Goal: Task Accomplishment & Management: Complete application form

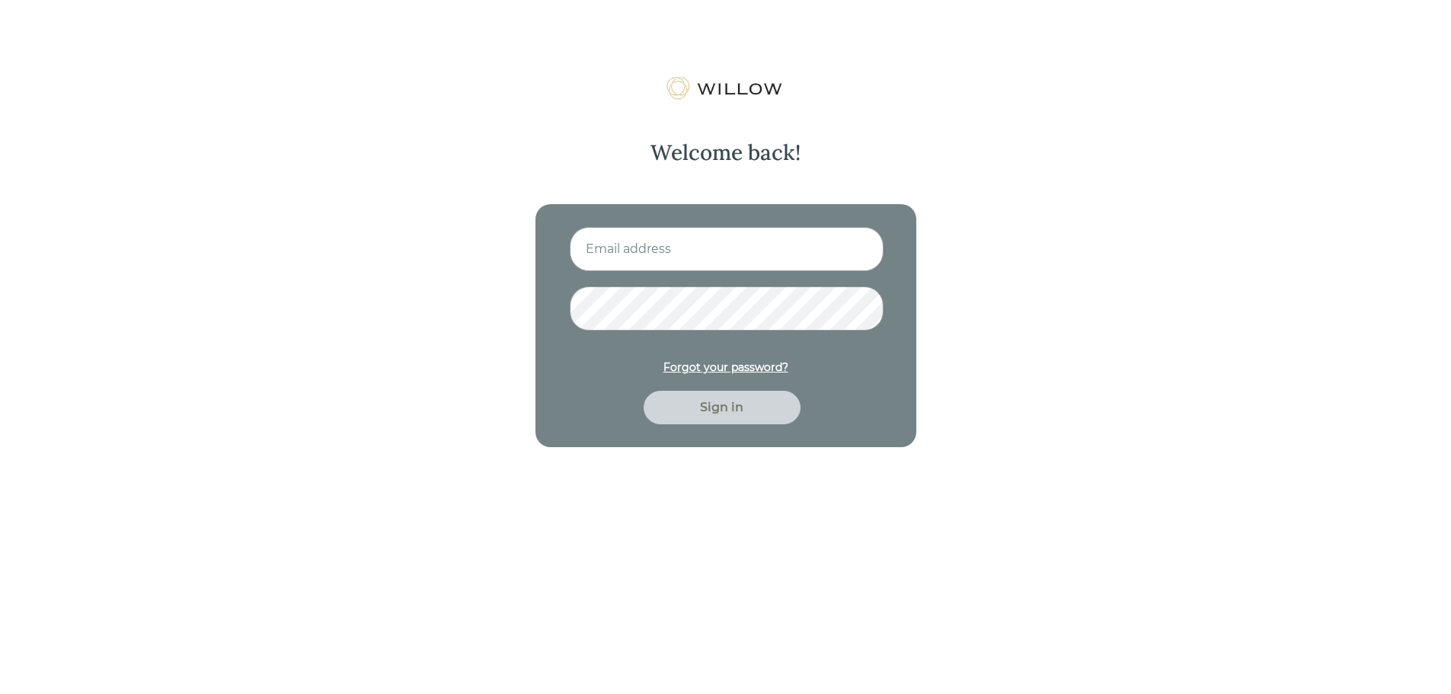
type input "[EMAIL_ADDRESS][PERSON_NAME][PERSON_NAME][DOMAIN_NAME]"
click at [705, 405] on div "Sign in" at bounding box center [722, 407] width 122 height 18
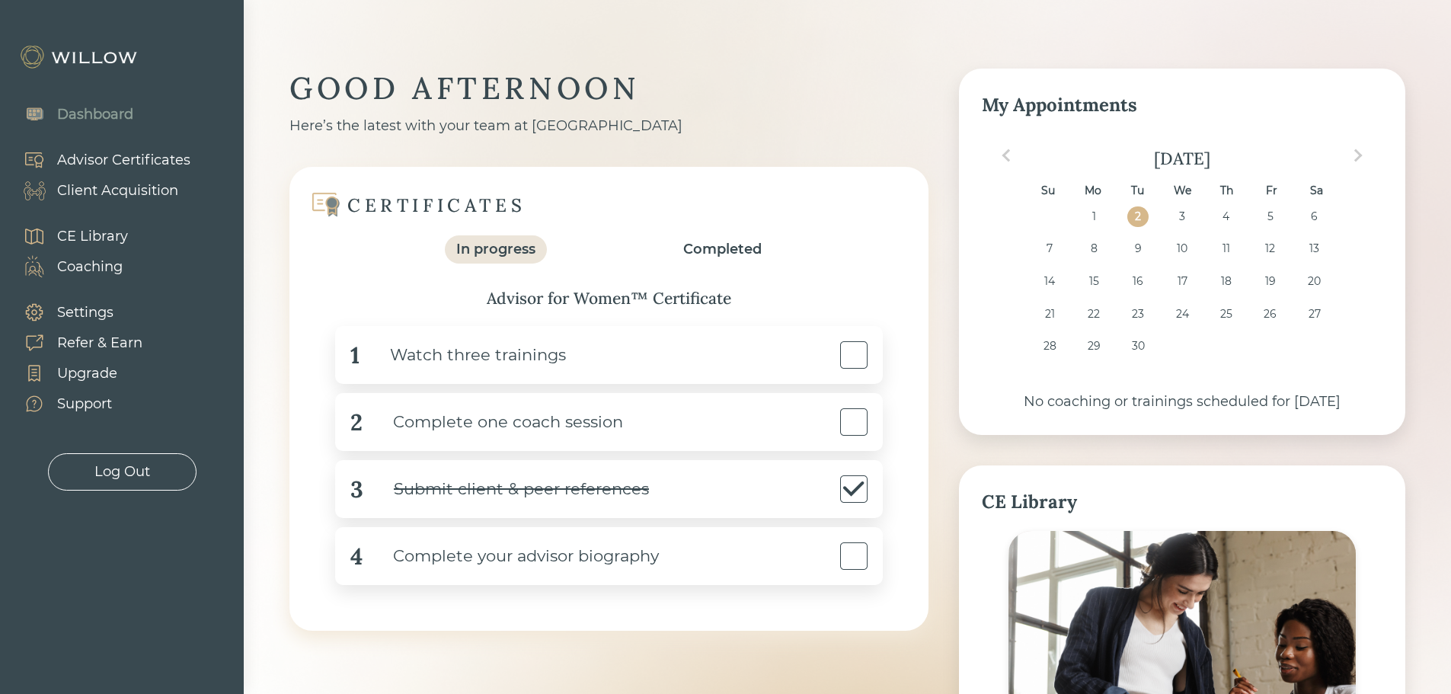
click at [116, 183] on div "Client Acquisition" at bounding box center [117, 190] width 121 height 21
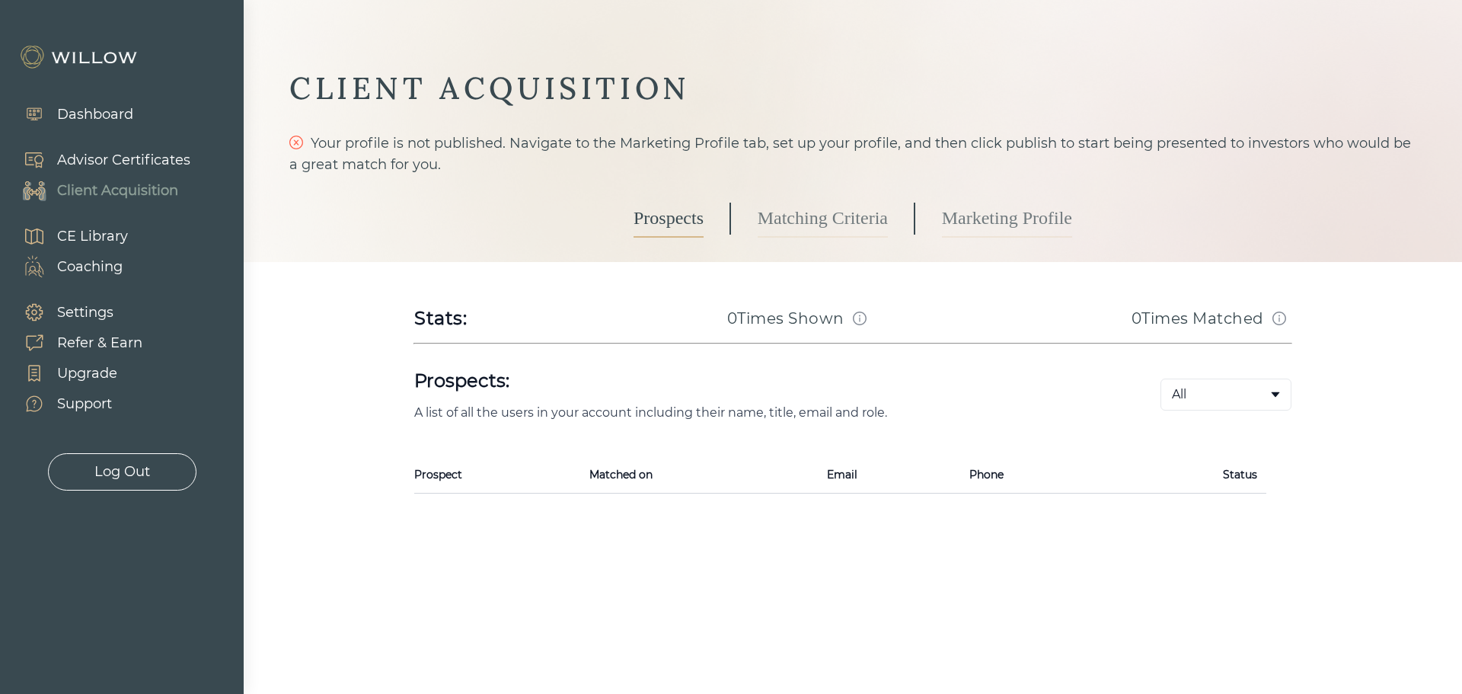
click at [955, 230] on link "Marketing Profile" at bounding box center [1007, 219] width 130 height 38
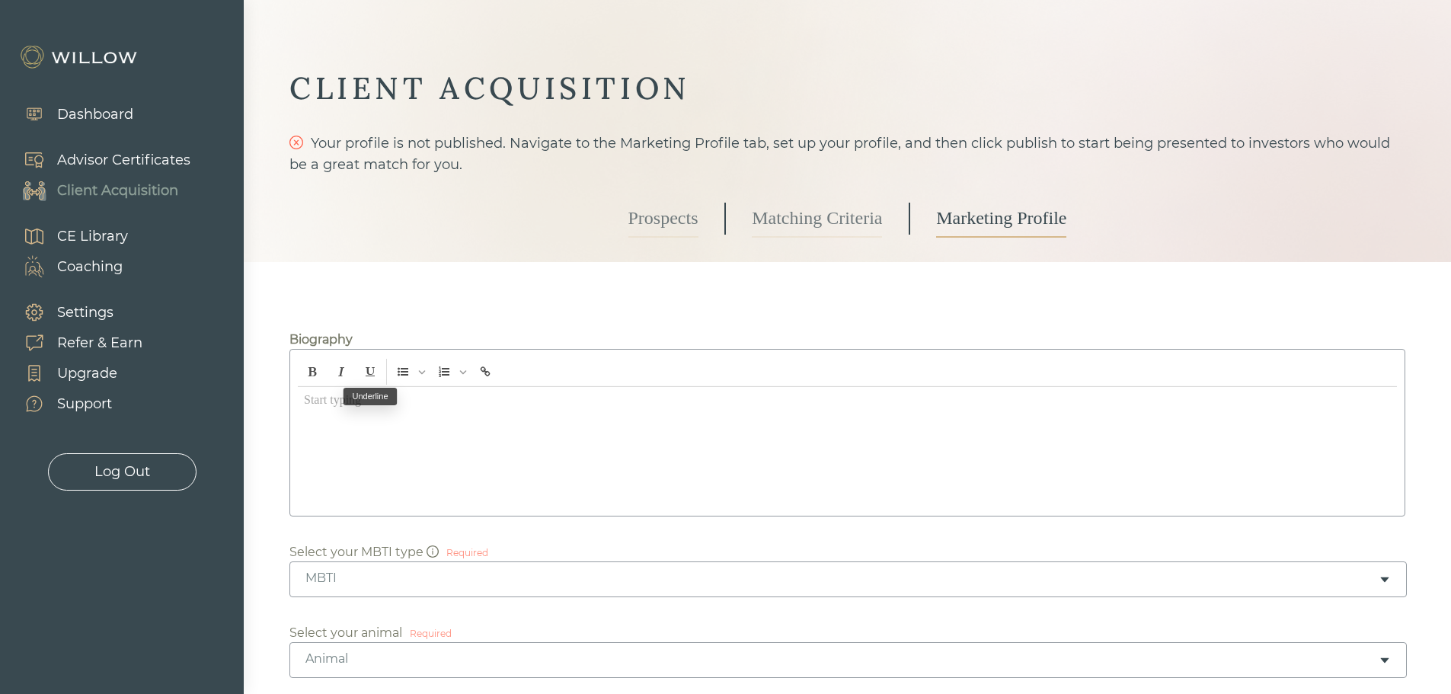
click at [367, 417] on div at bounding box center [847, 447] width 1099 height 121
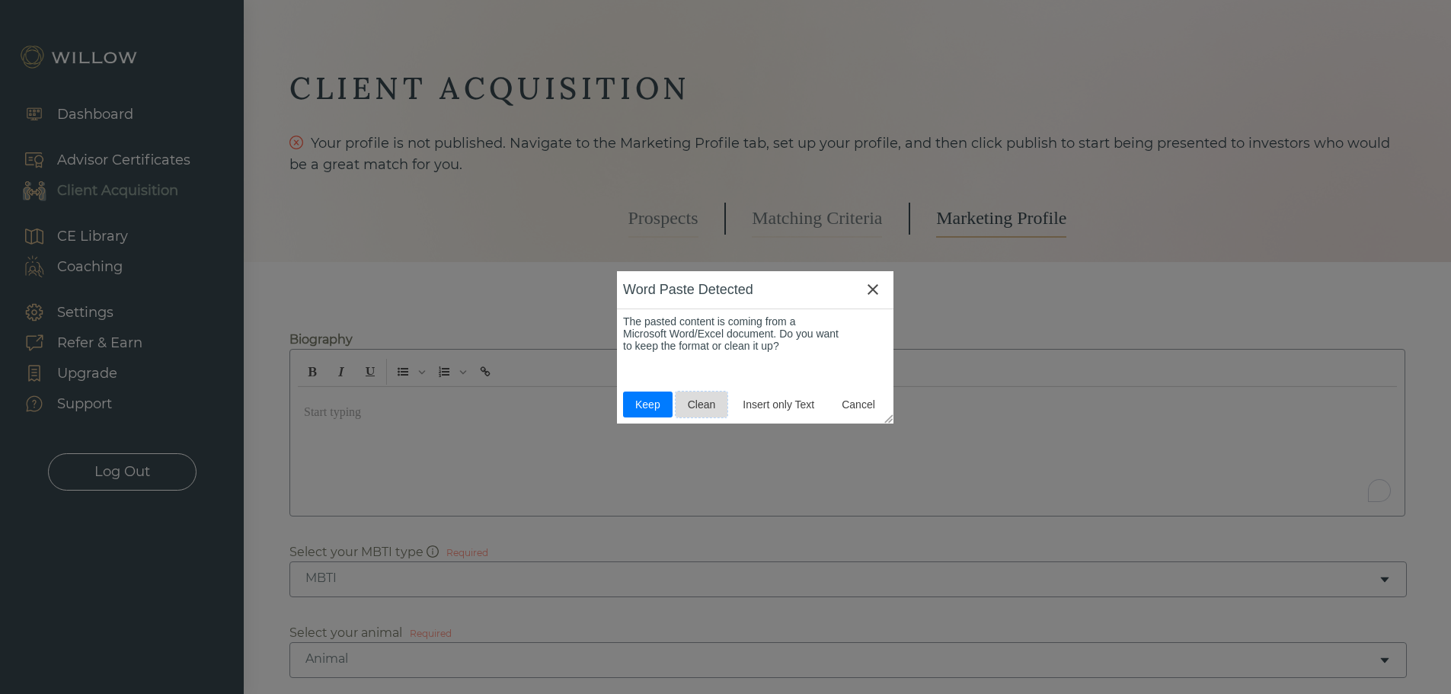
click at [700, 404] on span "Clean" at bounding box center [702, 404] width 40 height 12
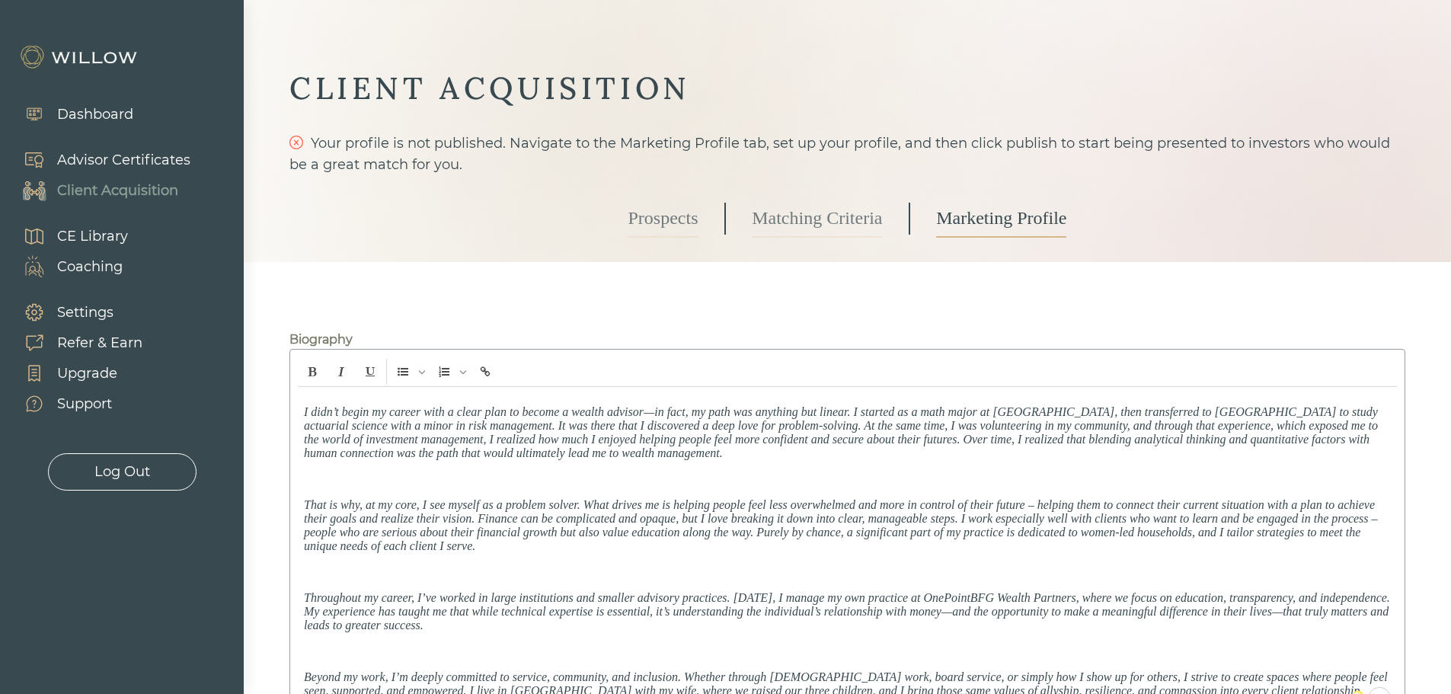
click at [302, 408] on div "I didn’t begin my career with a clear plan to become a wealth advisor—in fact, …" at bounding box center [847, 551] width 1099 height 329
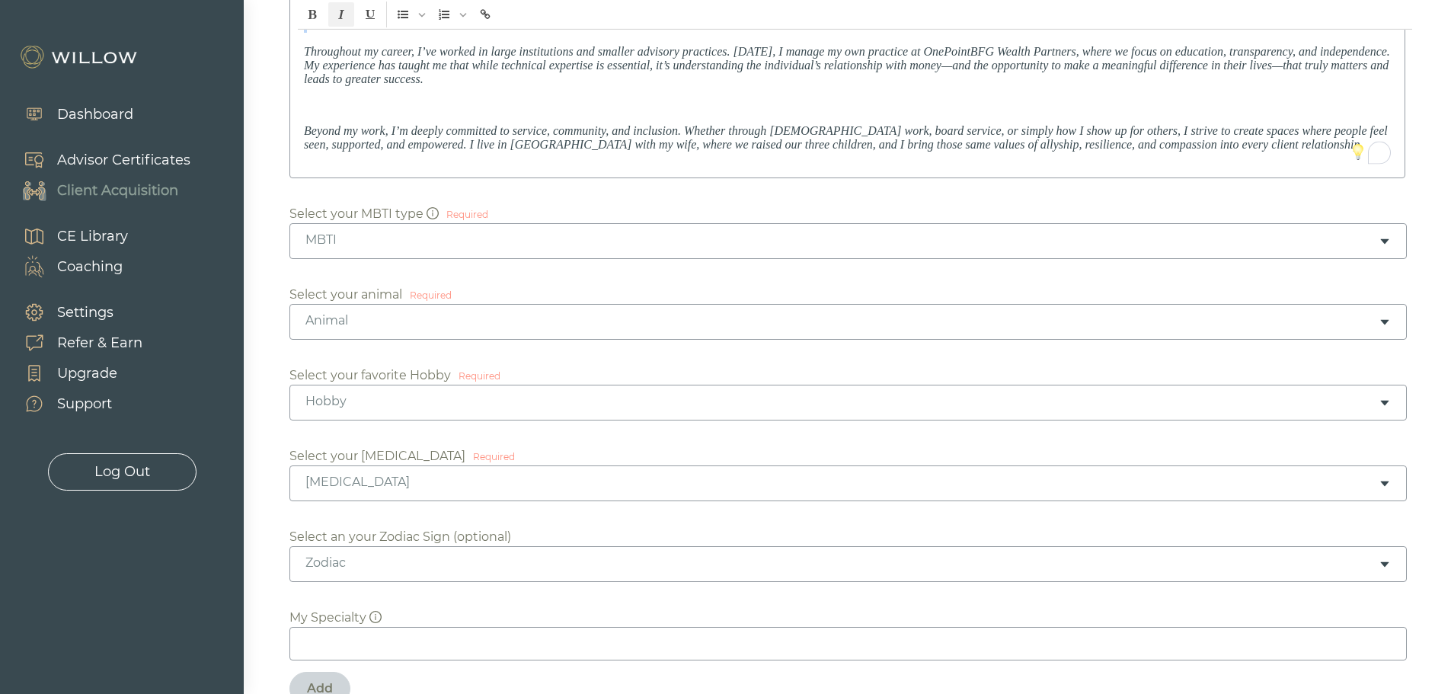
scroll to position [465, 0]
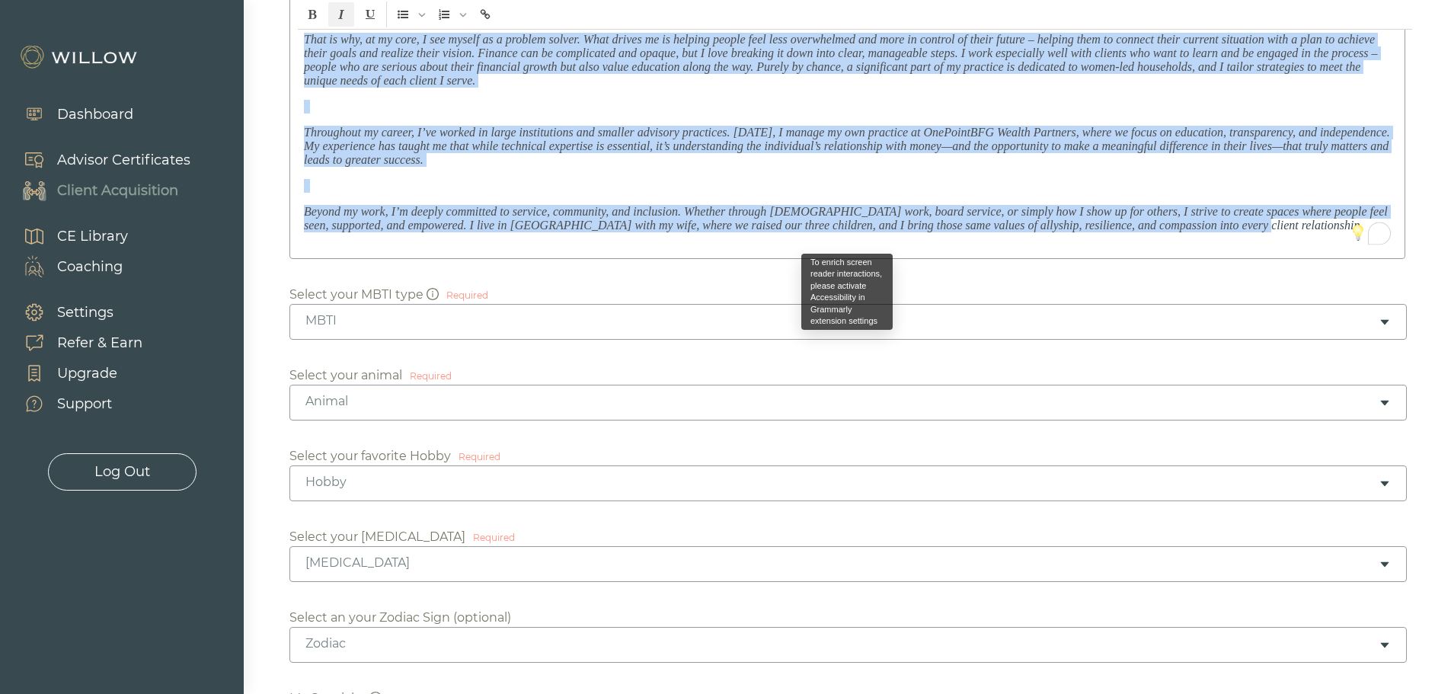
drag, startPoint x: 301, startPoint y: 409, endPoint x: 1234, endPoint y: 244, distance: 947.3
click at [1234, 244] on div "I didn’t begin my career with a clear plan to become a wealth advisor—in fact, …" at bounding box center [847, 86] width 1099 height 329
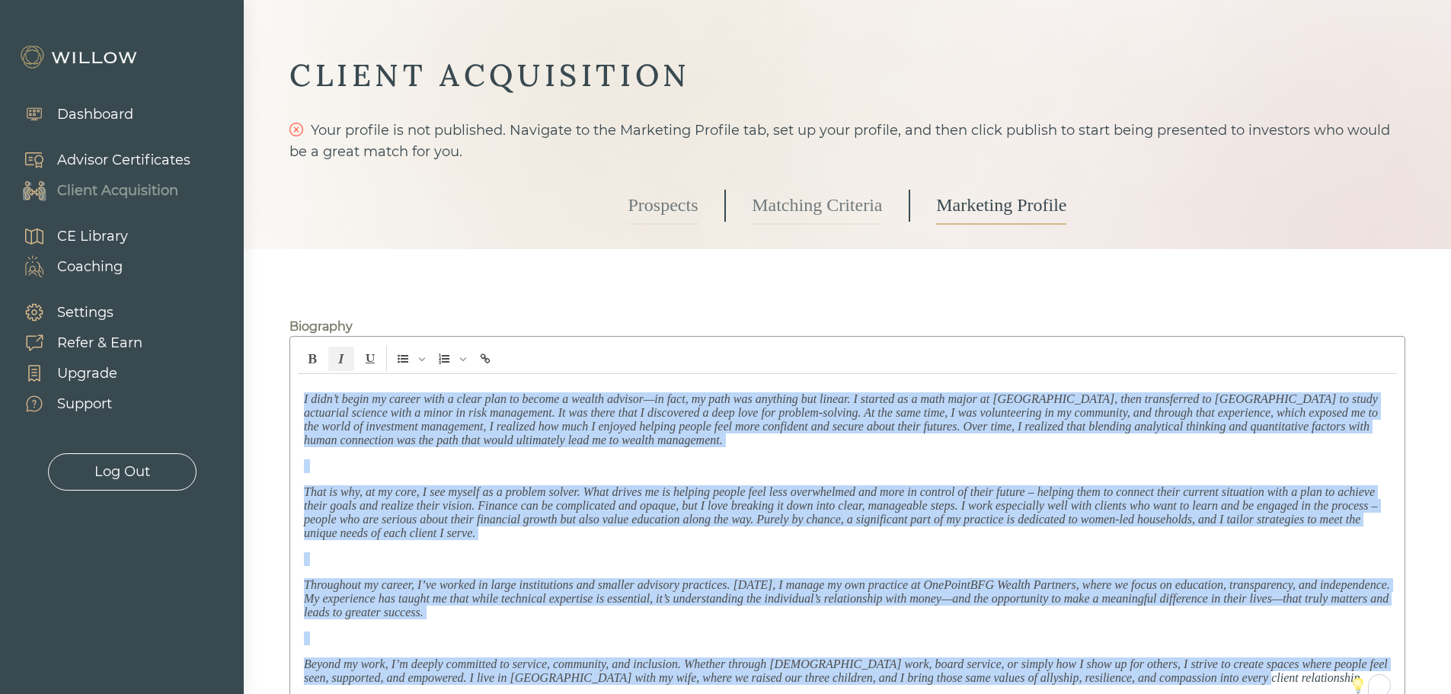
scroll to position [8, 0]
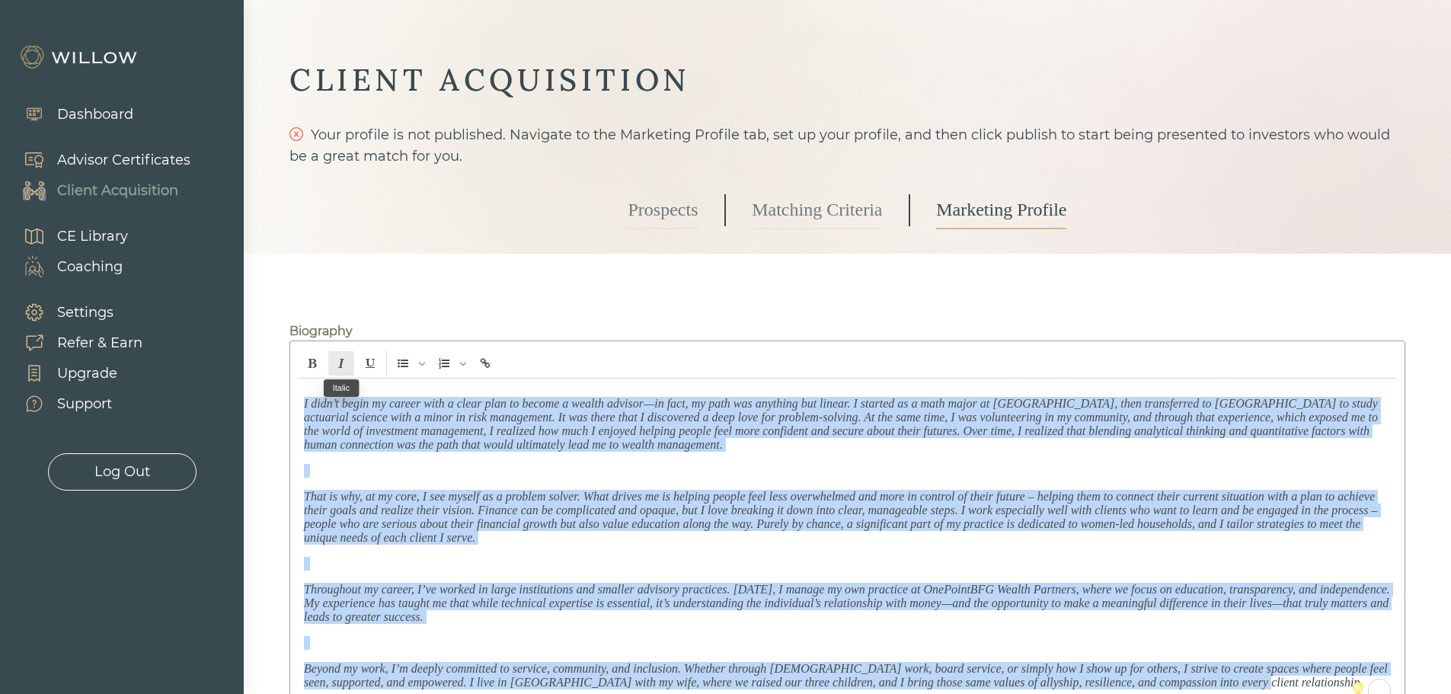
click at [340, 357] on button "Italic" at bounding box center [341, 363] width 26 height 26
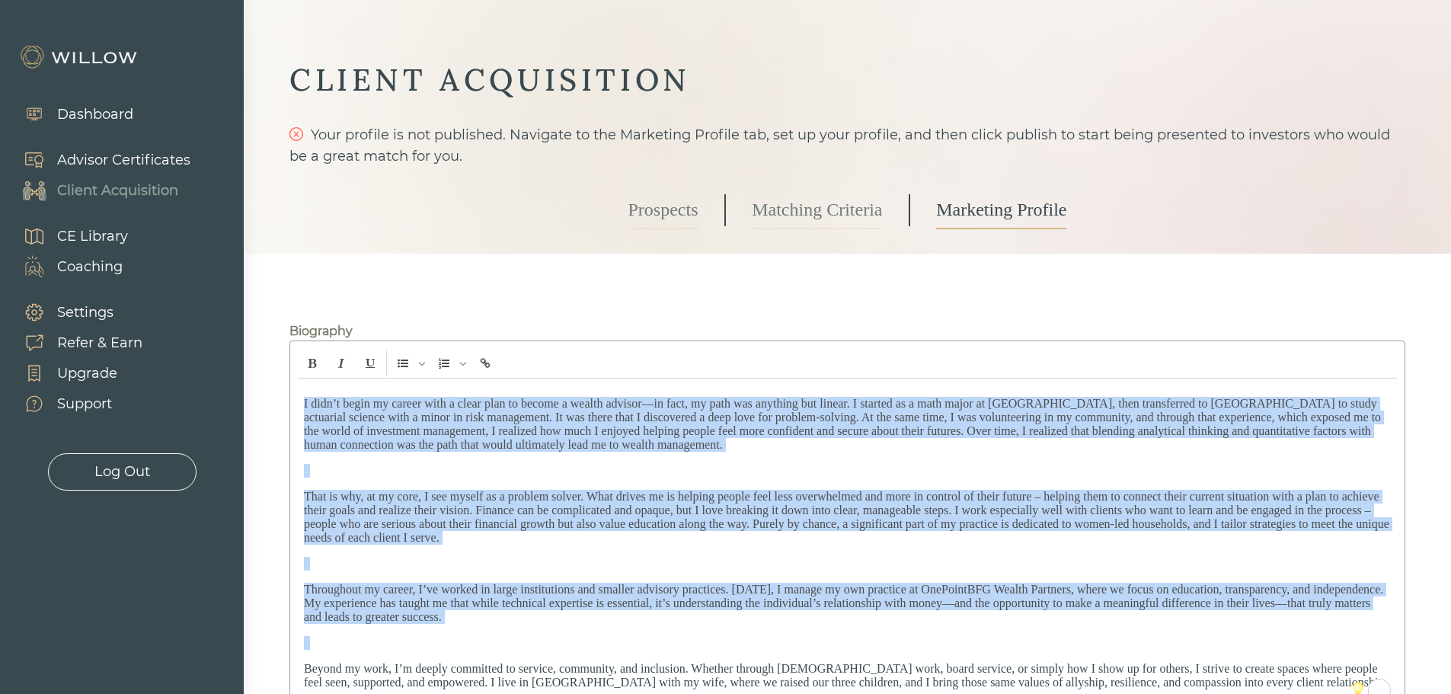
click at [588, 415] on span "I didn’t begin my career with a clear plan to become a wealth advisor—in fact, …" at bounding box center [842, 424] width 1077 height 54
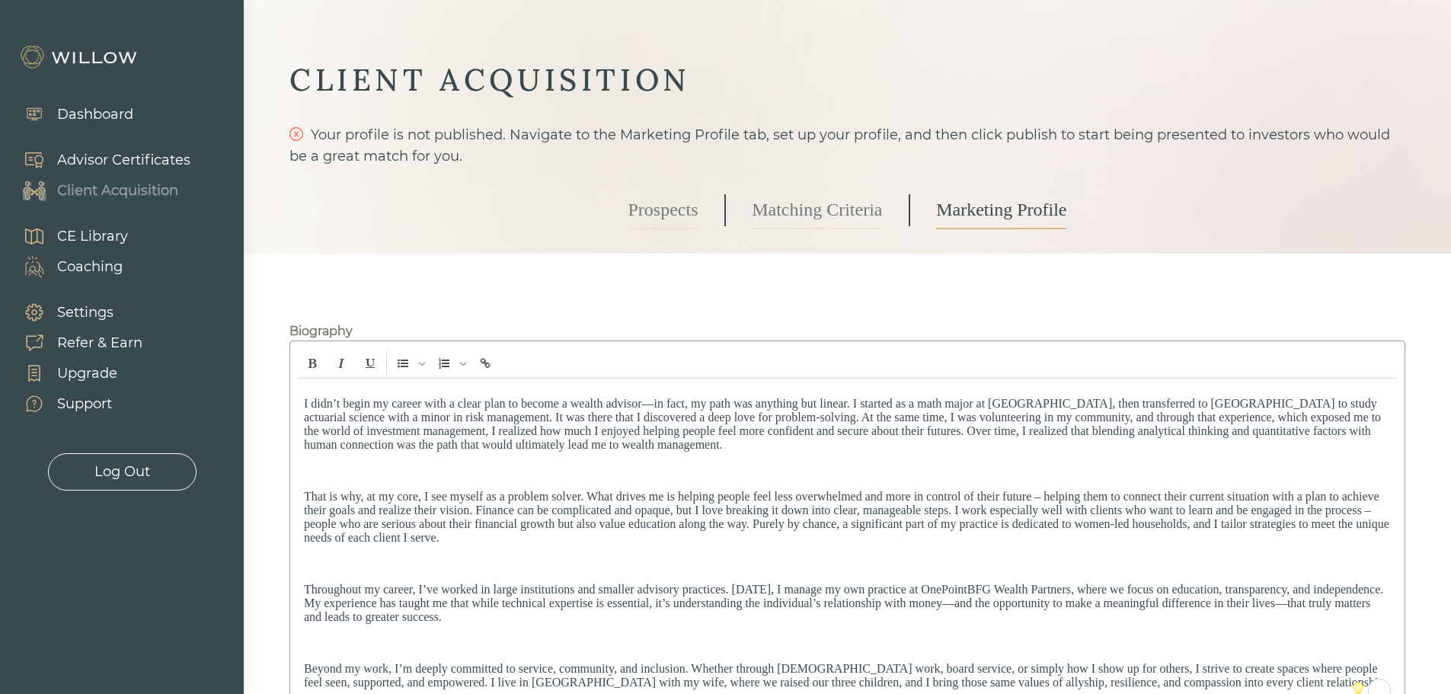
click at [414, 471] on p "To enrich screen reader interactions, please activate Accessibility in Grammarl…" at bounding box center [847, 471] width 1087 height 14
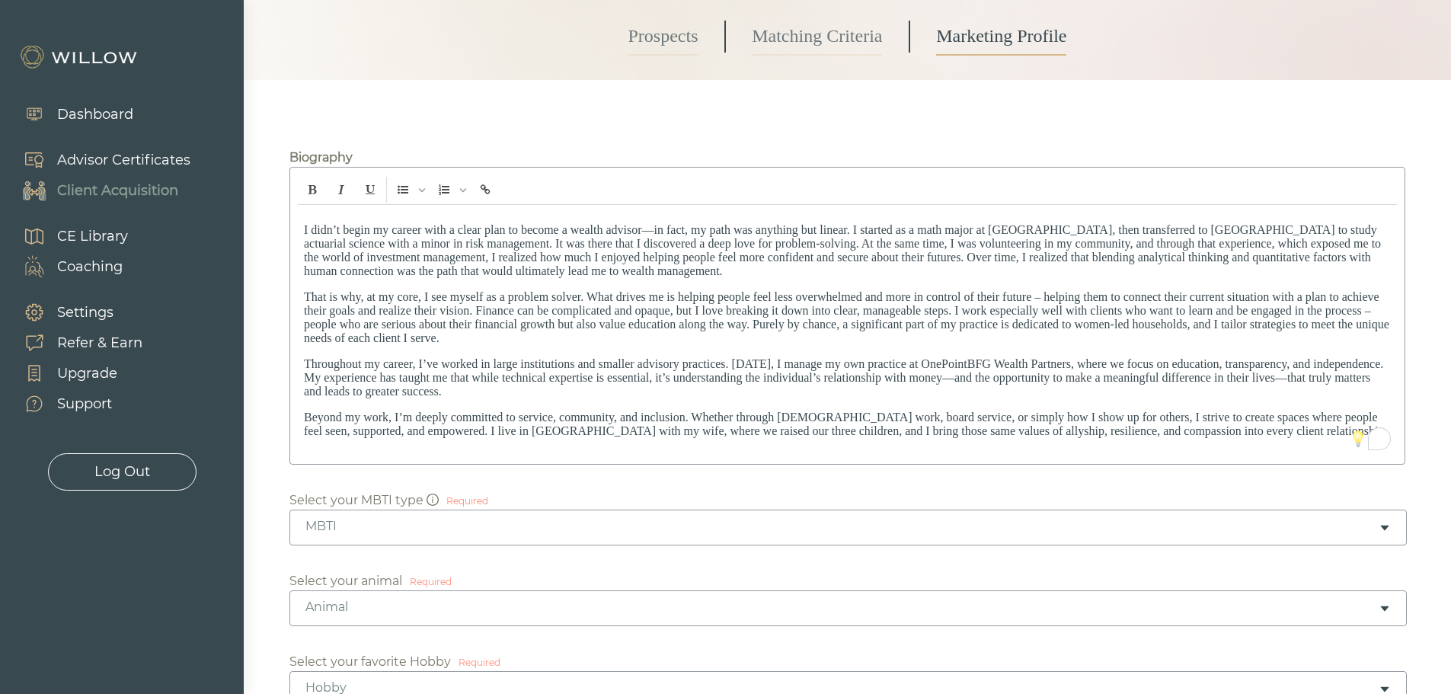
scroll to position [237, 0]
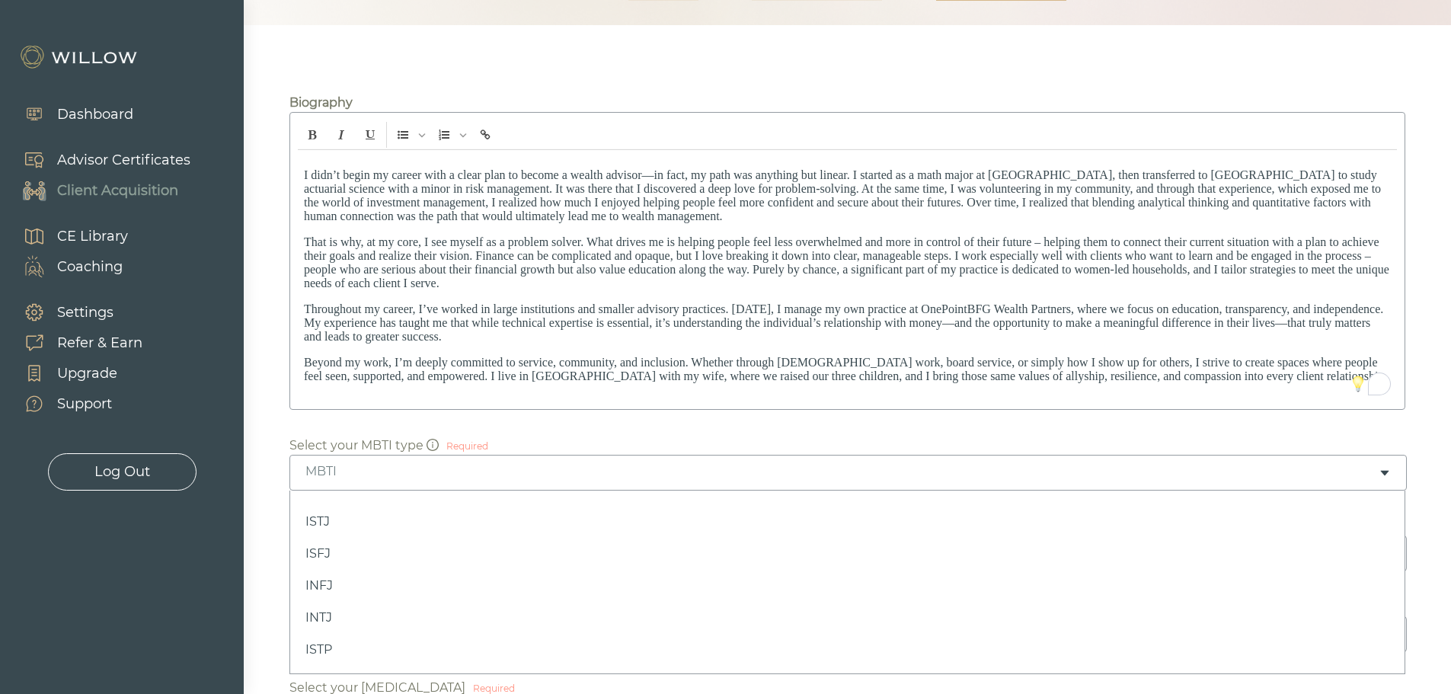
click at [409, 470] on div "MBTI" at bounding box center [841, 471] width 1073 height 17
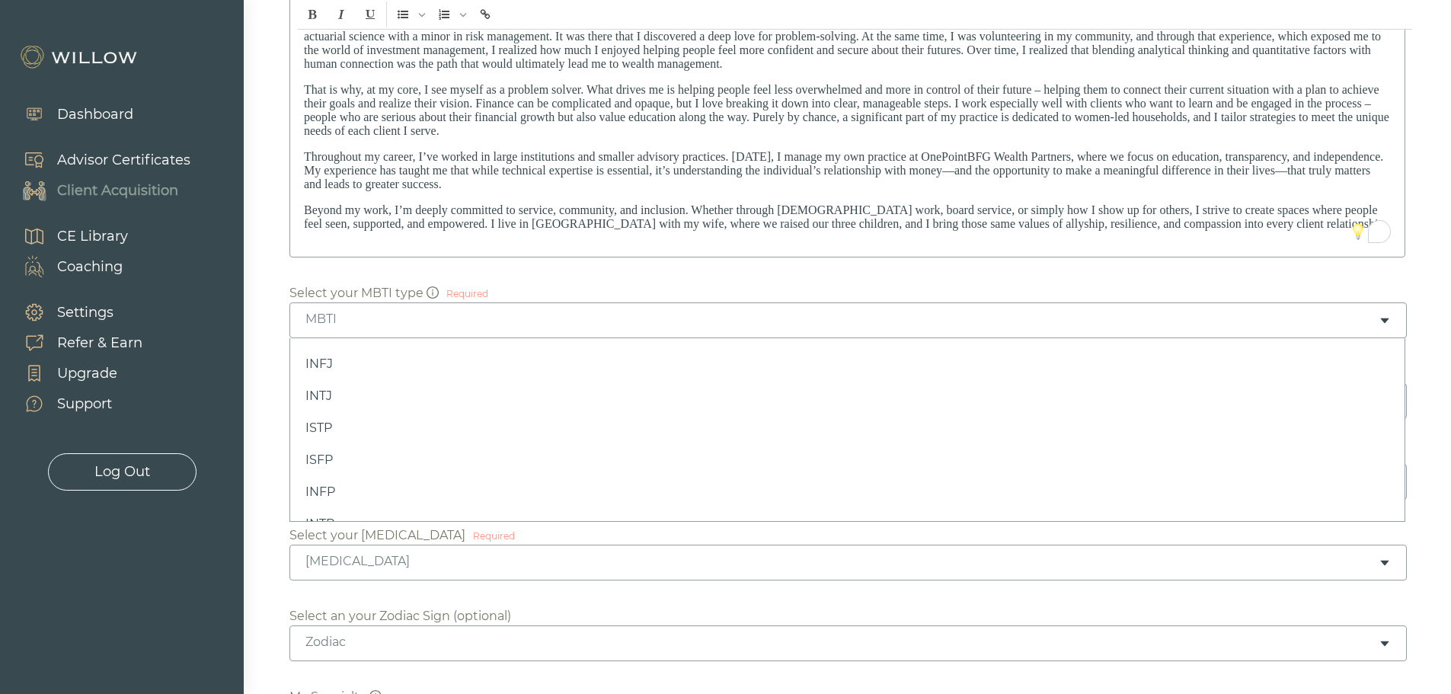
scroll to position [0, 0]
click at [432, 277] on div "Don't know what your MBTI is? Take a quiz" at bounding box center [438, 247] width 228 height 59
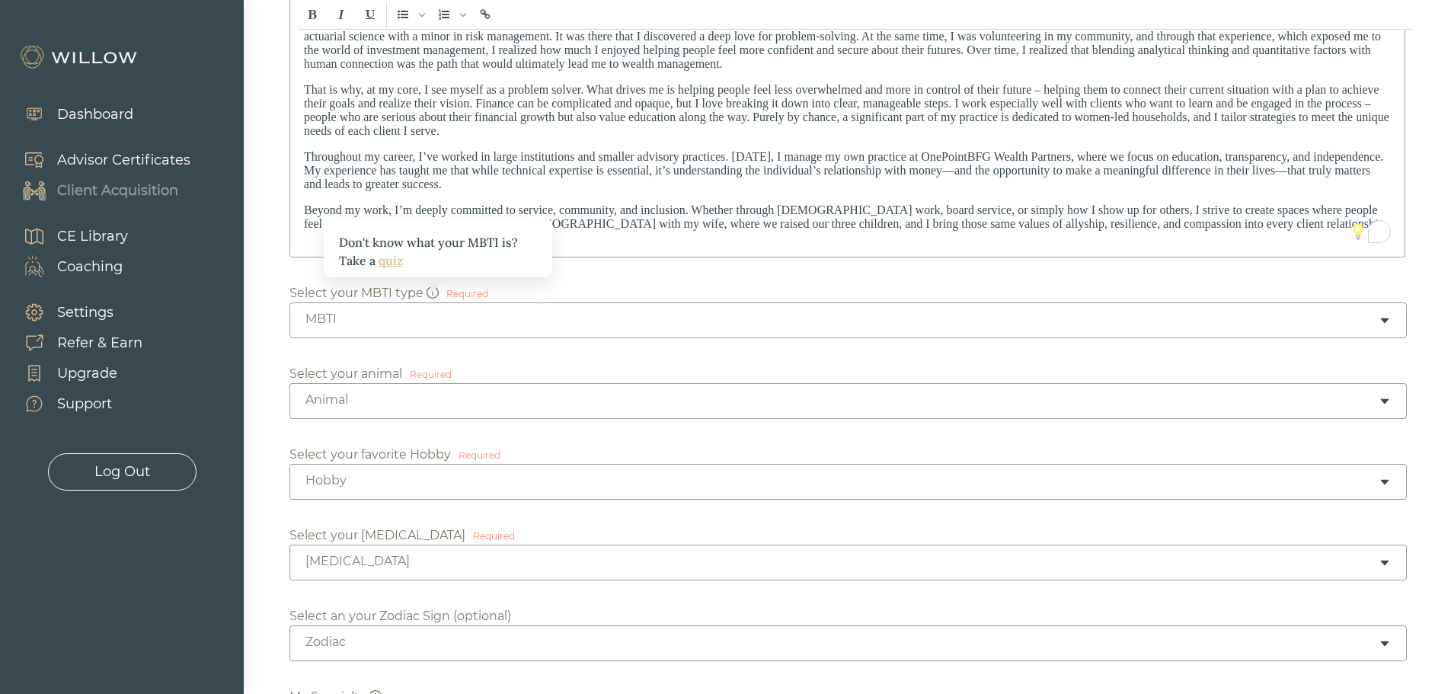
click at [391, 262] on link "quiz" at bounding box center [390, 260] width 24 height 15
click at [474, 314] on div "MBTI" at bounding box center [841, 319] width 1073 height 17
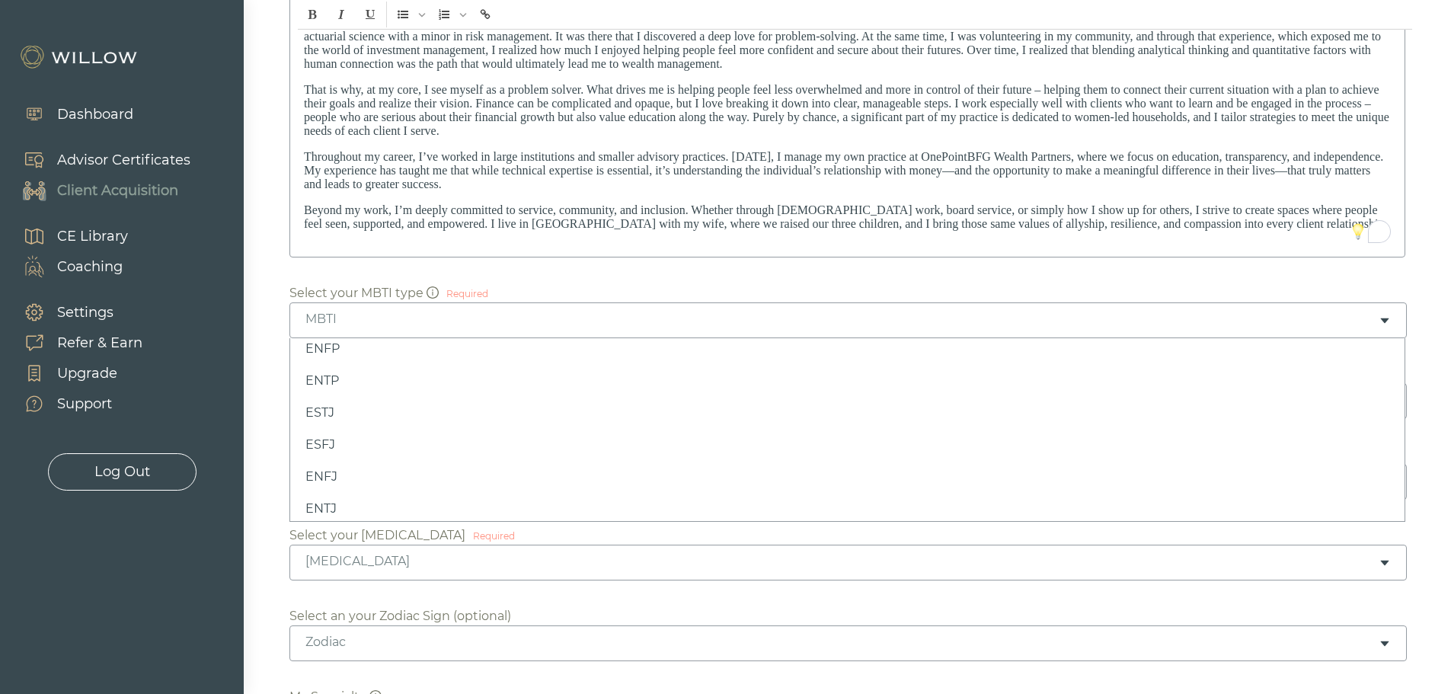
scroll to position [359, 0]
click at [439, 317] on div "ENFJ" at bounding box center [841, 319] width 1073 height 17
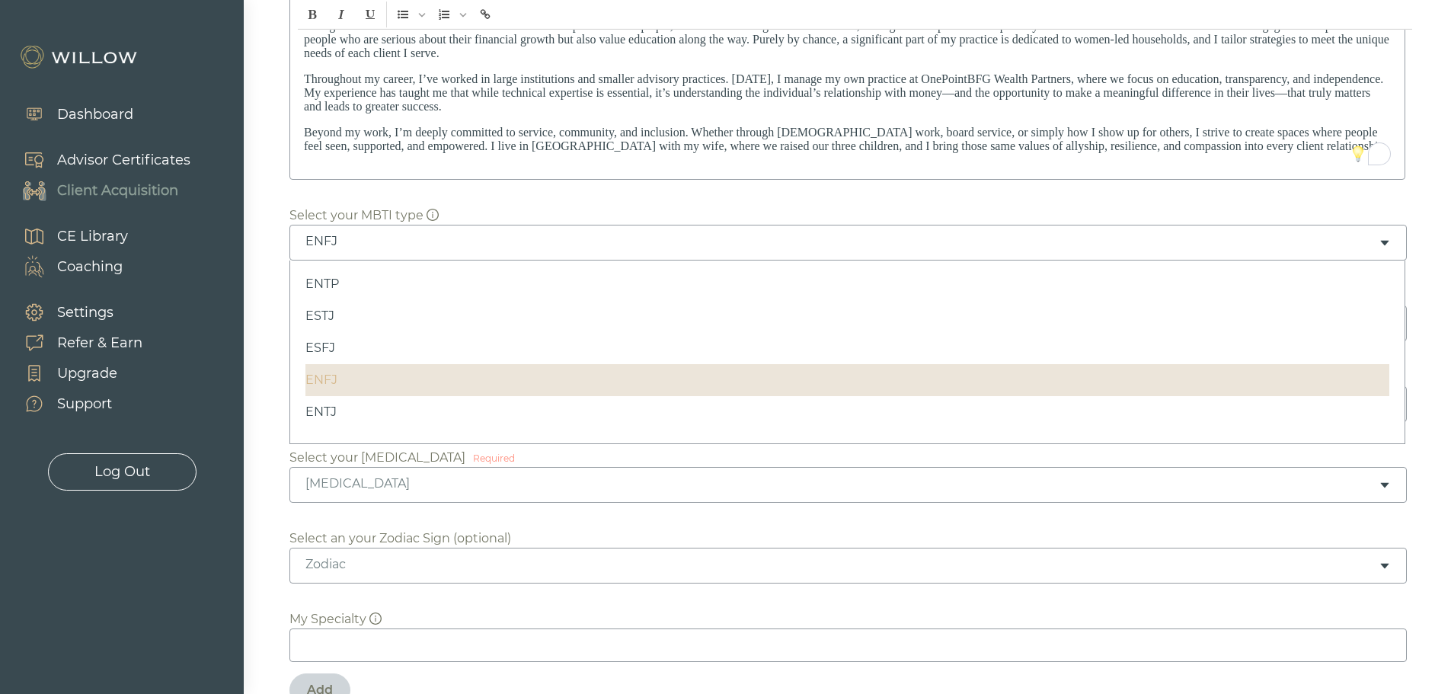
scroll to position [465, 0]
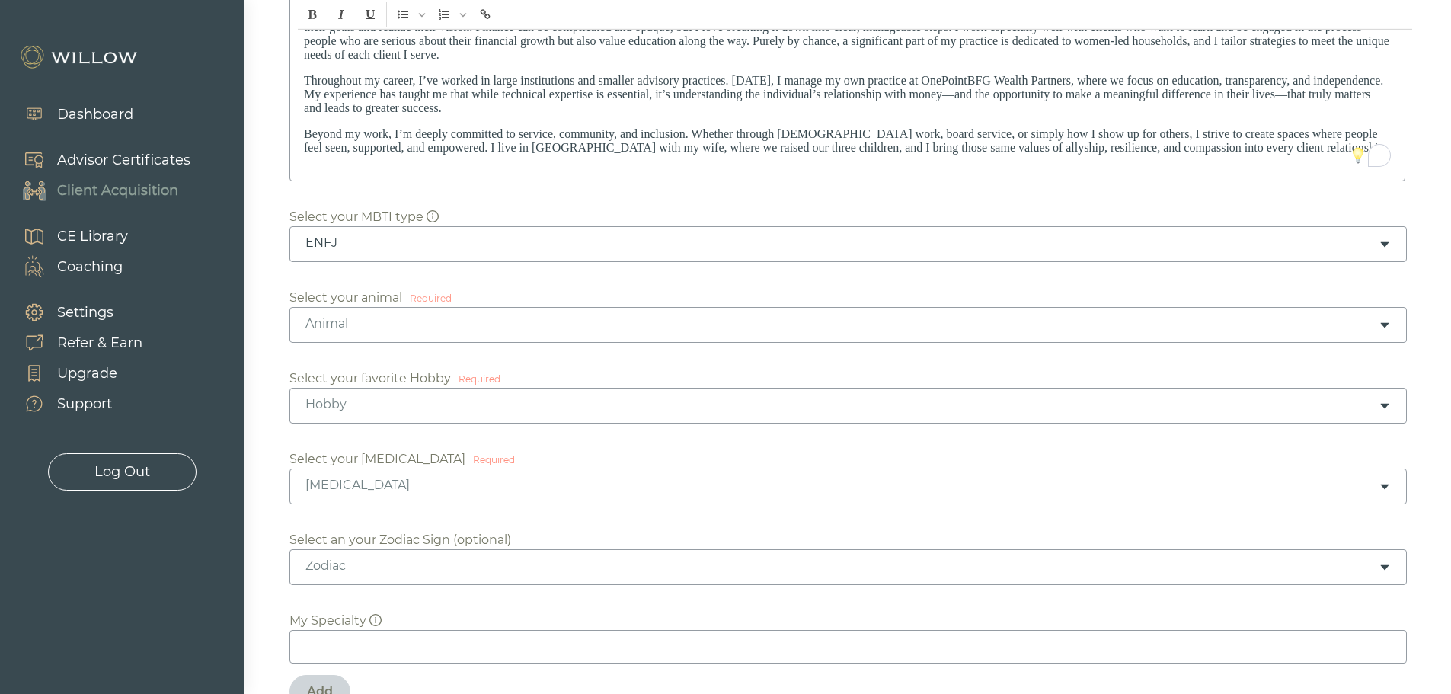
click at [736, 324] on div "Animal" at bounding box center [841, 323] width 1073 height 17
click at [656, 408] on div "Hobby" at bounding box center [841, 404] width 1073 height 17
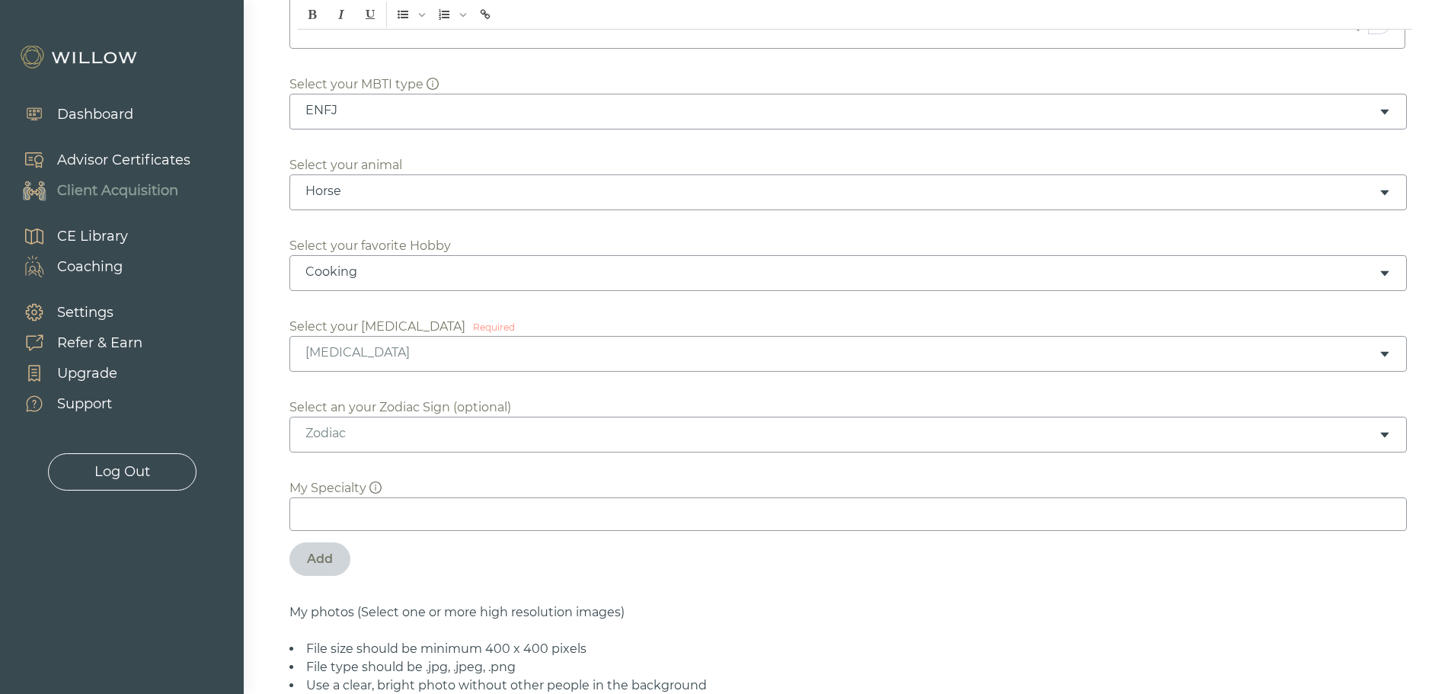
scroll to position [618, 0]
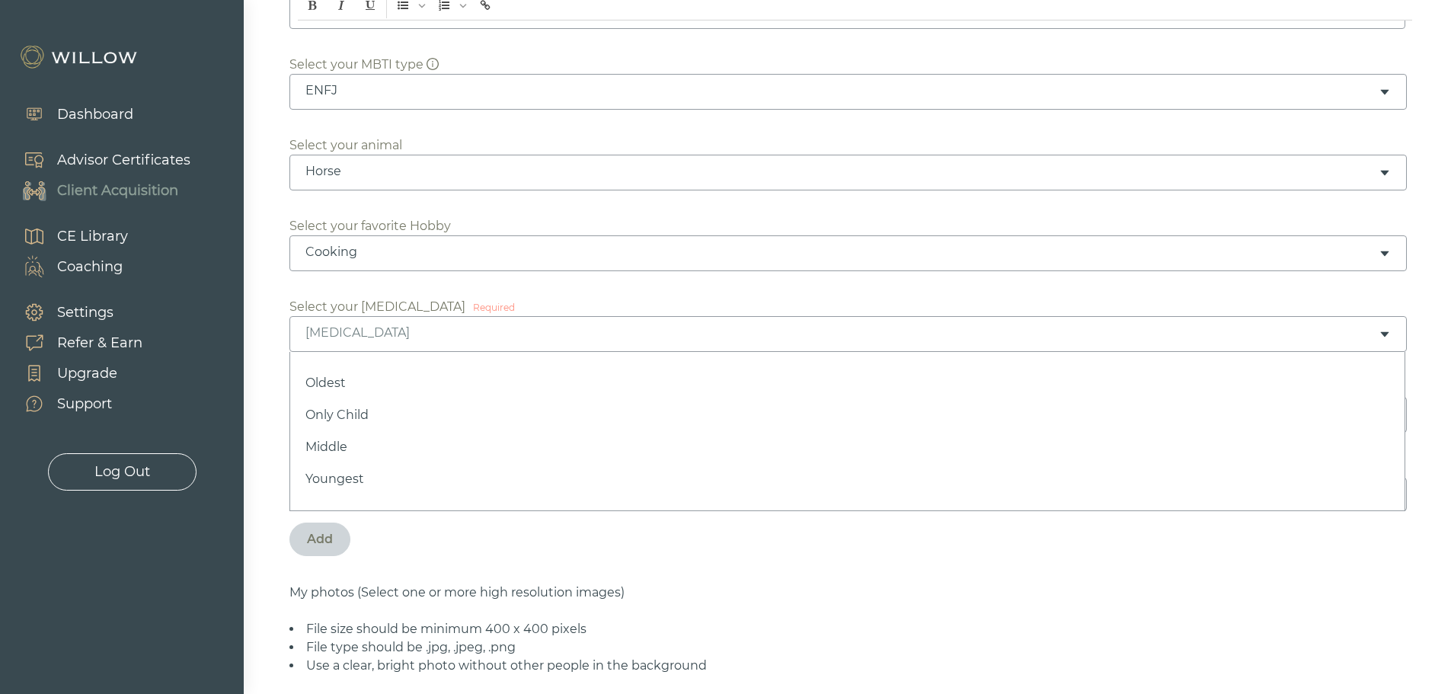
click at [621, 334] on div "Birth Order" at bounding box center [841, 332] width 1073 height 17
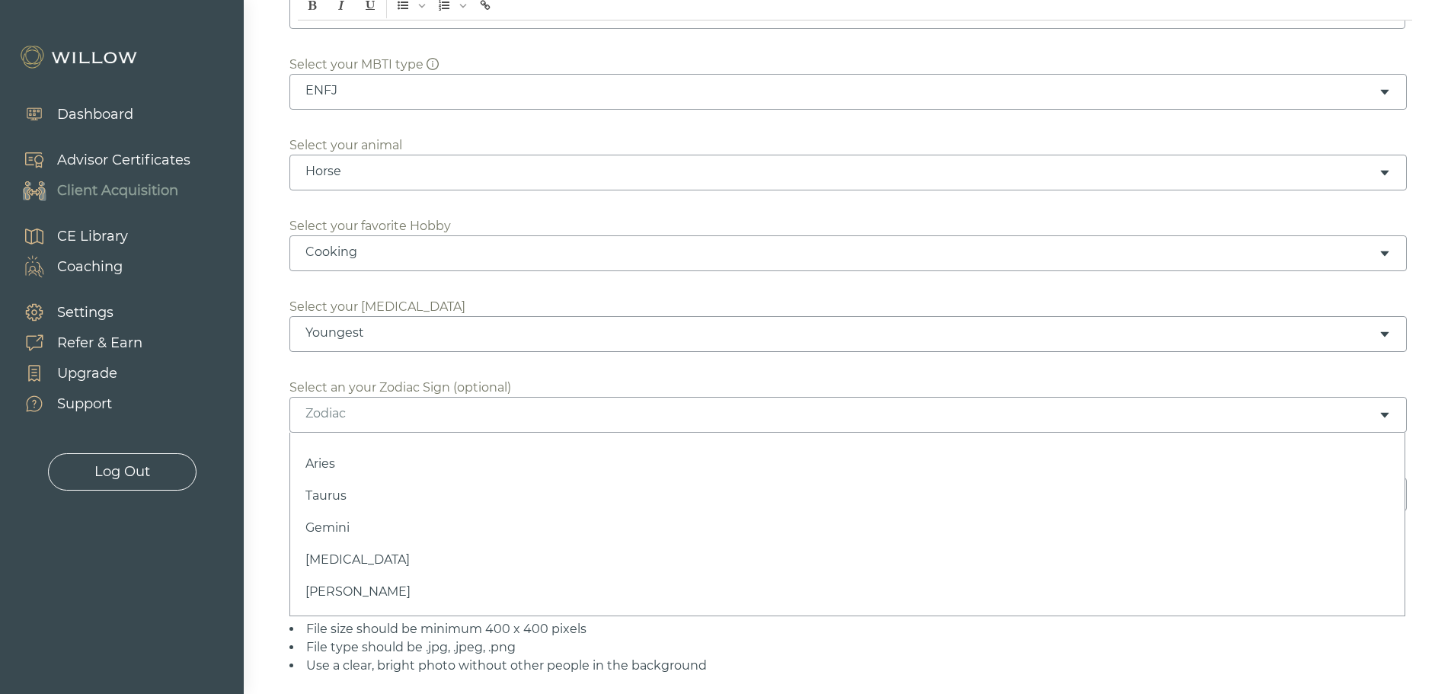
click at [600, 403] on div "Zodiac" at bounding box center [847, 415] width 1117 height 36
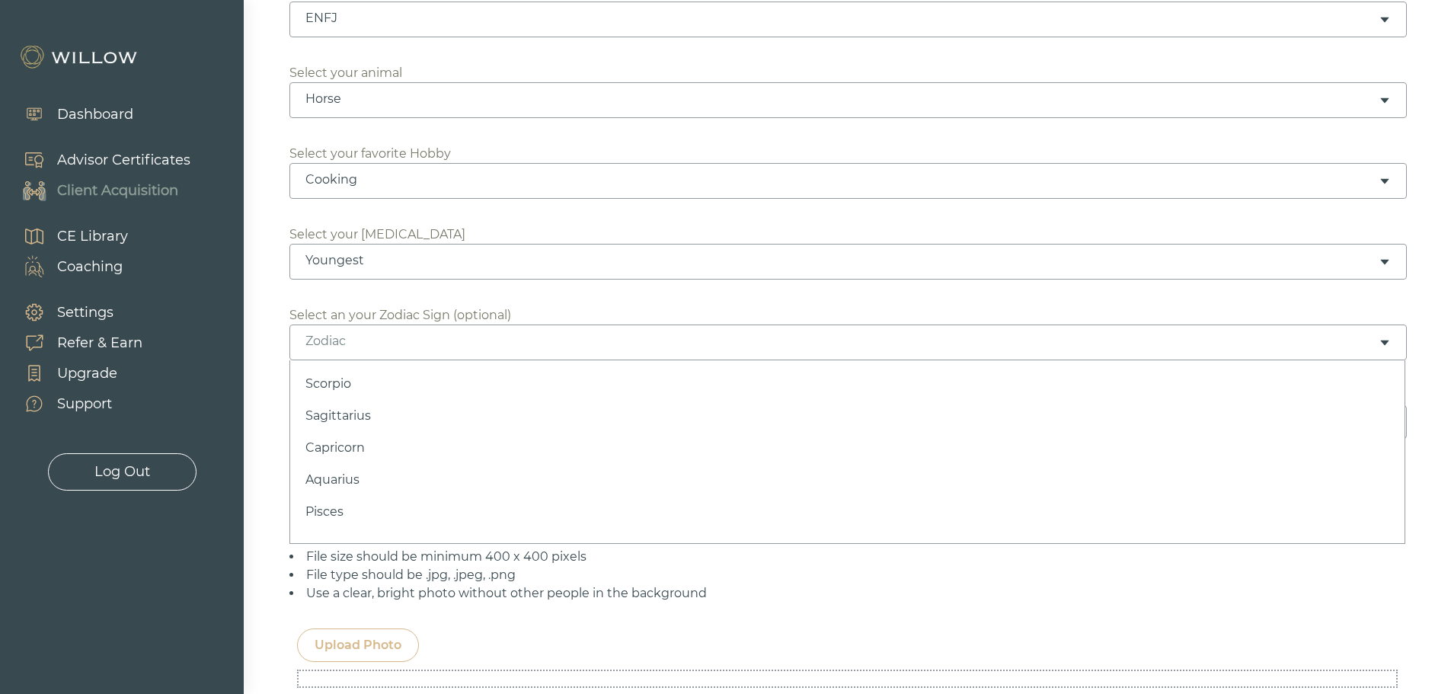
scroll to position [770, 0]
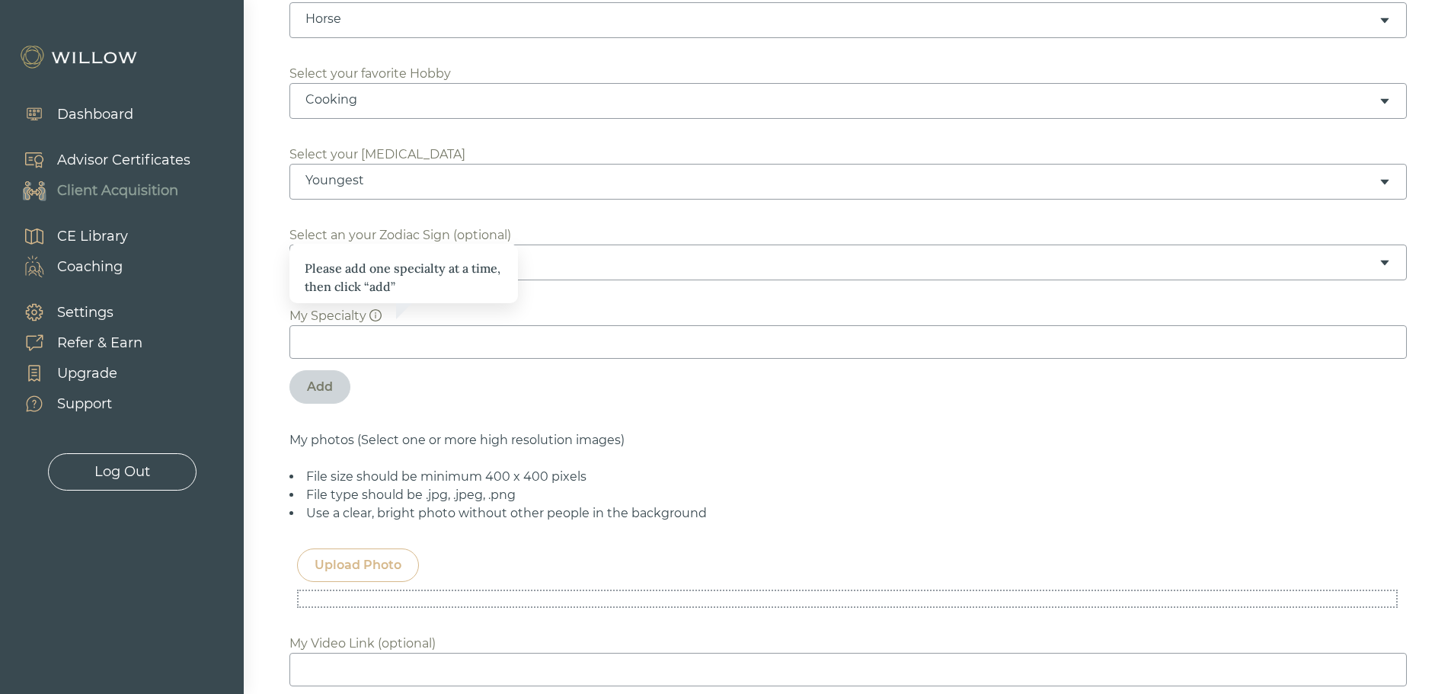
click at [393, 340] on input at bounding box center [847, 342] width 1117 height 34
click at [321, 343] on input at bounding box center [847, 342] width 1117 height 34
click at [358, 340] on input at bounding box center [847, 342] width 1117 height 34
type input "Independent"
click at [318, 391] on div "Add" at bounding box center [320, 387] width 26 height 18
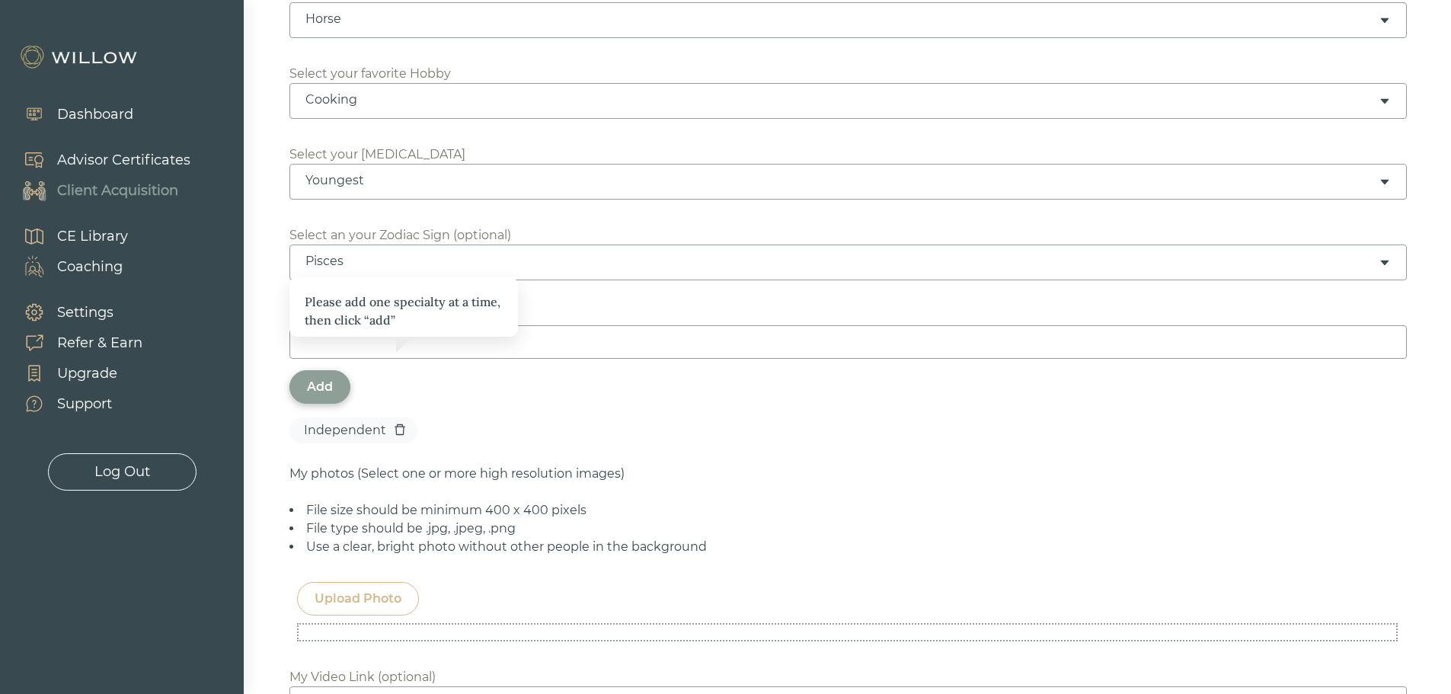
click at [356, 345] on input at bounding box center [847, 342] width 1117 height 34
type input "Transparent"
click at [323, 382] on div "Add" at bounding box center [320, 387] width 26 height 18
click at [327, 337] on input at bounding box center [847, 342] width 1117 height 34
type input "Problem-Solver"
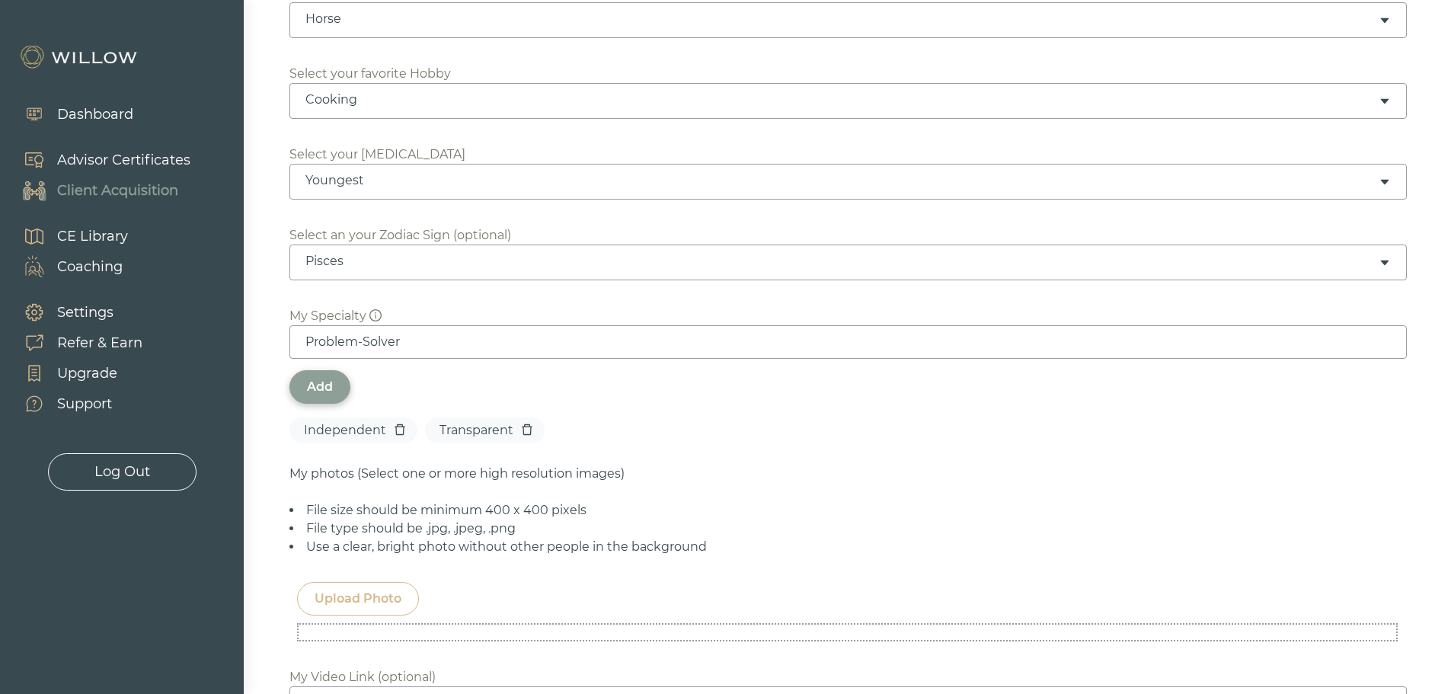
click at [330, 375] on div "Add" at bounding box center [319, 387] width 61 height 34
click at [331, 340] on input at bounding box center [847, 342] width 1117 height 34
type input "Authentic"
click at [321, 384] on div "Add" at bounding box center [320, 387] width 26 height 18
click at [321, 340] on input at bounding box center [847, 342] width 1117 height 34
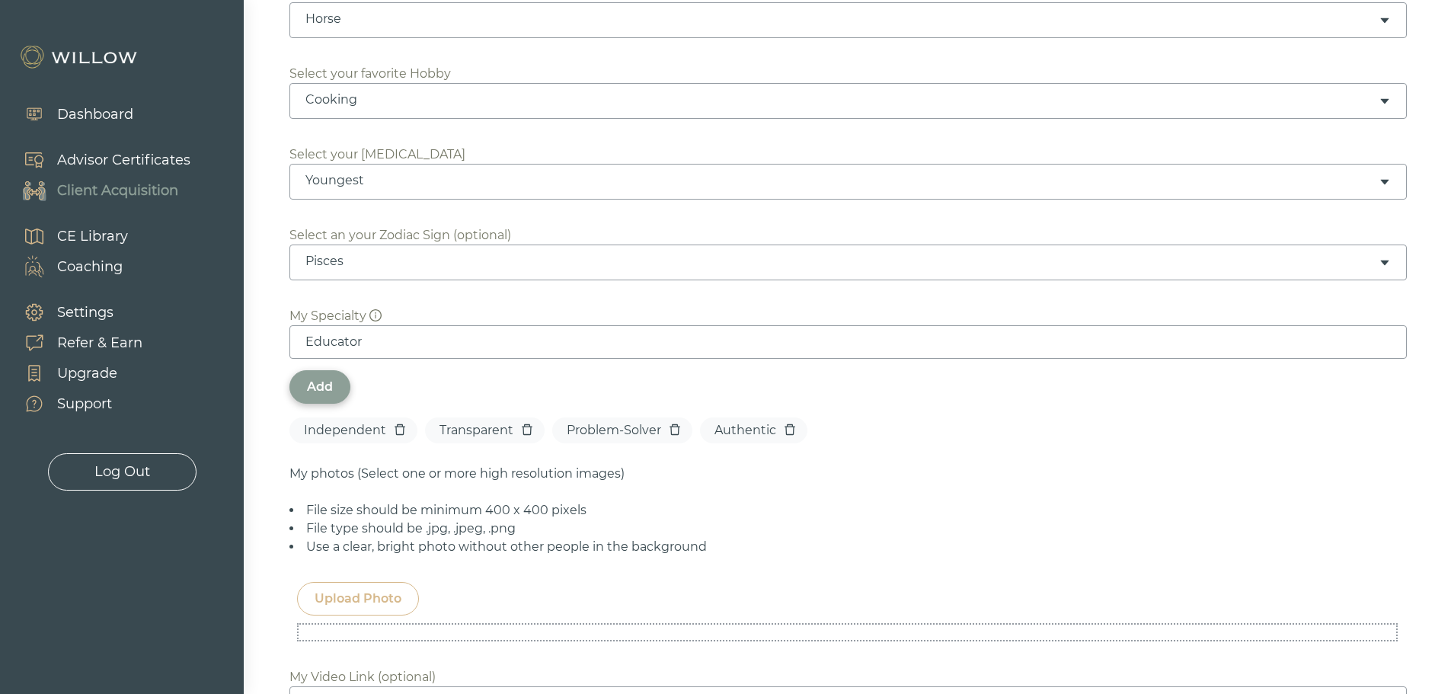
type input "Educator"
click at [320, 385] on div "Add" at bounding box center [320, 387] width 26 height 18
click at [339, 342] on input at bounding box center [847, 342] width 1117 height 34
type input "Patient"
click at [320, 375] on div "Add" at bounding box center [319, 387] width 61 height 34
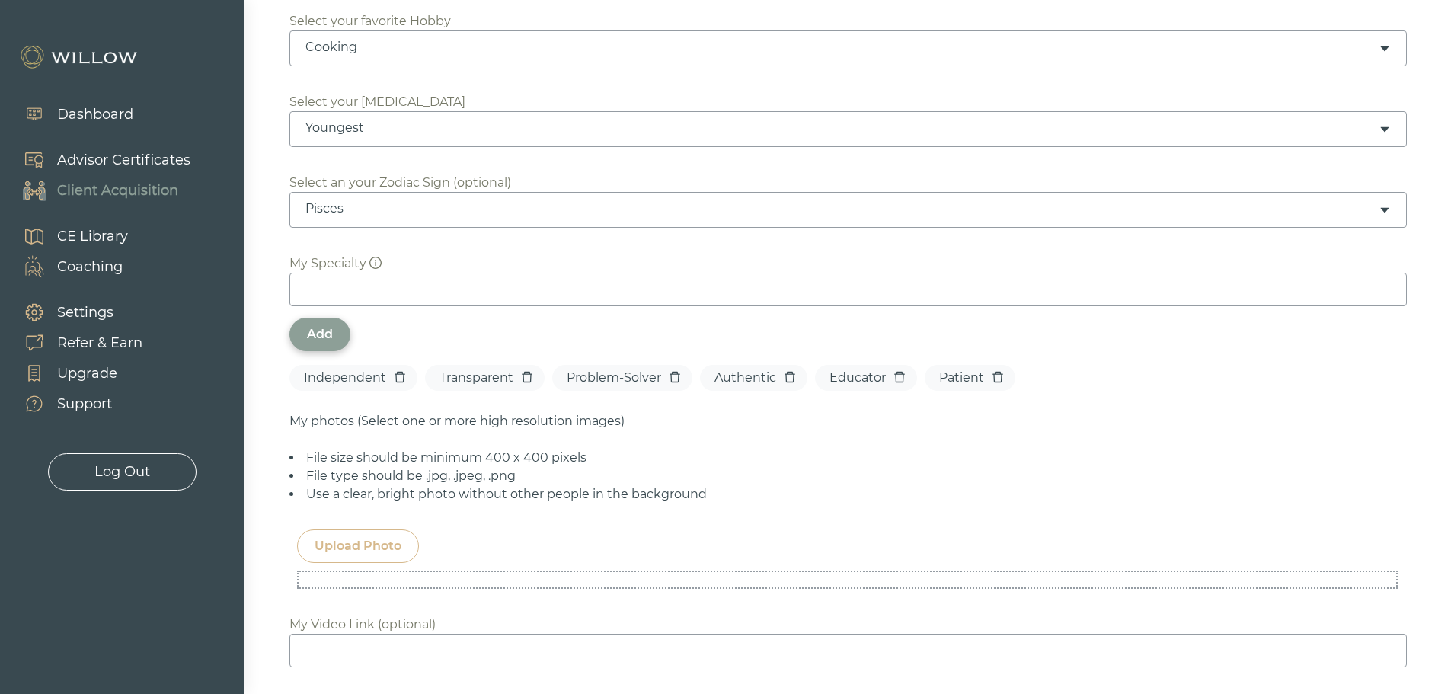
scroll to position [922, 0]
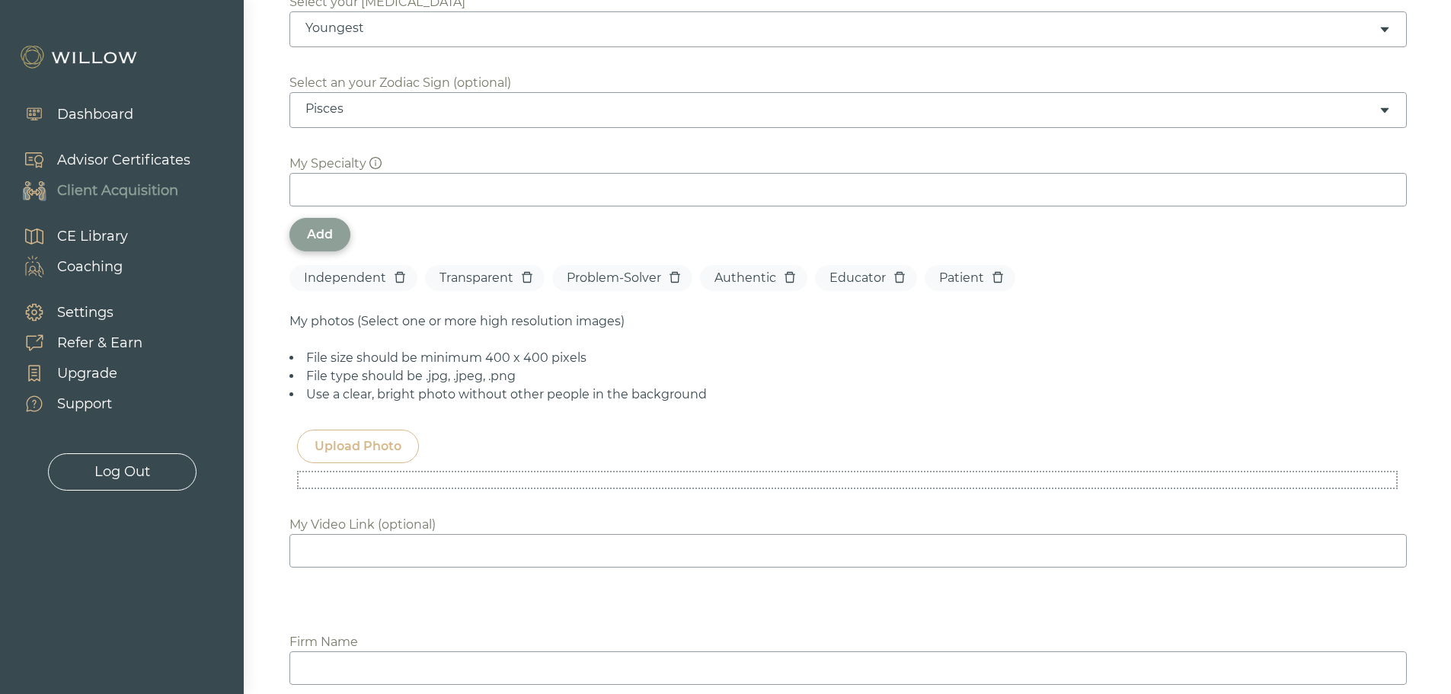
click at [364, 436] on div "Upload Photo" at bounding box center [358, 447] width 122 height 34
click at [386, 452] on div "Upload Photo" at bounding box center [358, 446] width 87 height 18
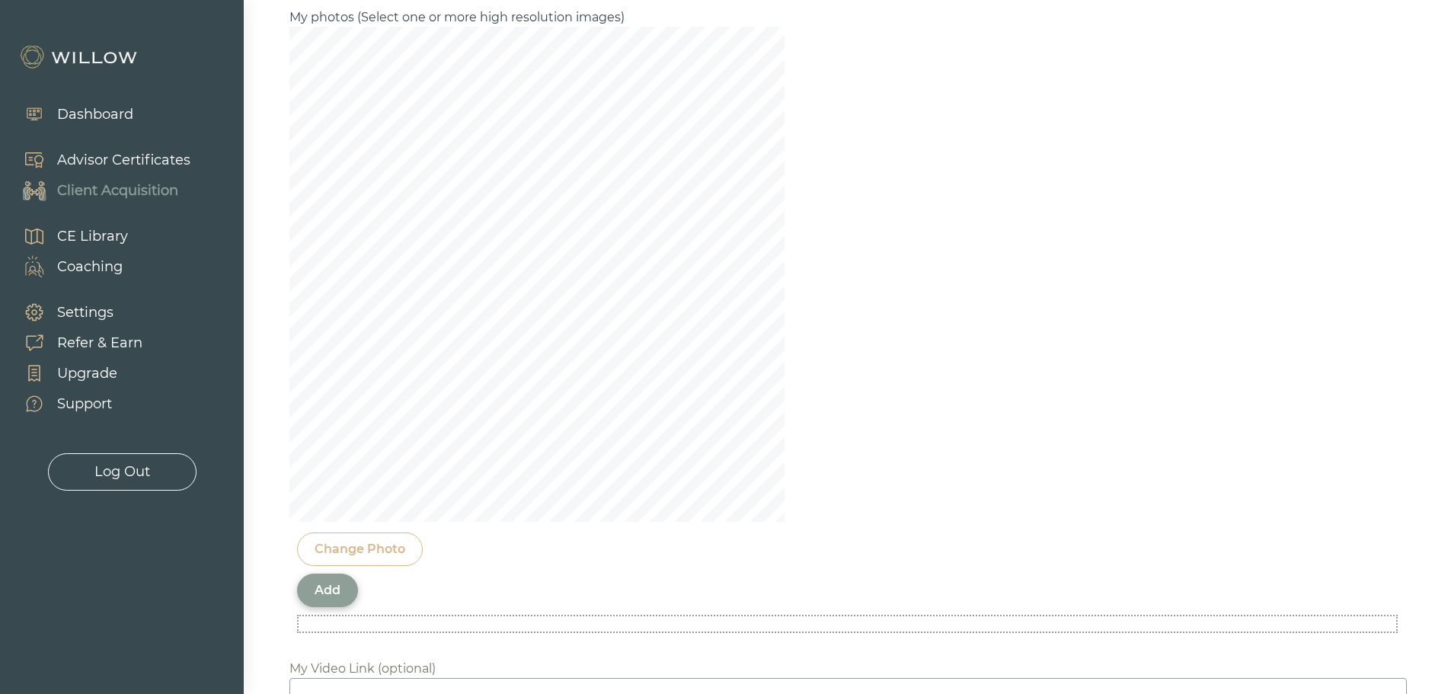
scroll to position [1227, 0]
click at [337, 586] on div "Add" at bounding box center [328, 589] width 26 height 18
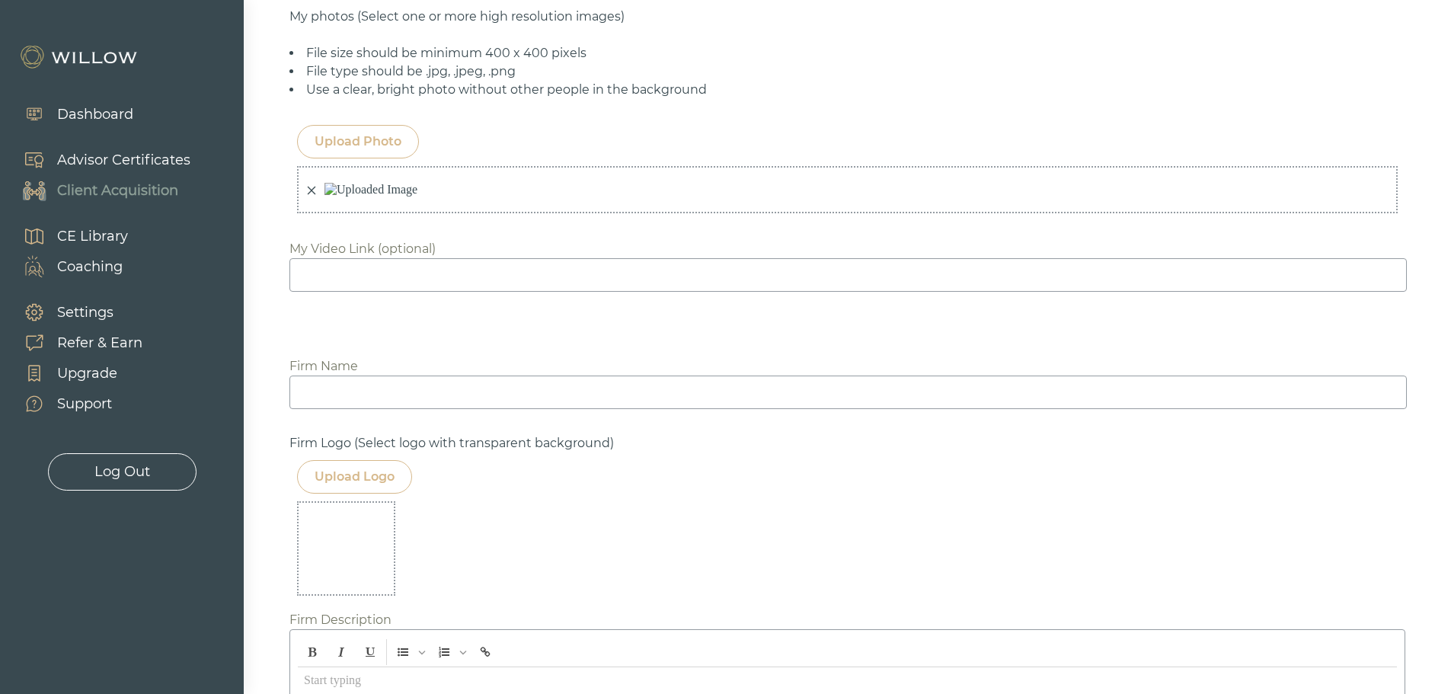
click at [370, 132] on div "Upload Photo" at bounding box center [358, 142] width 122 height 34
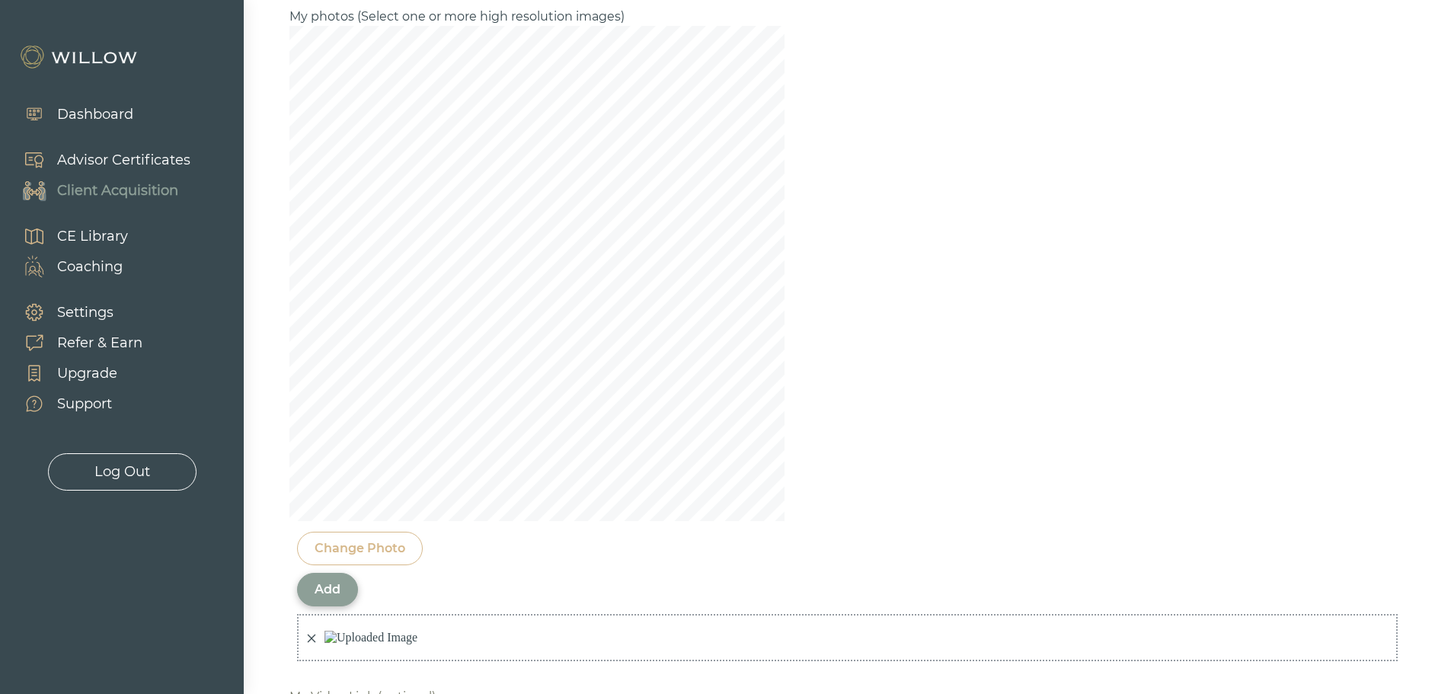
scroll to position [1303, 0]
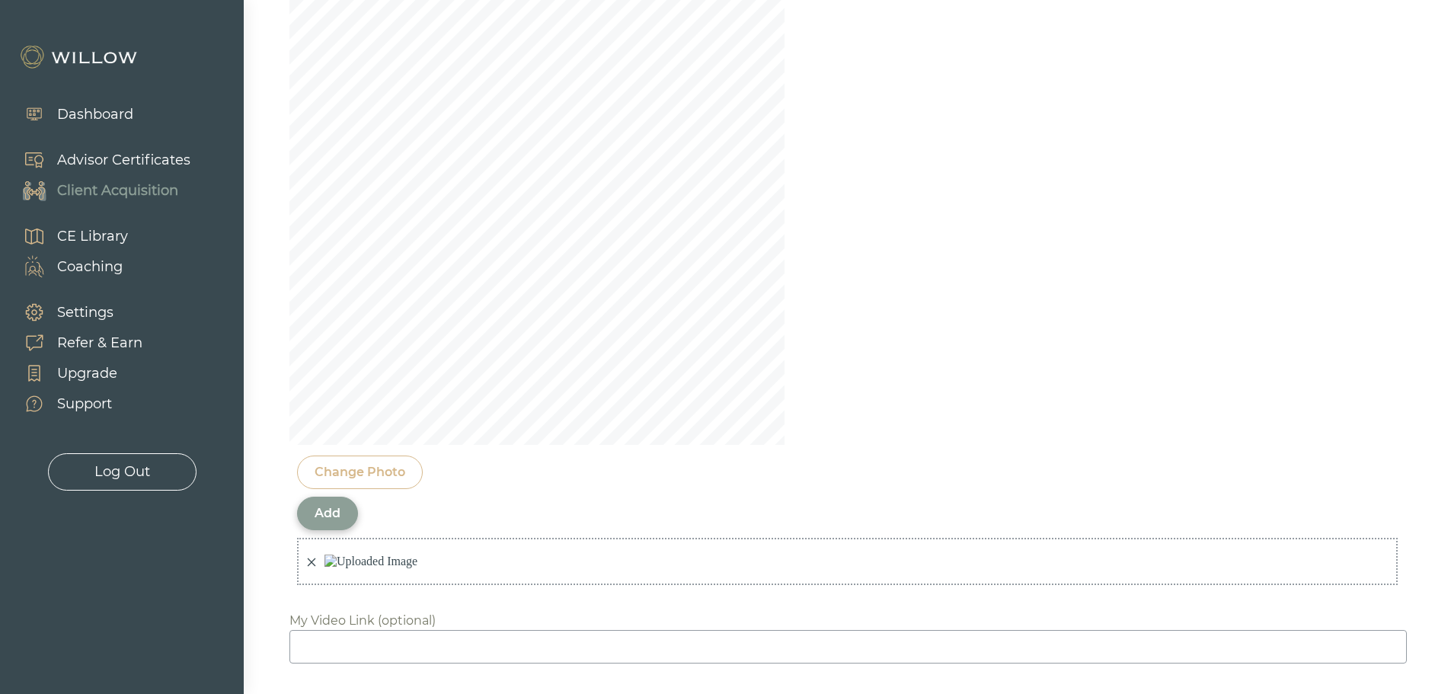
click at [340, 510] on div "Add" at bounding box center [327, 514] width 61 height 34
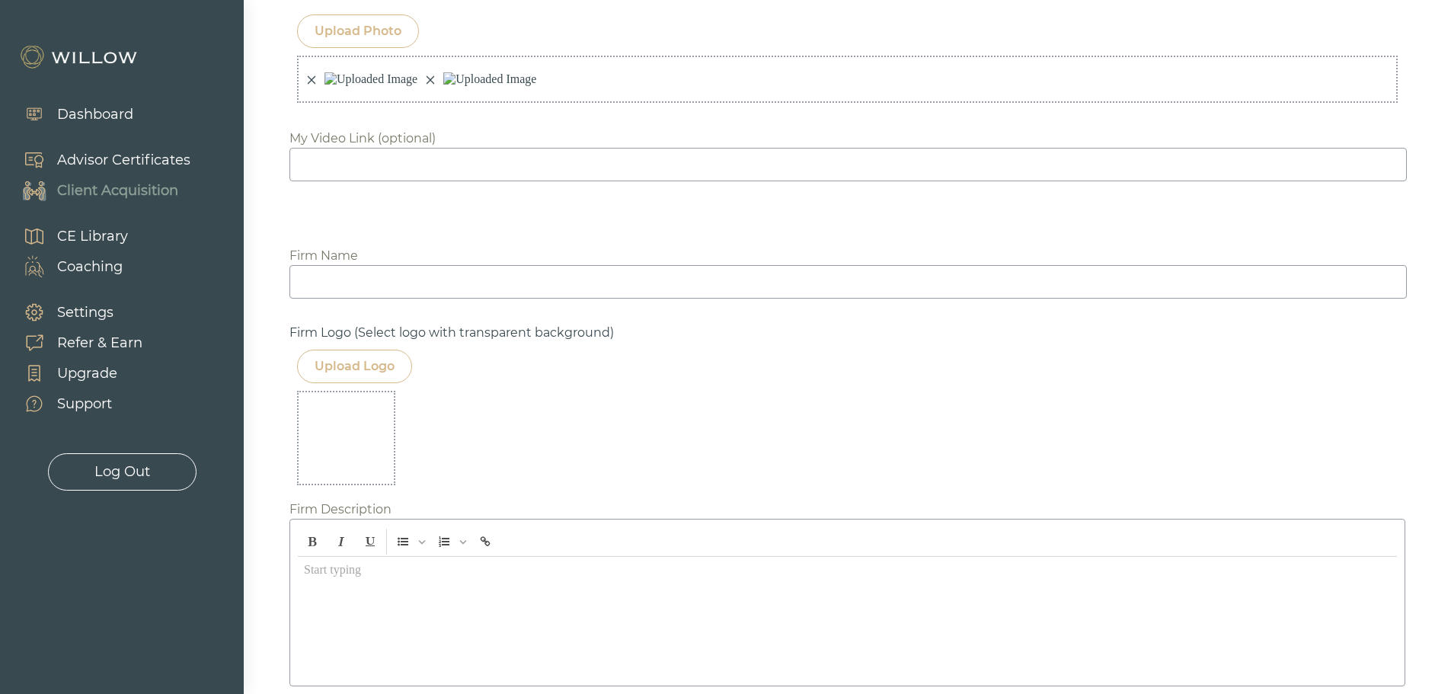
scroll to position [1353, 0]
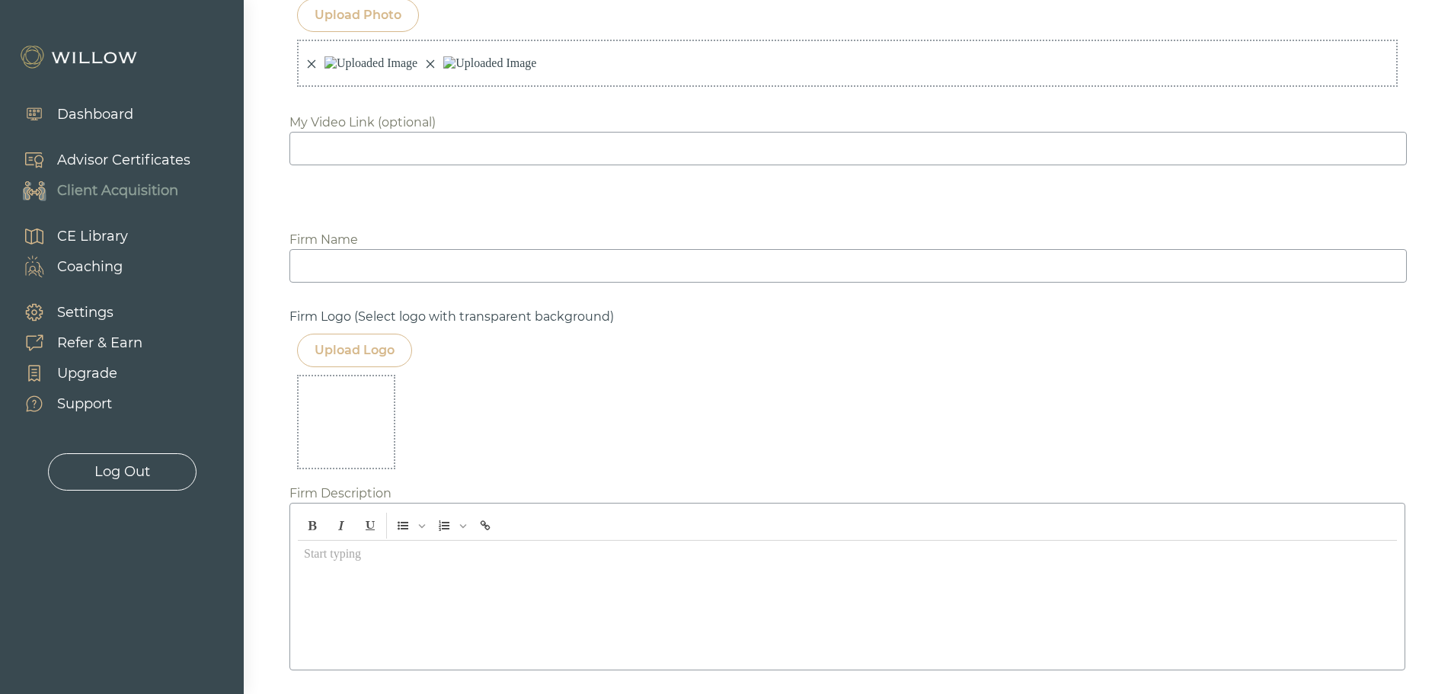
click at [333, 283] on input at bounding box center [847, 266] width 1117 height 34
click at [344, 367] on div "Upload Logo" at bounding box center [354, 351] width 115 height 34
click at [331, 283] on input at bounding box center [847, 266] width 1117 height 34
type input "OnePointBFG Wealth partners"
click at [878, 429] on div "Scale" at bounding box center [847, 569] width 1116 height 486
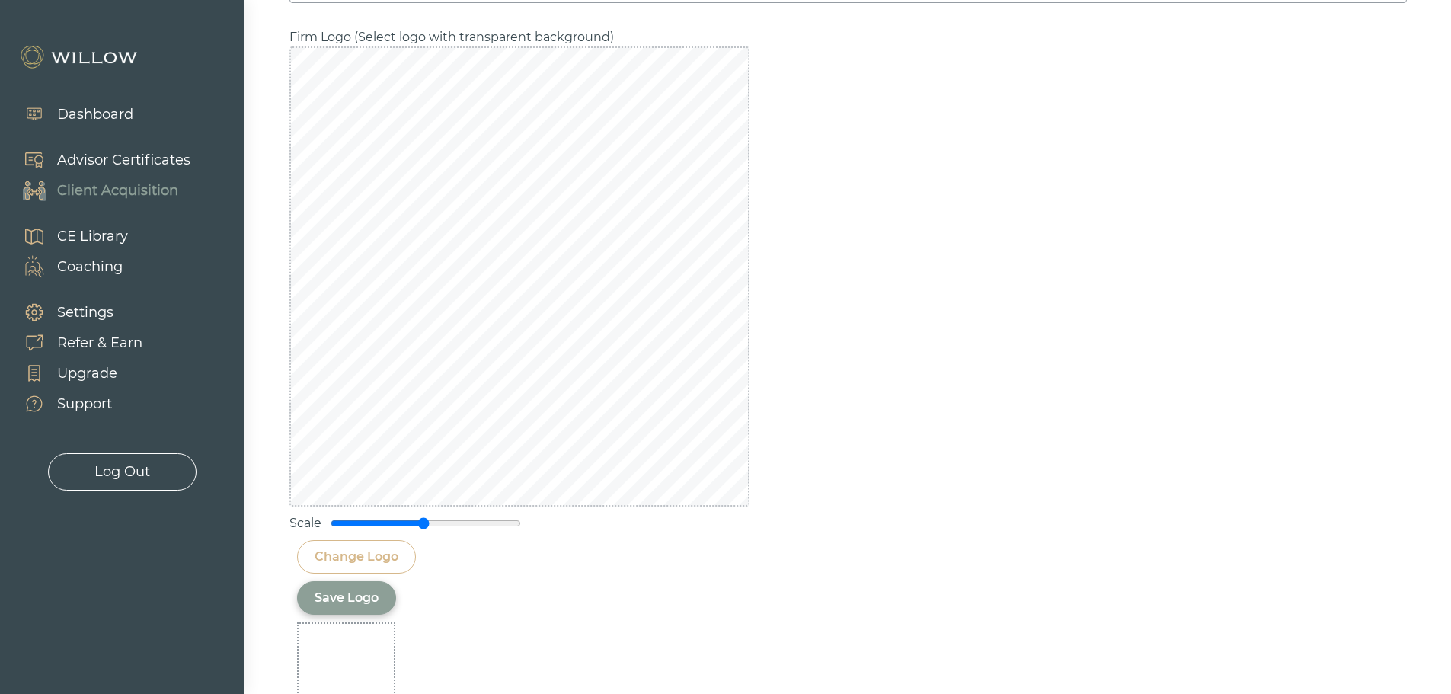
scroll to position [1734, 0]
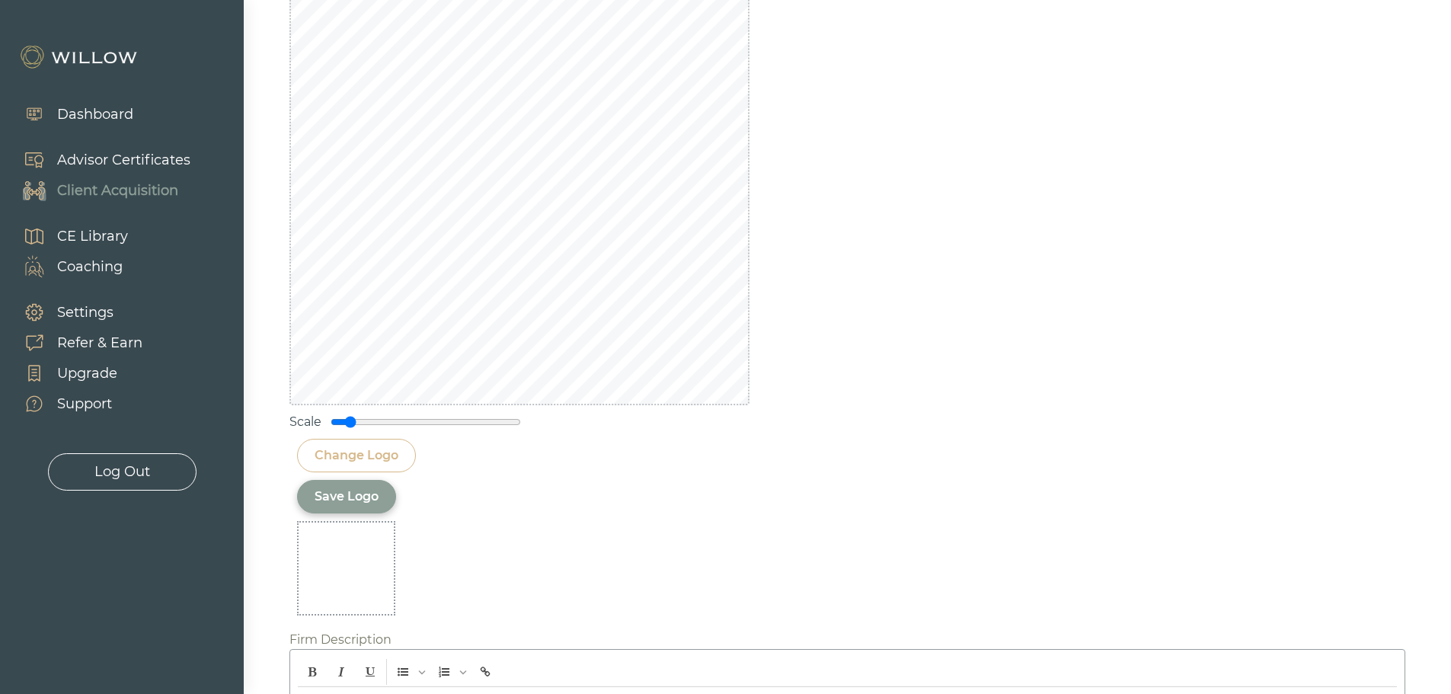
drag, startPoint x: 423, startPoint y: 490, endPoint x: 352, endPoint y: 490, distance: 70.8
type input "0.2"
click at [352, 428] on input "range" at bounding box center [426, 422] width 190 height 12
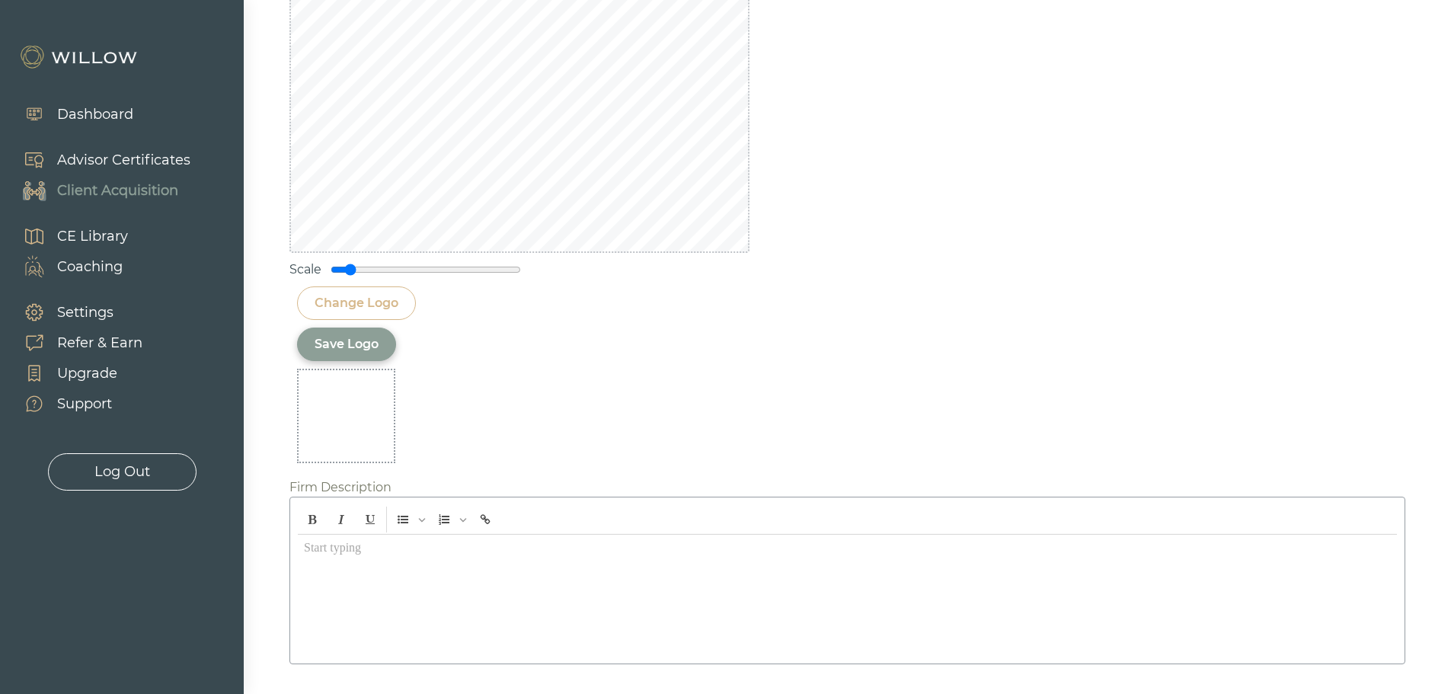
click at [359, 353] on div "Save Logo" at bounding box center [347, 344] width 64 height 18
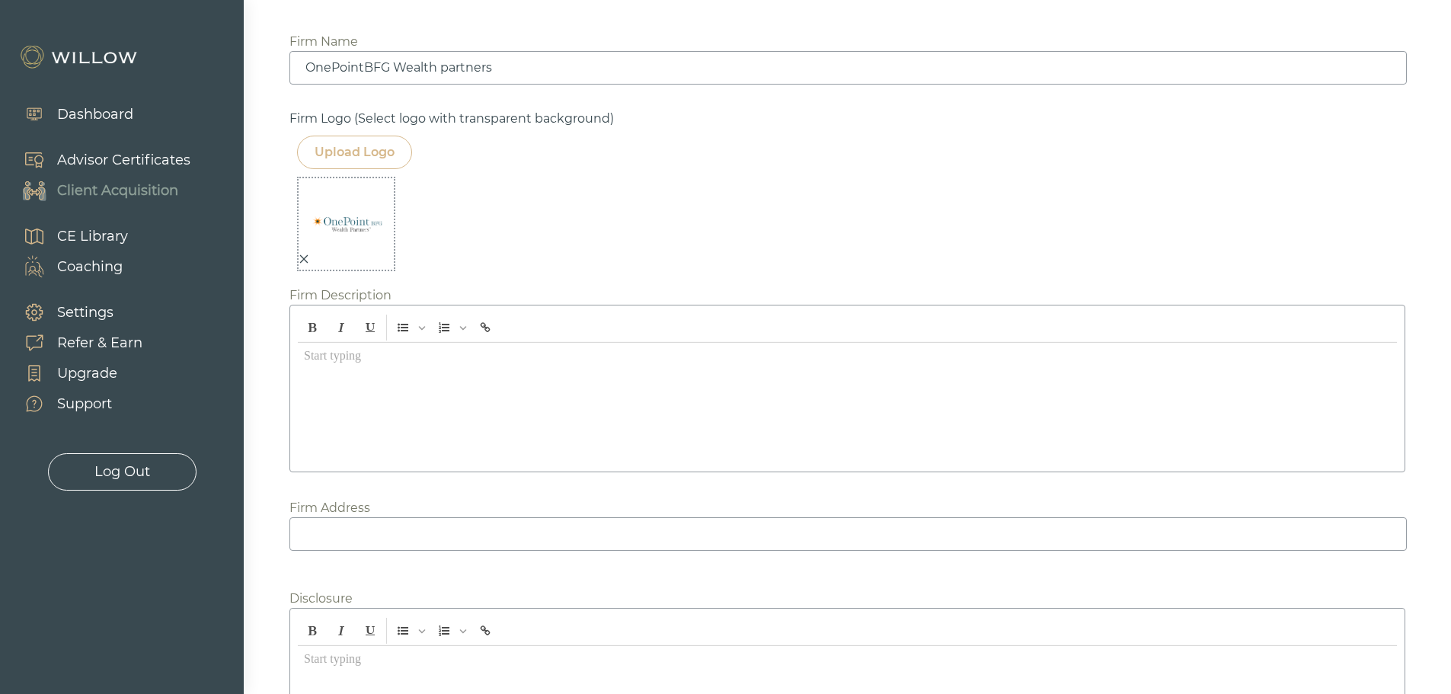
scroll to position [1553, 0]
click at [367, 439] on div at bounding box center [847, 401] width 1099 height 121
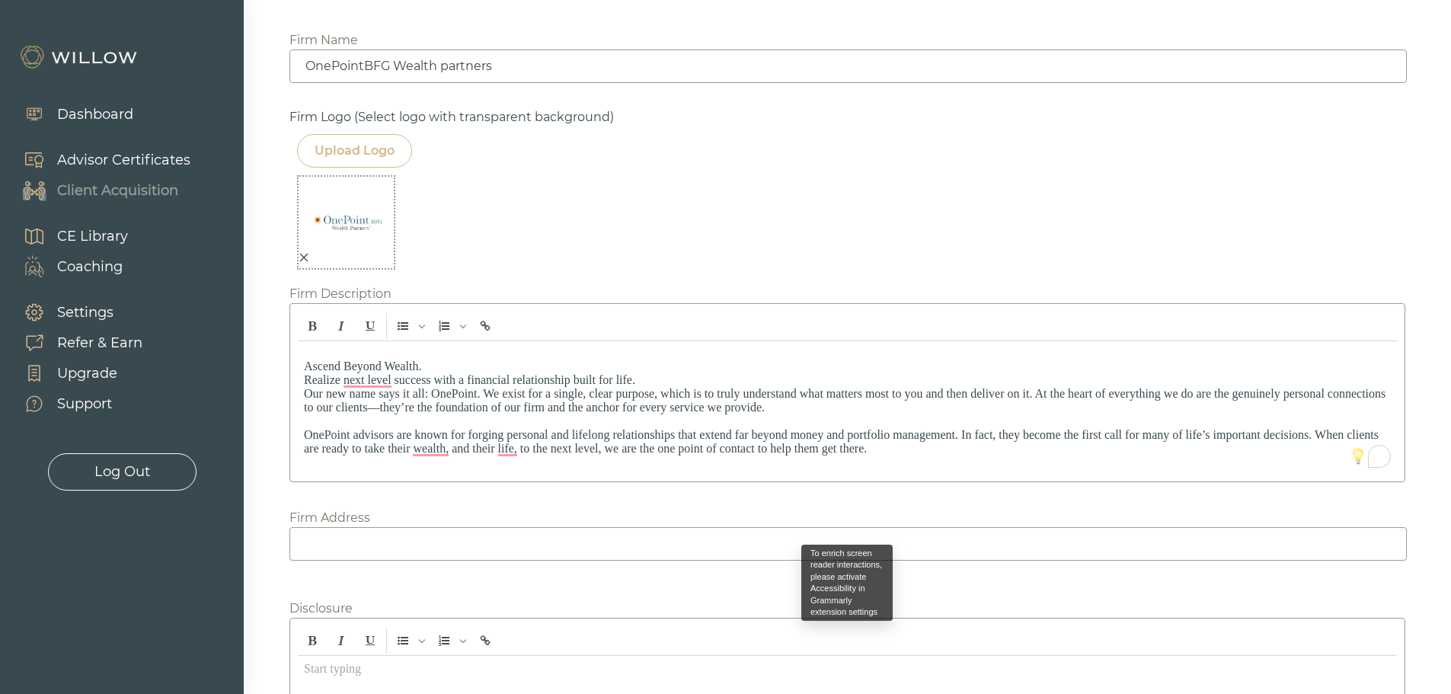
click at [464, 427] on p "Ascend Beyond Wealth. Realize next level success with a financial relationship …" at bounding box center [847, 407] width 1087 height 96
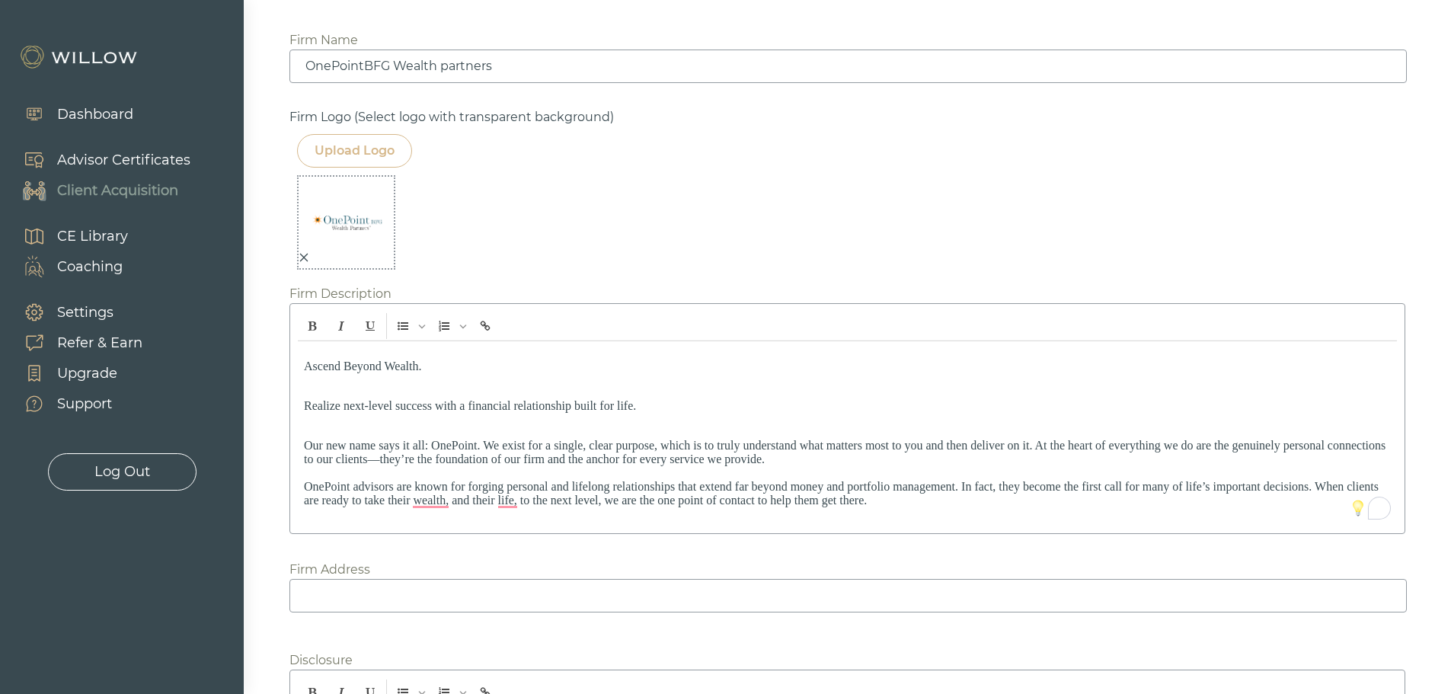
click at [896, 507] on p "Our new name says it all: OnePoint. We exist for a single, clear purpose, which…" at bounding box center [847, 466] width 1087 height 82
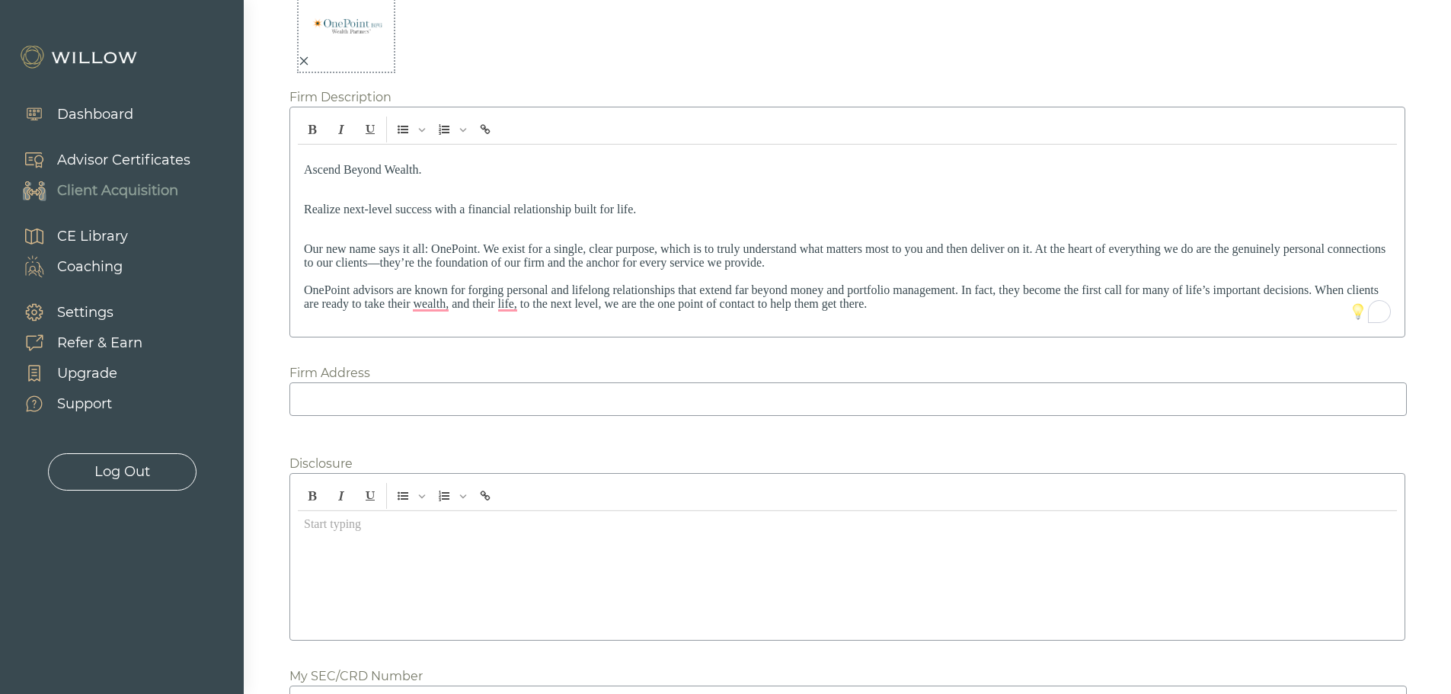
scroll to position [1781, 0]
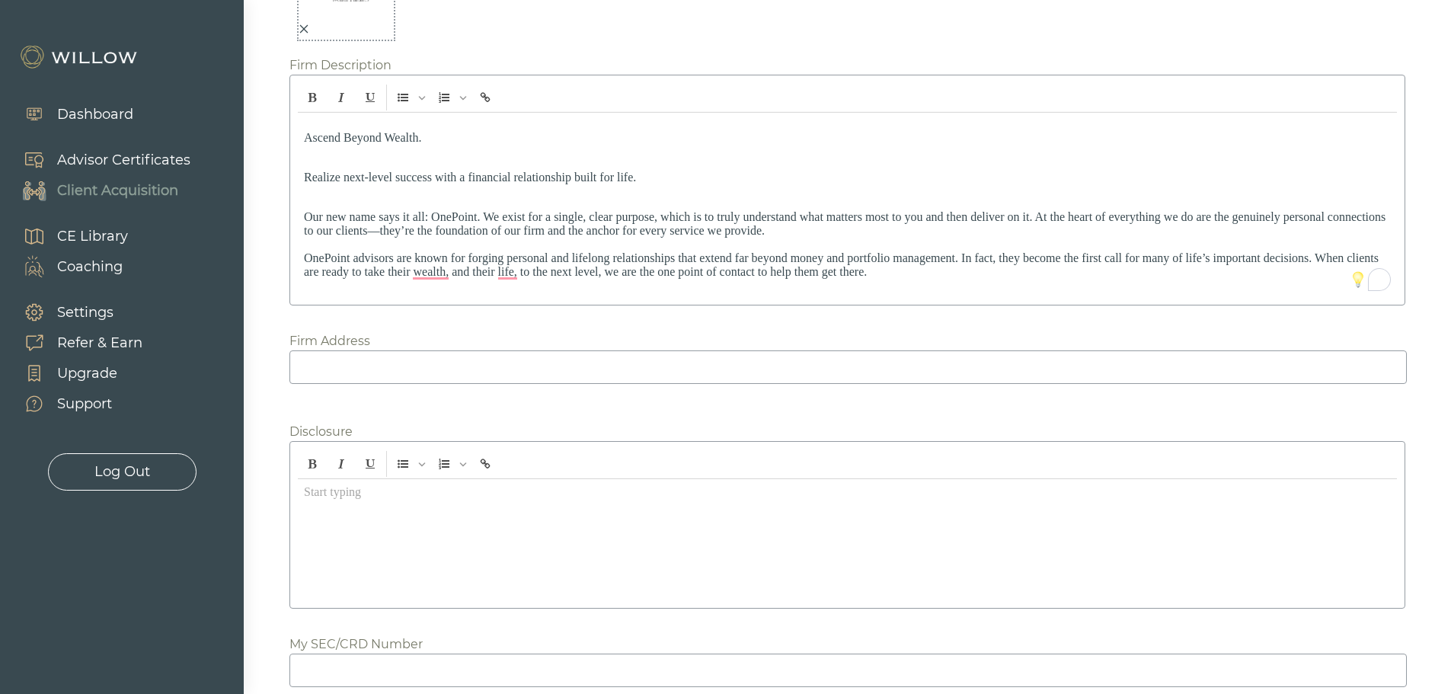
click at [351, 384] on input at bounding box center [847, 367] width 1117 height 34
drag, startPoint x: 367, startPoint y: 435, endPoint x: 414, endPoint y: 465, distance: 55.5
click at [369, 384] on input "300 Kimble Dr.; Suite 310" at bounding box center [847, 367] width 1117 height 34
type input "[STREET_ADDRESS][PERSON_NAME]"
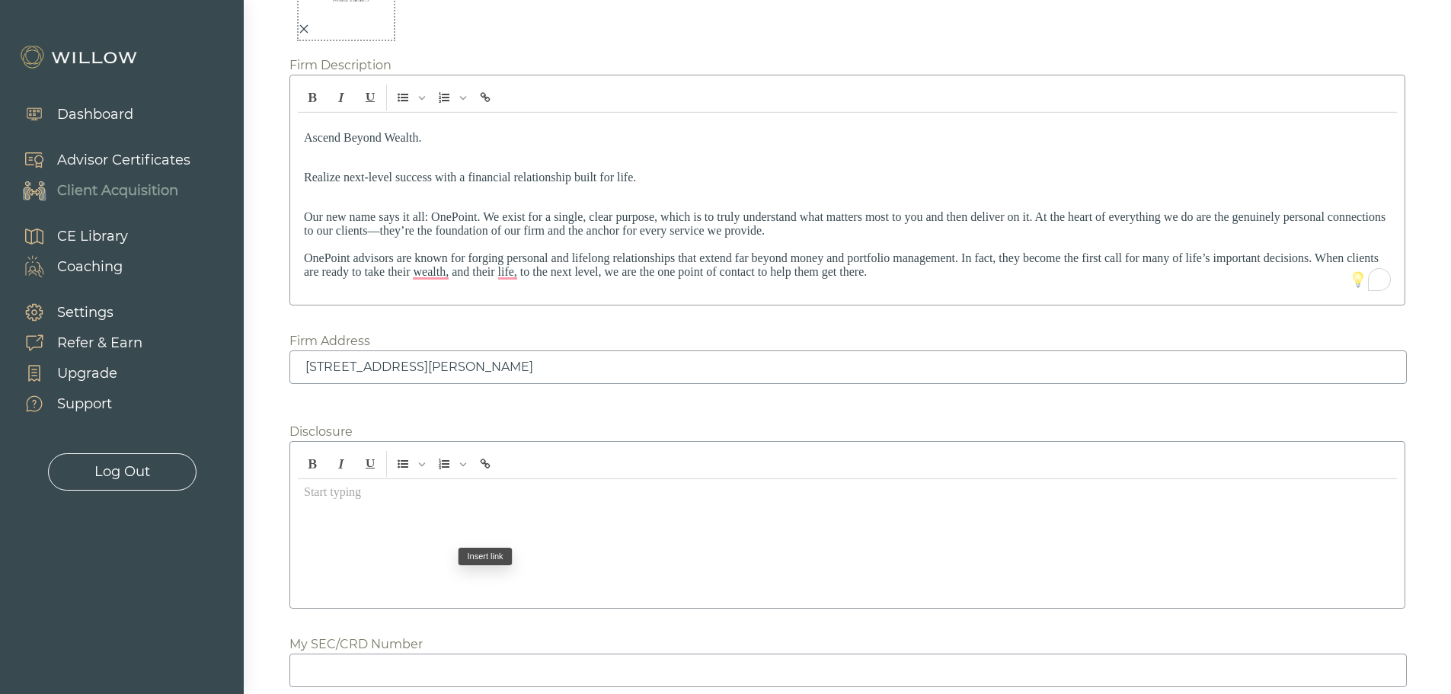
click at [362, 582] on div at bounding box center [847, 539] width 1099 height 121
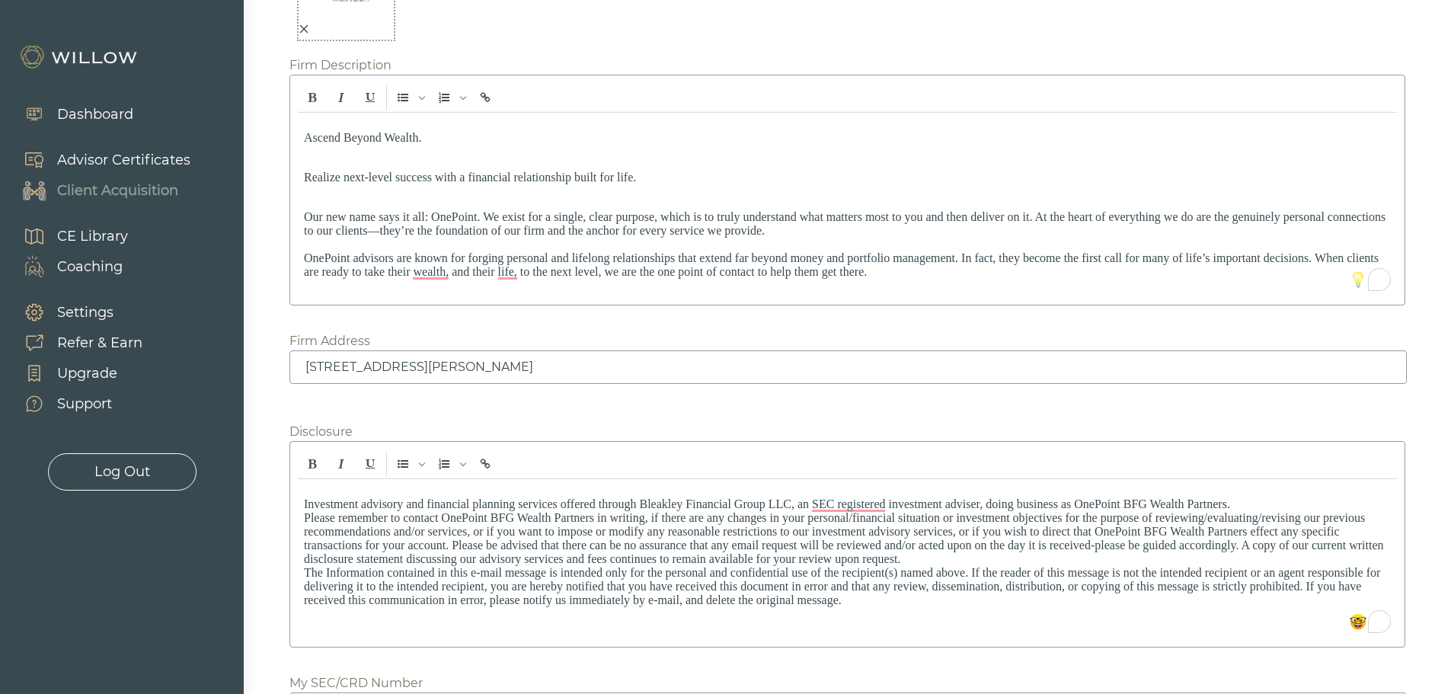
click at [1244, 574] on p "Investment advisory and financial planning services offered through Bleakley Fi…" at bounding box center [847, 558] width 1087 height 123
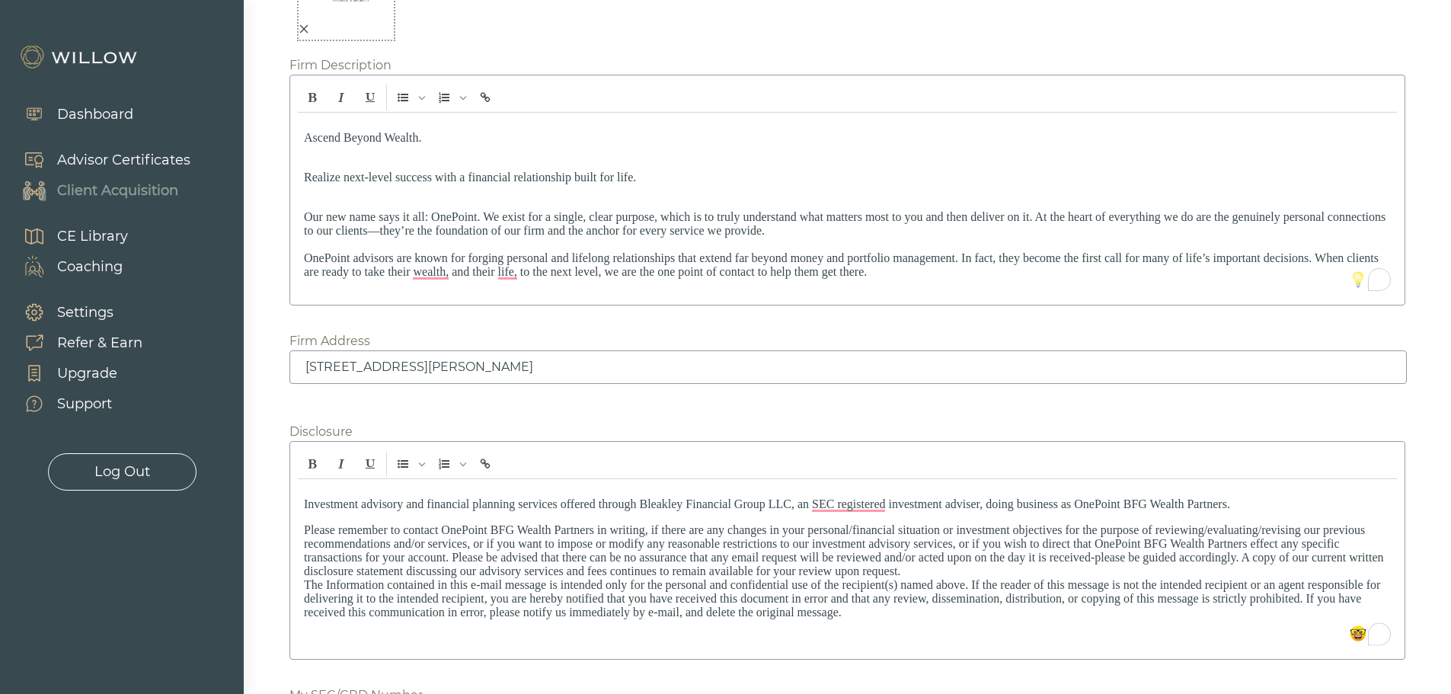
click at [904, 633] on p "Please remember to contact OnePoint BFG Wealth Partners in writing, if there ar…" at bounding box center [847, 578] width 1087 height 110
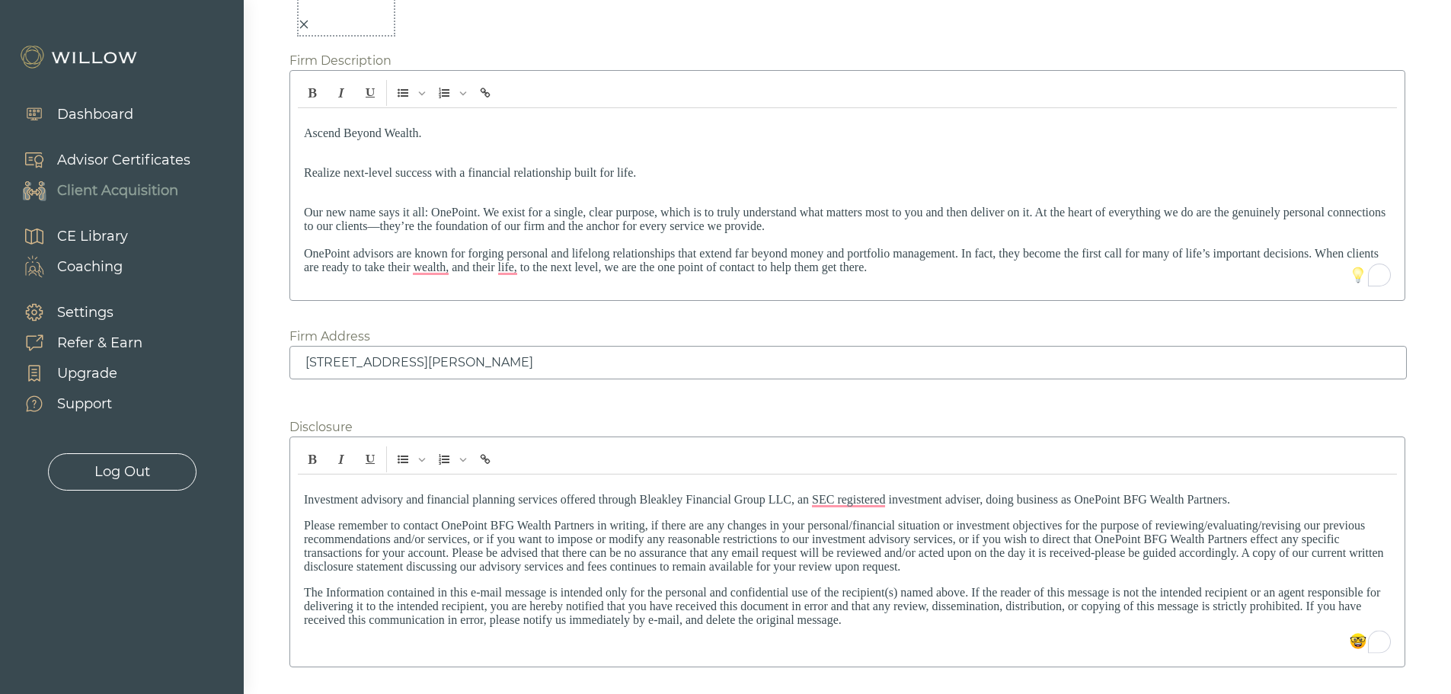
scroll to position [1938, 0]
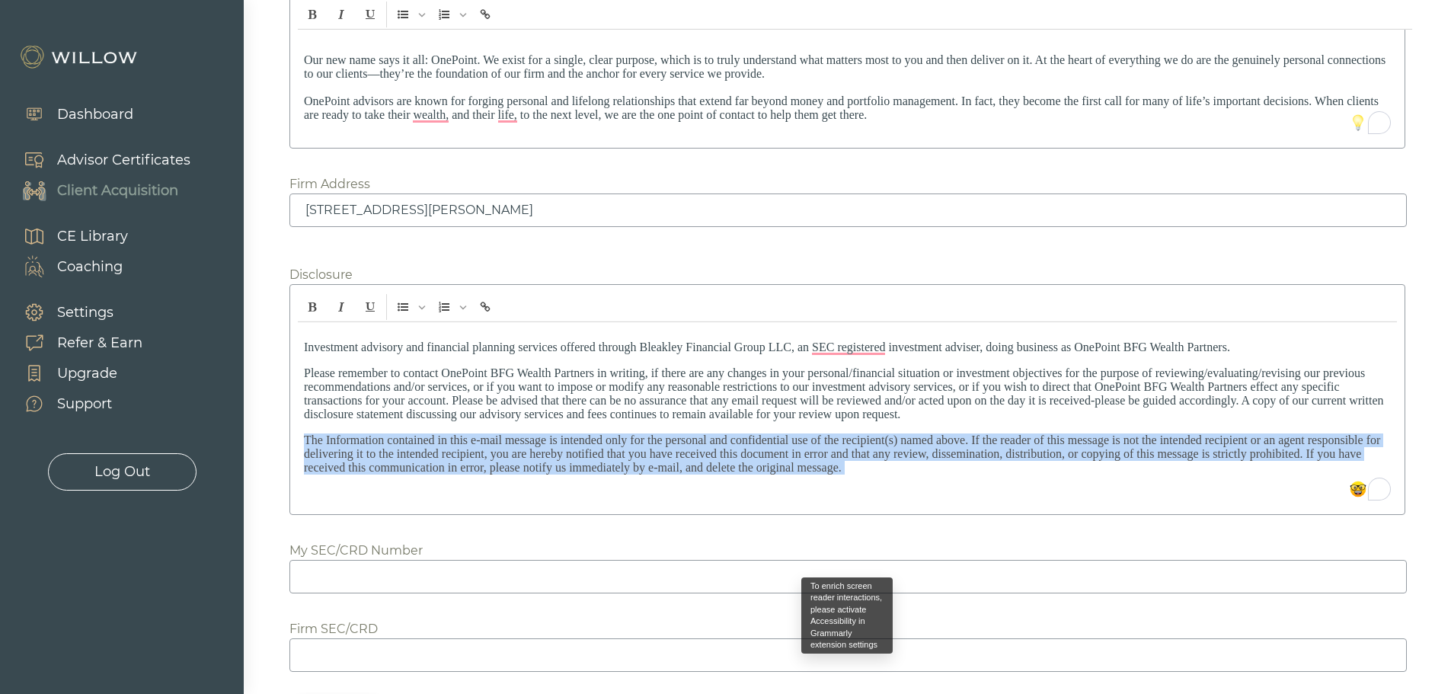
drag, startPoint x: 303, startPoint y: 503, endPoint x: 880, endPoint y: 544, distance: 578.6
click at [880, 506] on div "Investment advisory and financial planning services offered through Bleakley Fi…" at bounding box center [847, 414] width 1099 height 184
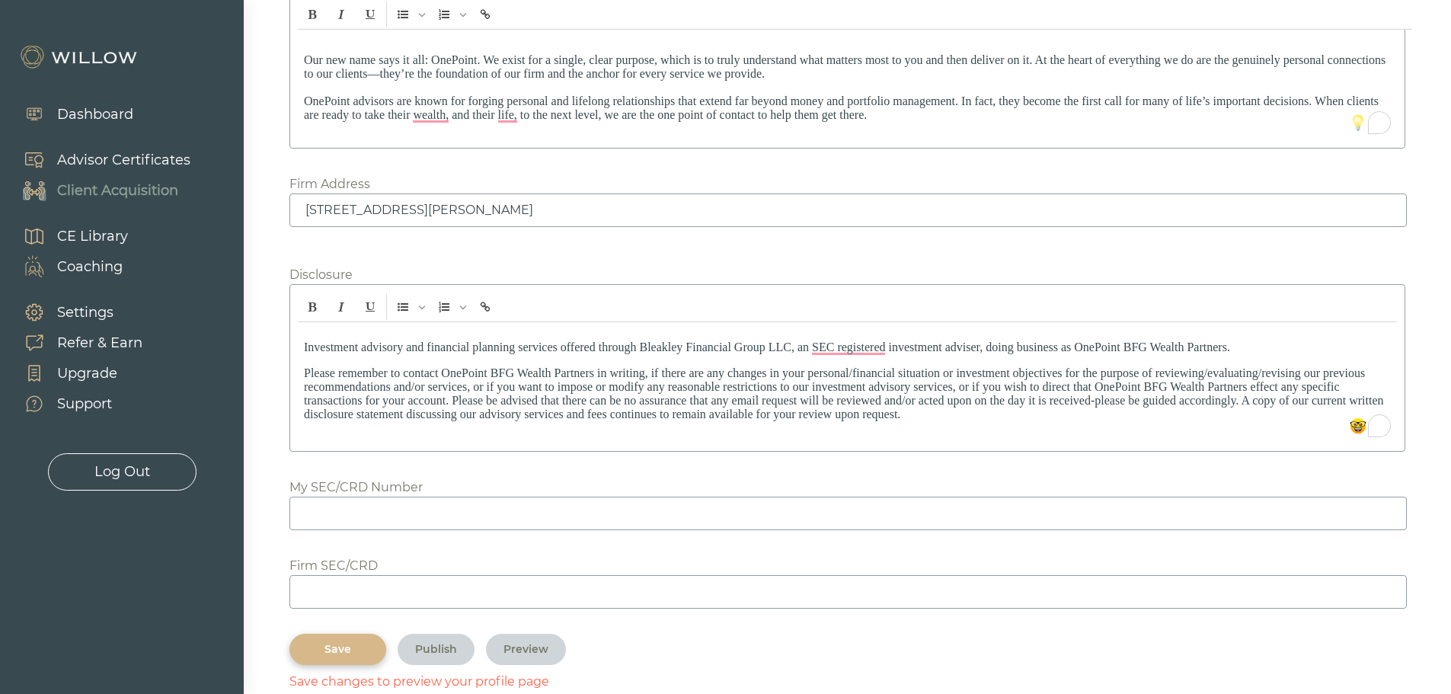
click at [327, 530] on input at bounding box center [847, 514] width 1117 height 34
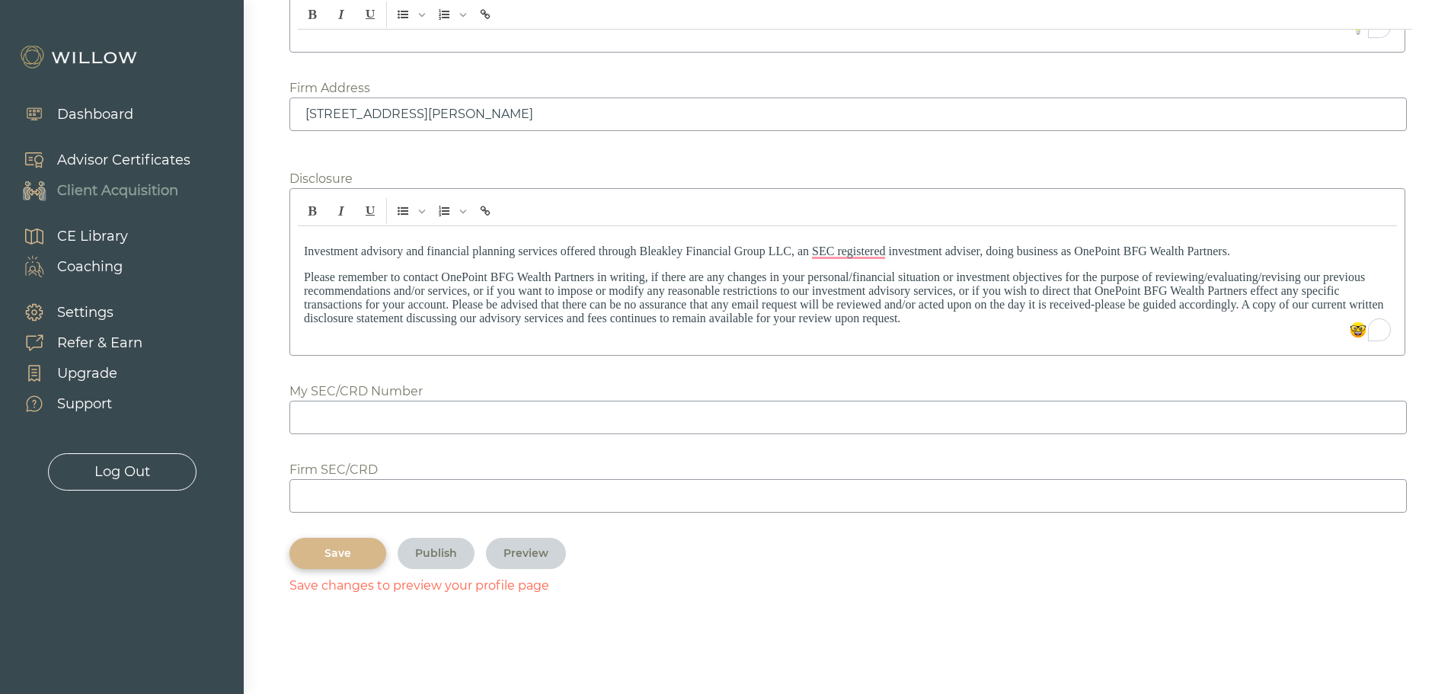
scroll to position [2090, 0]
click at [374, 308] on p "Please remember to contact OnePoint BFG Wealth Partners in writing, if there ar…" at bounding box center [847, 297] width 1087 height 55
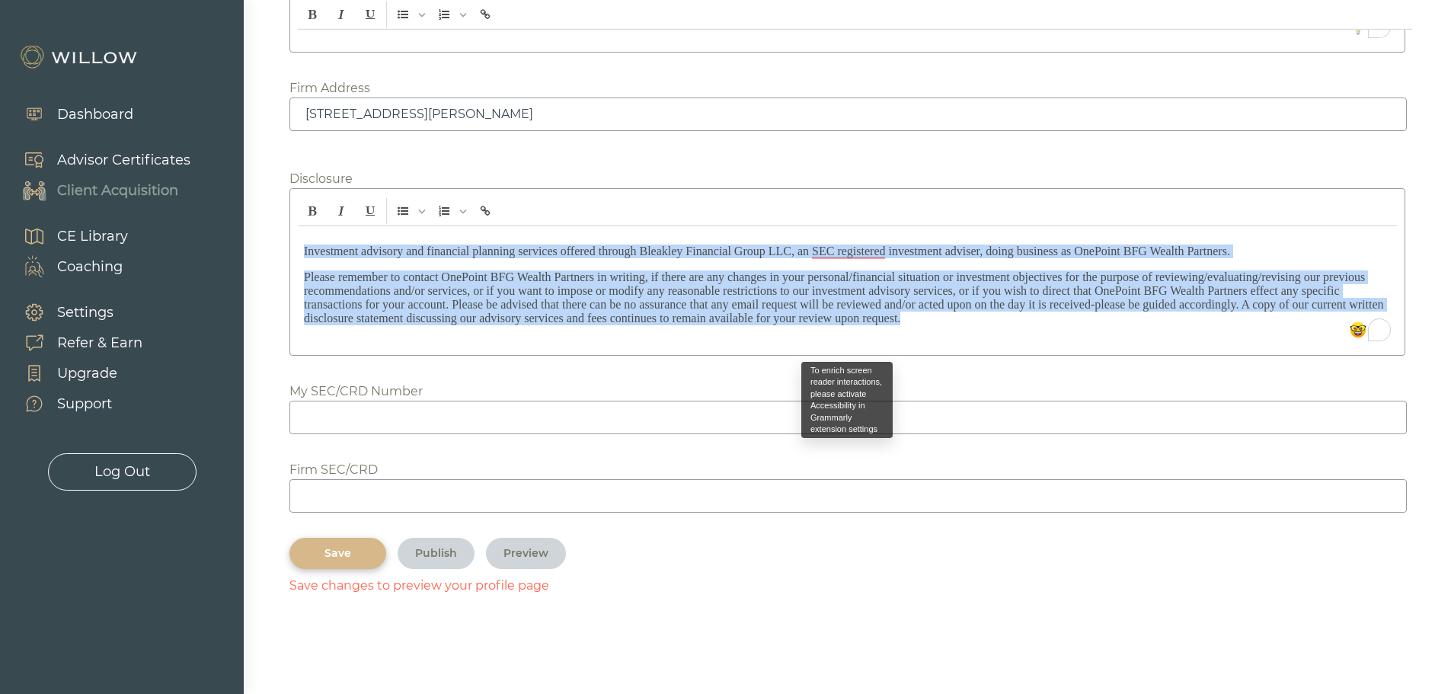
drag, startPoint x: 304, startPoint y: 255, endPoint x: 1005, endPoint y: 344, distance: 707.0
click at [1005, 344] on div "Investment advisory and financial planning services offered through Bleakley Fi…" at bounding box center [847, 286] width 1099 height 121
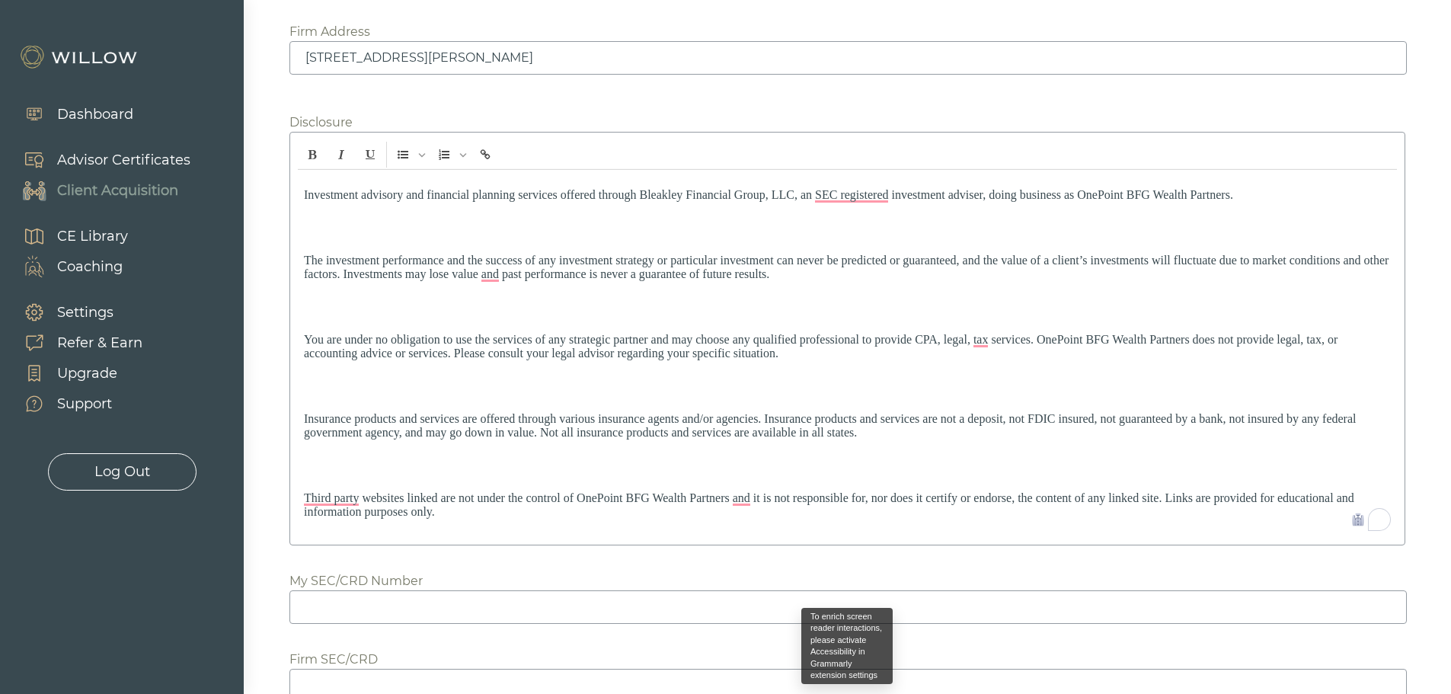
click at [322, 285] on div "Investment advisory and financial planning services offered through Bleakley Fi…" at bounding box center [847, 353] width 1099 height 367
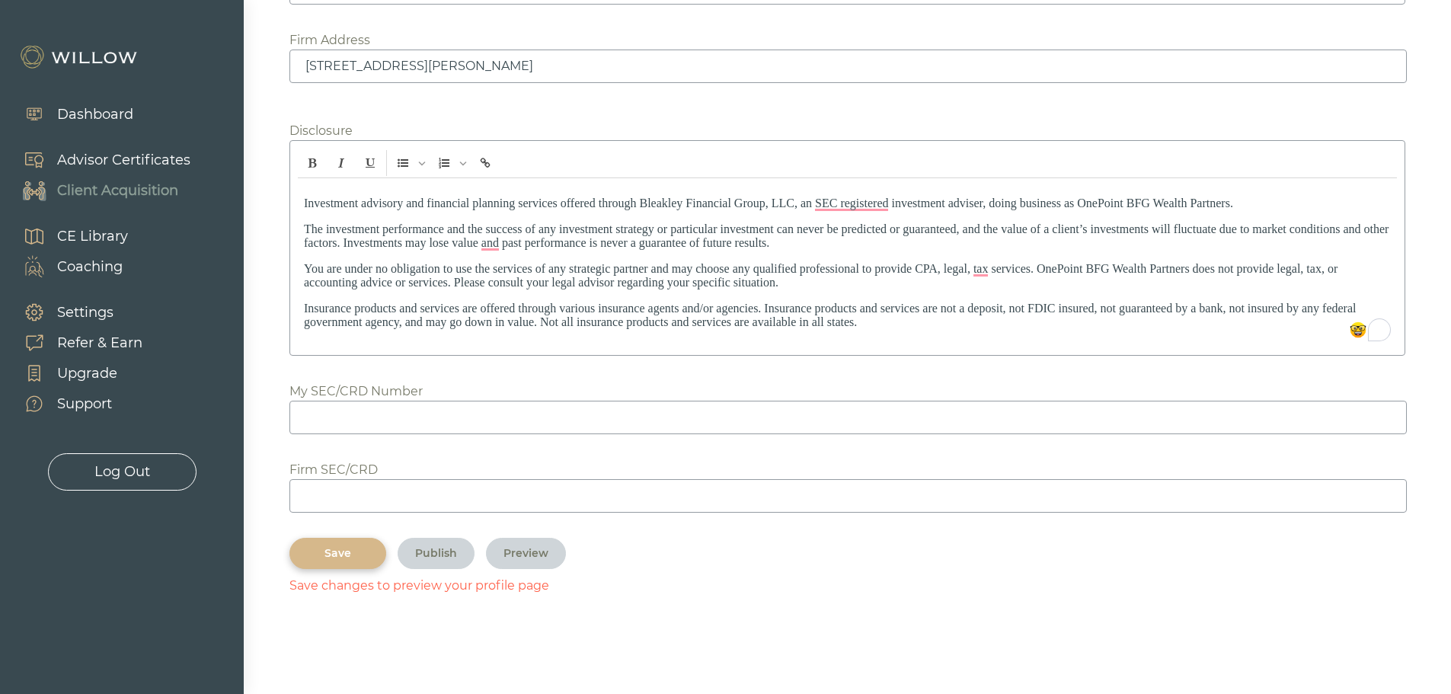
click at [399, 434] on input at bounding box center [847, 418] width 1117 height 34
paste input "2742658"
type input "2742658"
click at [363, 513] on input at bounding box center [847, 496] width 1117 height 34
paste input "318366"
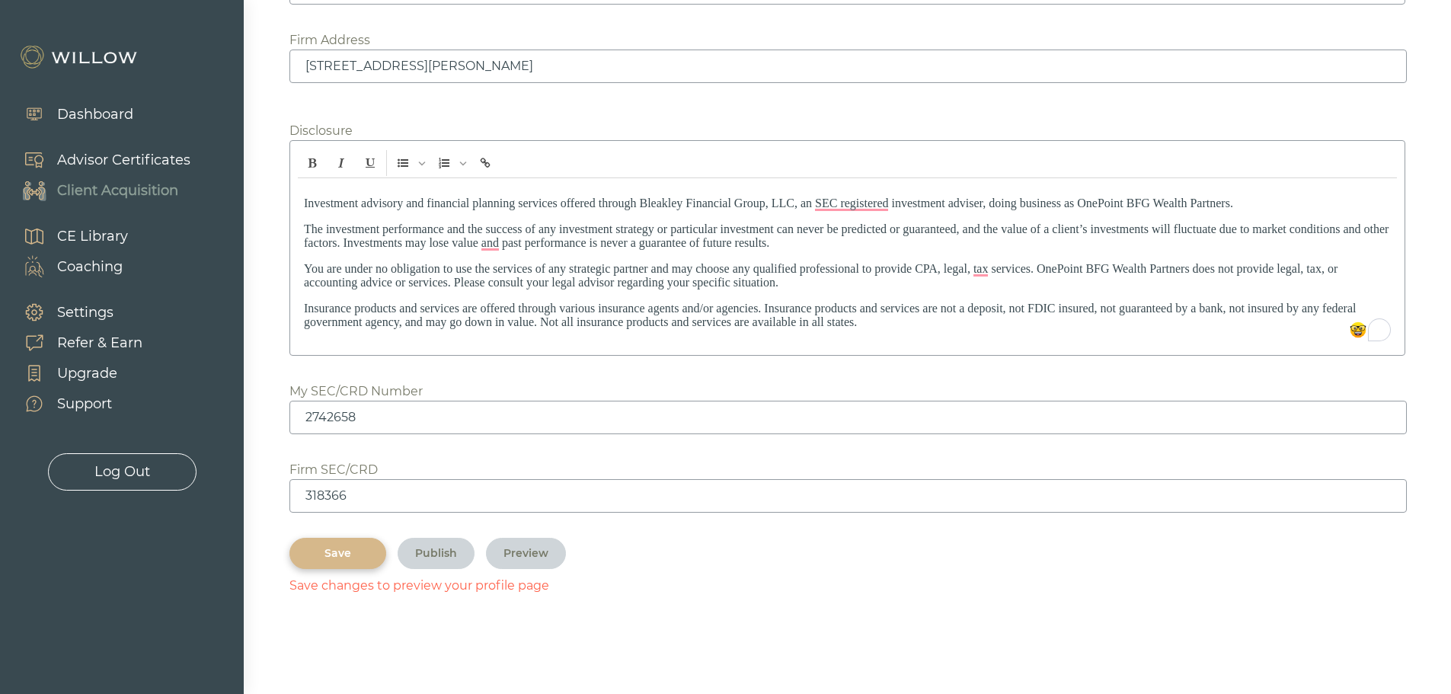
scroll to position [2150, 0]
type input "318366"
drag, startPoint x: 327, startPoint y: 551, endPoint x: 535, endPoint y: 551, distance: 208.7
click at [327, 550] on div "Save" at bounding box center [338, 553] width 62 height 16
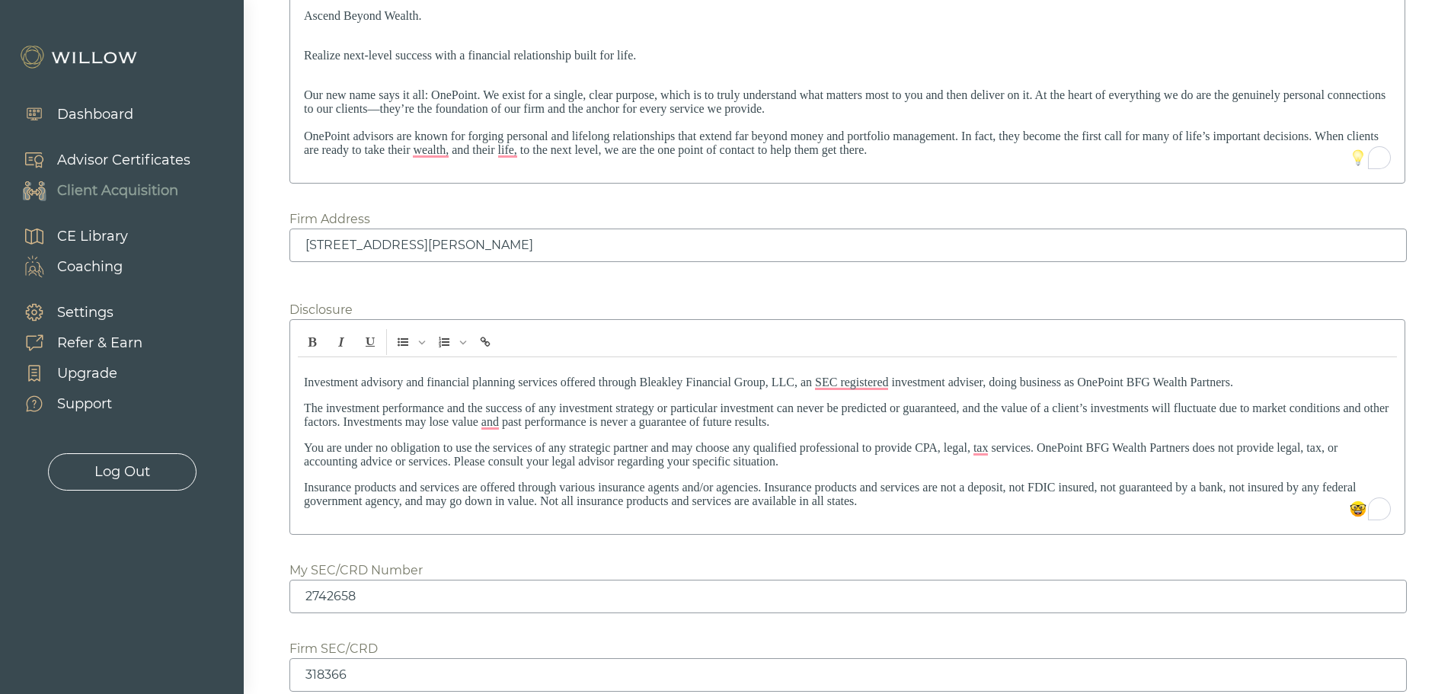
scroll to position [2116, 0]
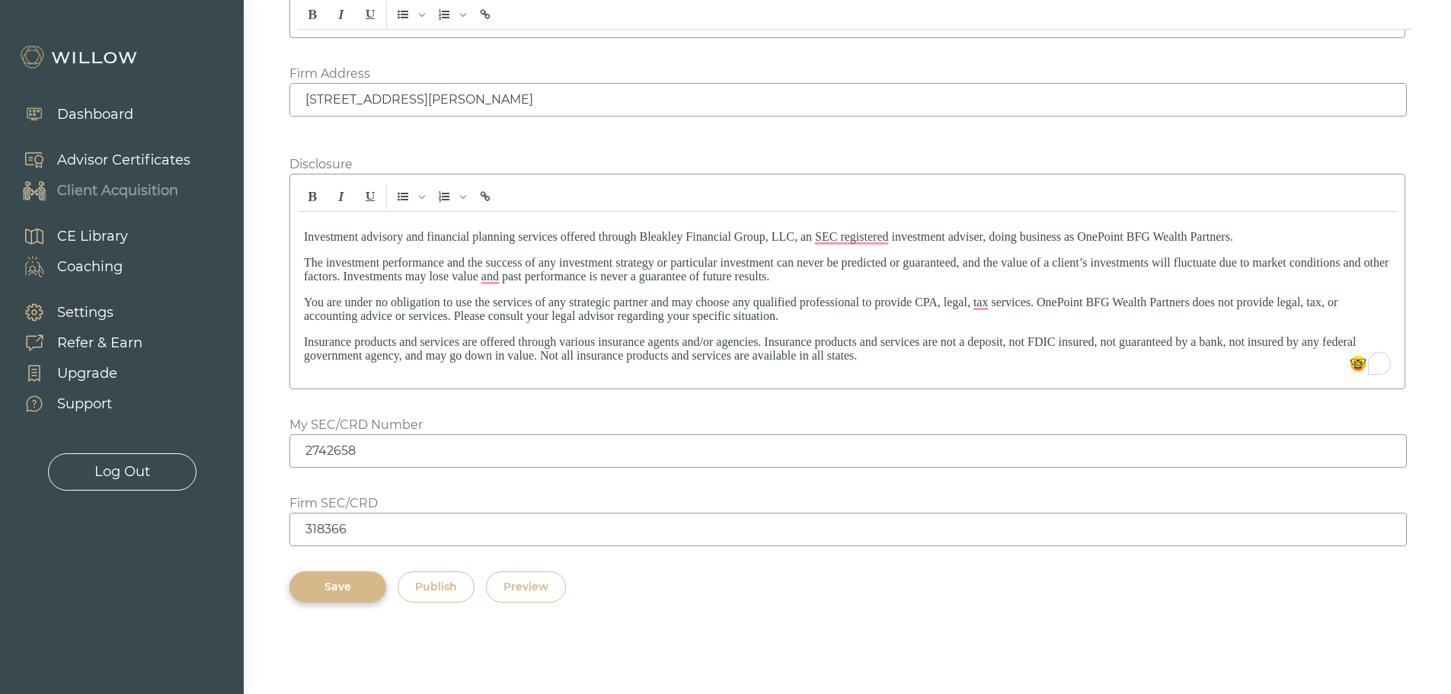
click at [529, 591] on div "Preview" at bounding box center [525, 587] width 45 height 16
click at [441, 588] on div "Publish" at bounding box center [436, 587] width 42 height 16
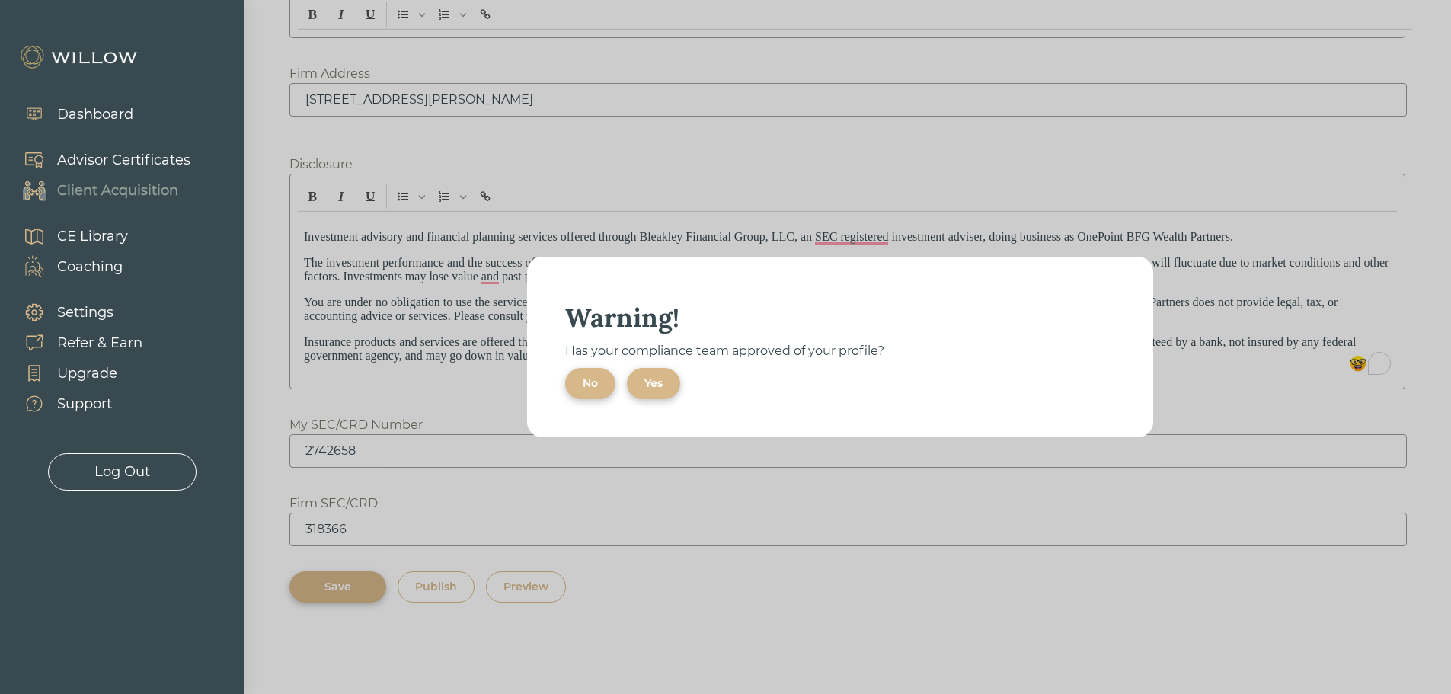
click at [950, 306] on div "Warning!" at bounding box center [840, 317] width 550 height 34
click at [588, 372] on button "No" at bounding box center [590, 383] width 50 height 31
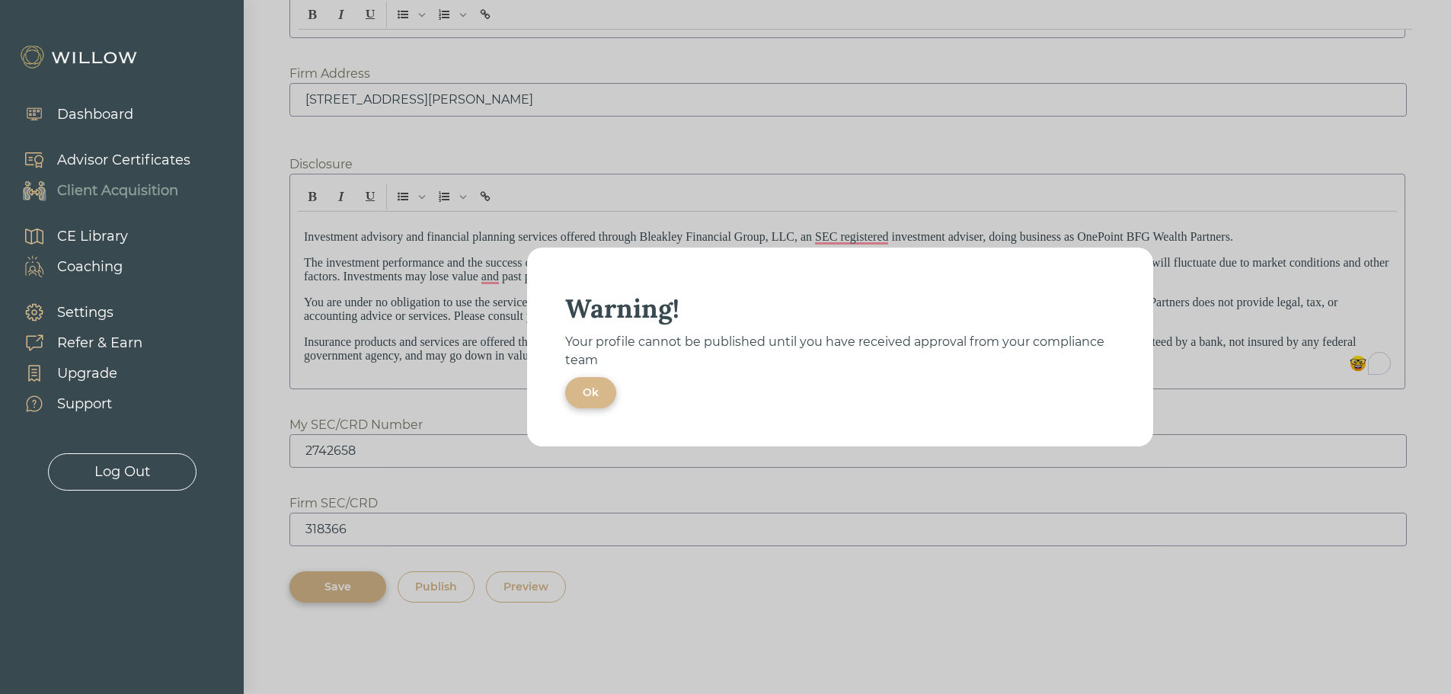
click at [587, 392] on div "Ok" at bounding box center [591, 393] width 16 height 16
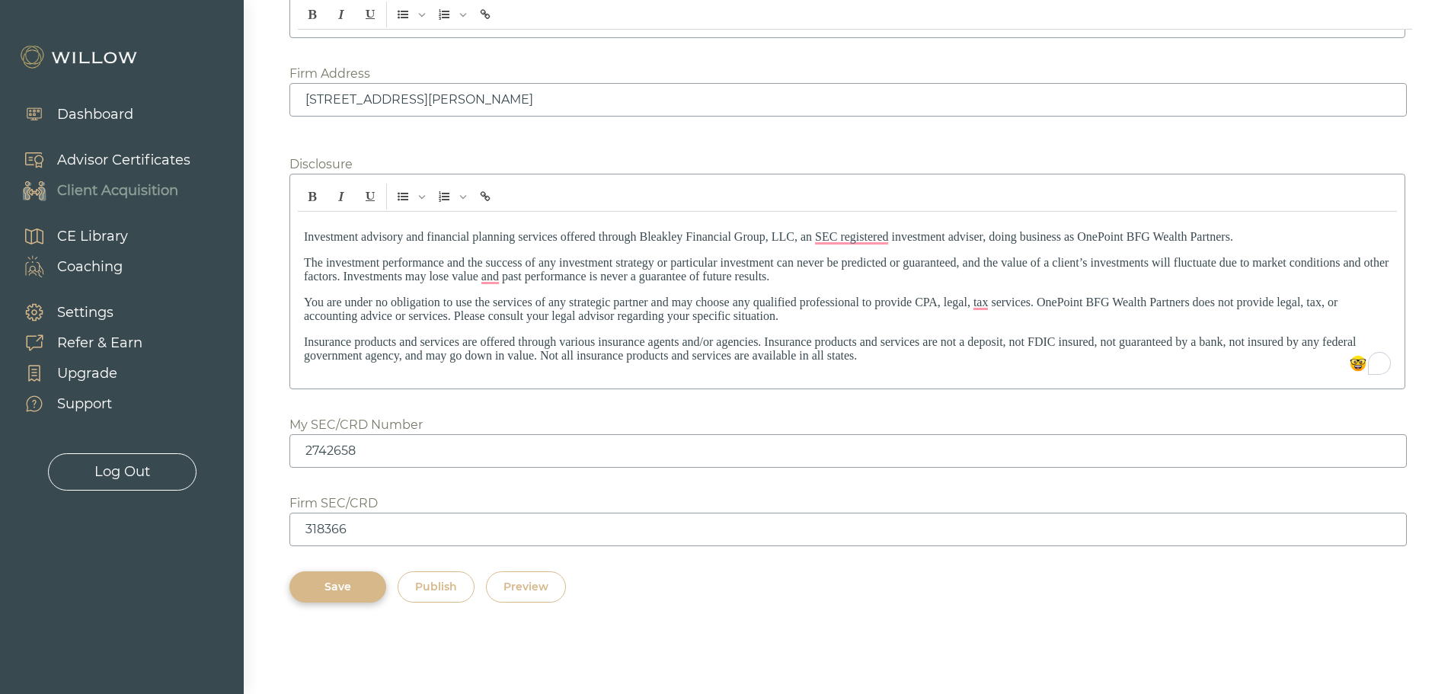
click at [532, 591] on div "Preview" at bounding box center [525, 587] width 45 height 16
click at [341, 593] on div "Save" at bounding box center [338, 587] width 62 height 16
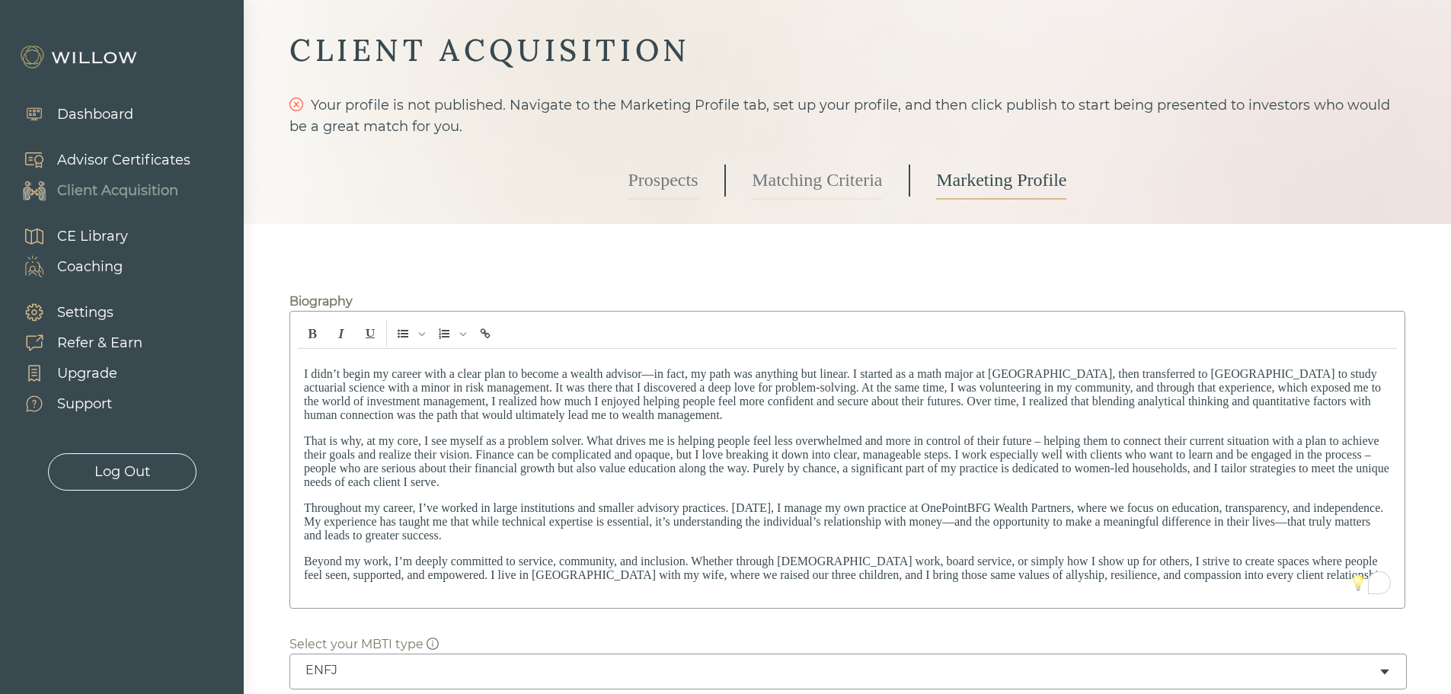
scroll to position [76, 0]
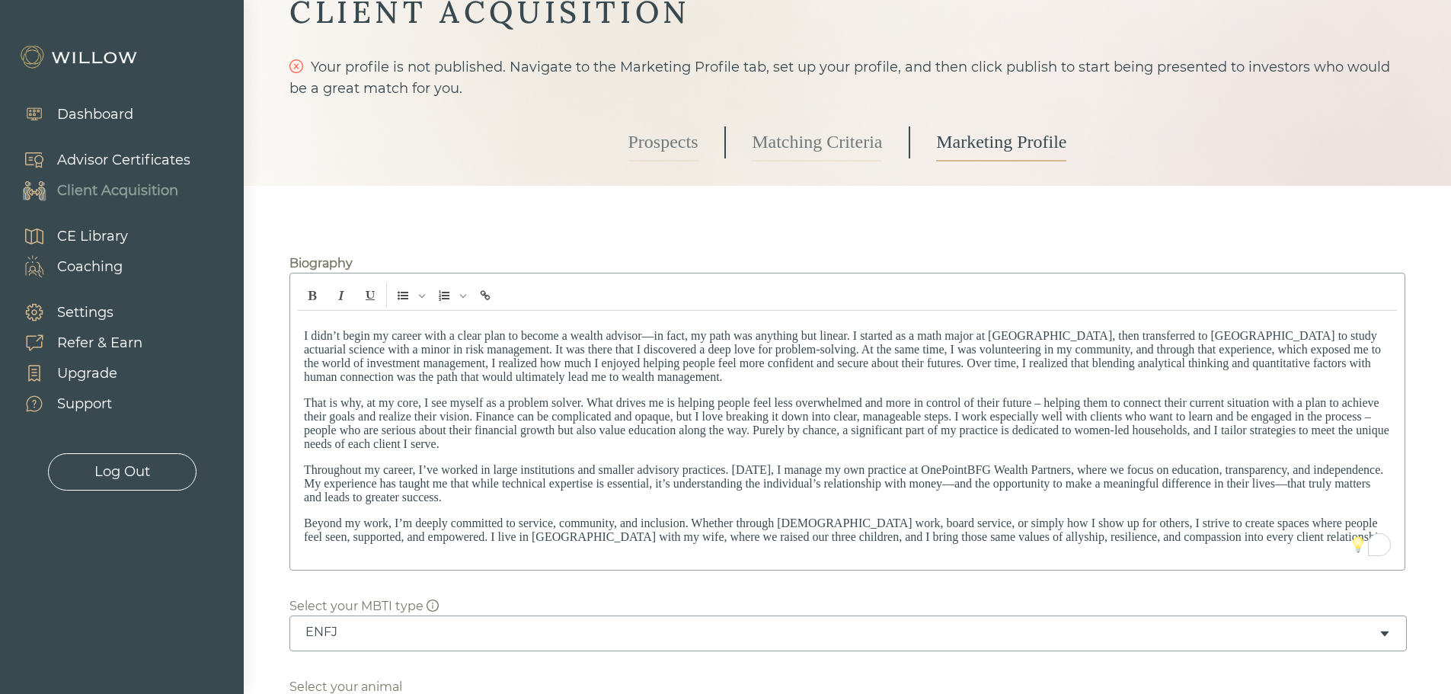
click at [352, 357] on span "I didn’t begin my career with a clear plan to become a wealth advisor—in fact, …" at bounding box center [842, 356] width 1077 height 54
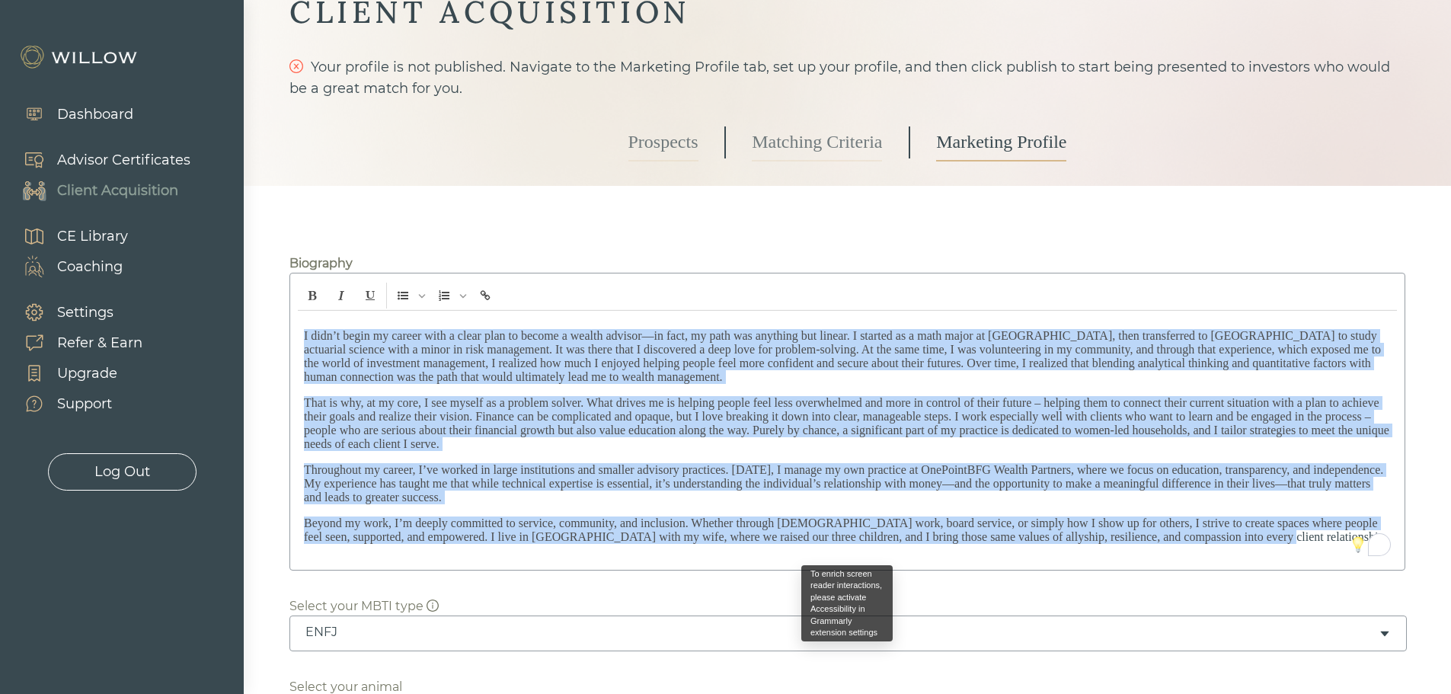
drag, startPoint x: 301, startPoint y: 334, endPoint x: 1315, endPoint y: 555, distance: 1038.1
click at [1315, 555] on div "I didn’t begin my career with a clear plan to become a wealth advisor—in fact, …" at bounding box center [847, 436] width 1099 height 251
copy div "I didn’t begin my career with a clear plan to become a wealth advisor—in fact, …"
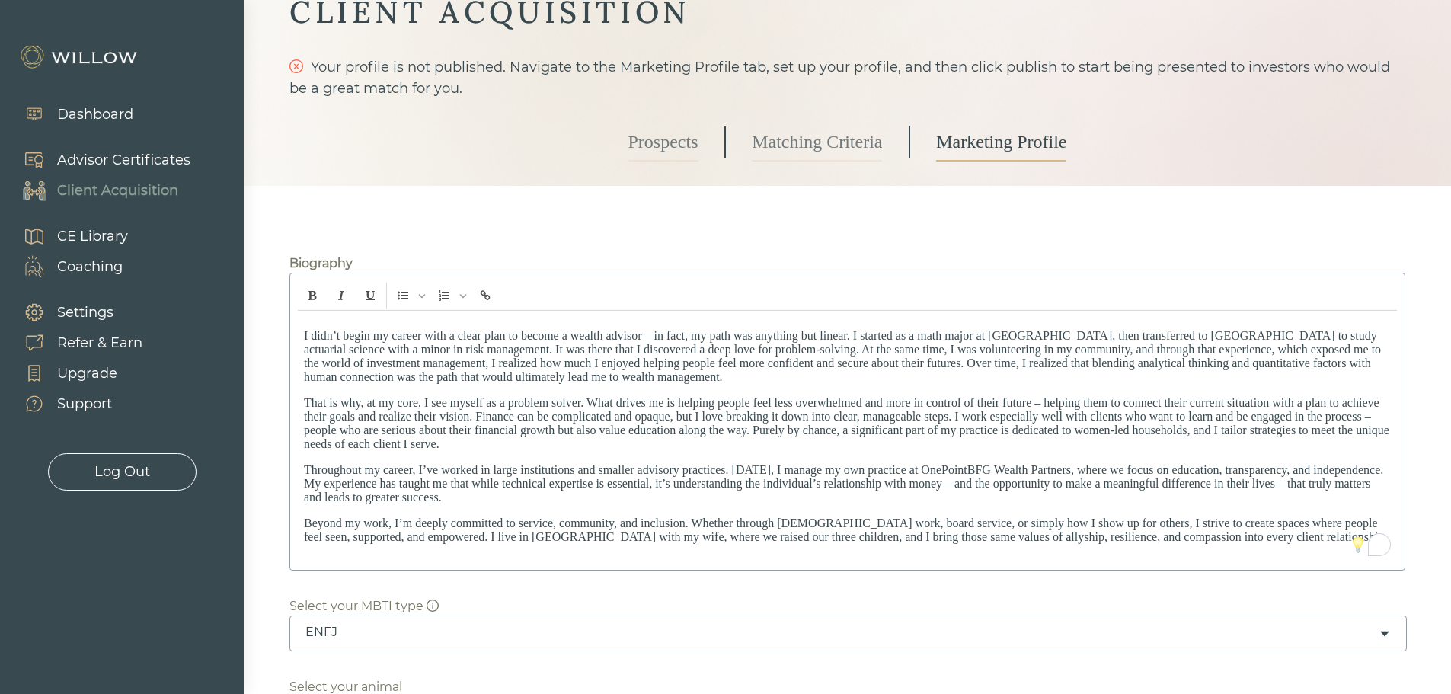
click at [263, 503] on div at bounding box center [725, 347] width 1451 height 694
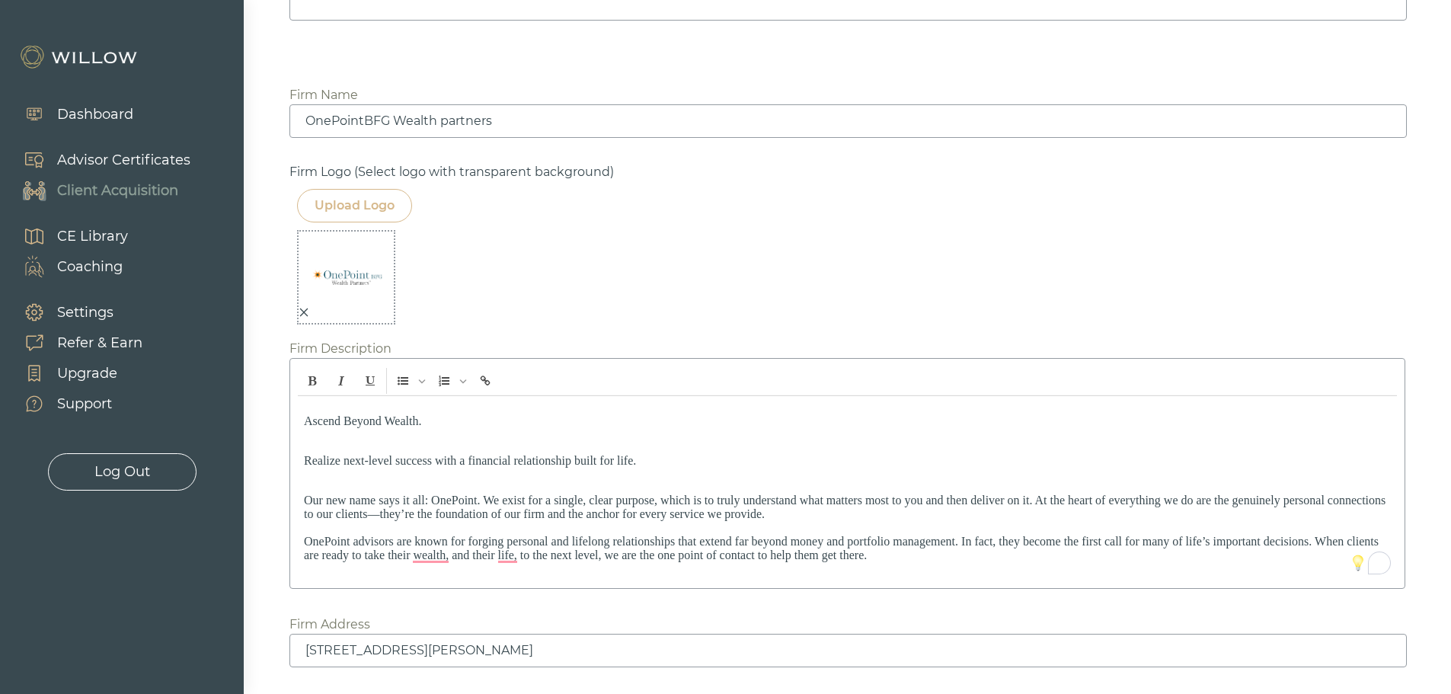
scroll to position [1507, 0]
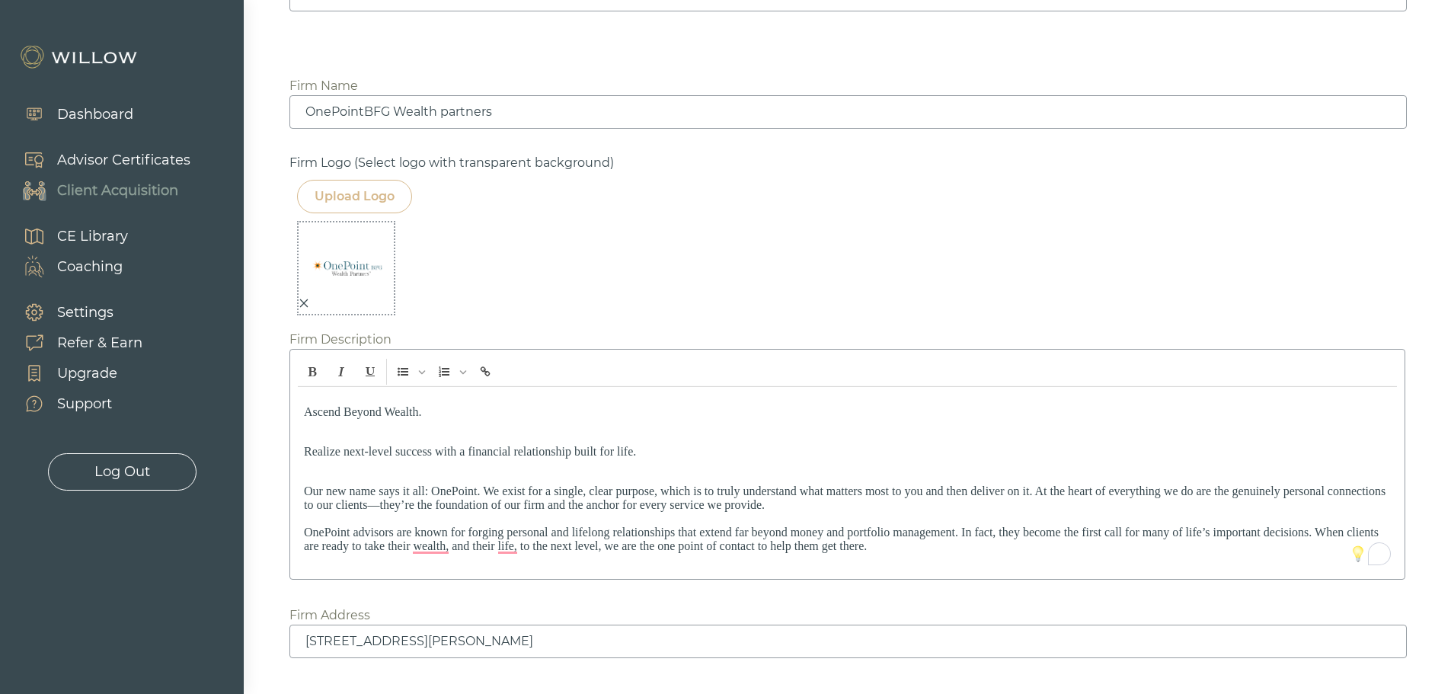
click at [446, 129] on input "OnePointBFG Wealth partners" at bounding box center [847, 112] width 1117 height 34
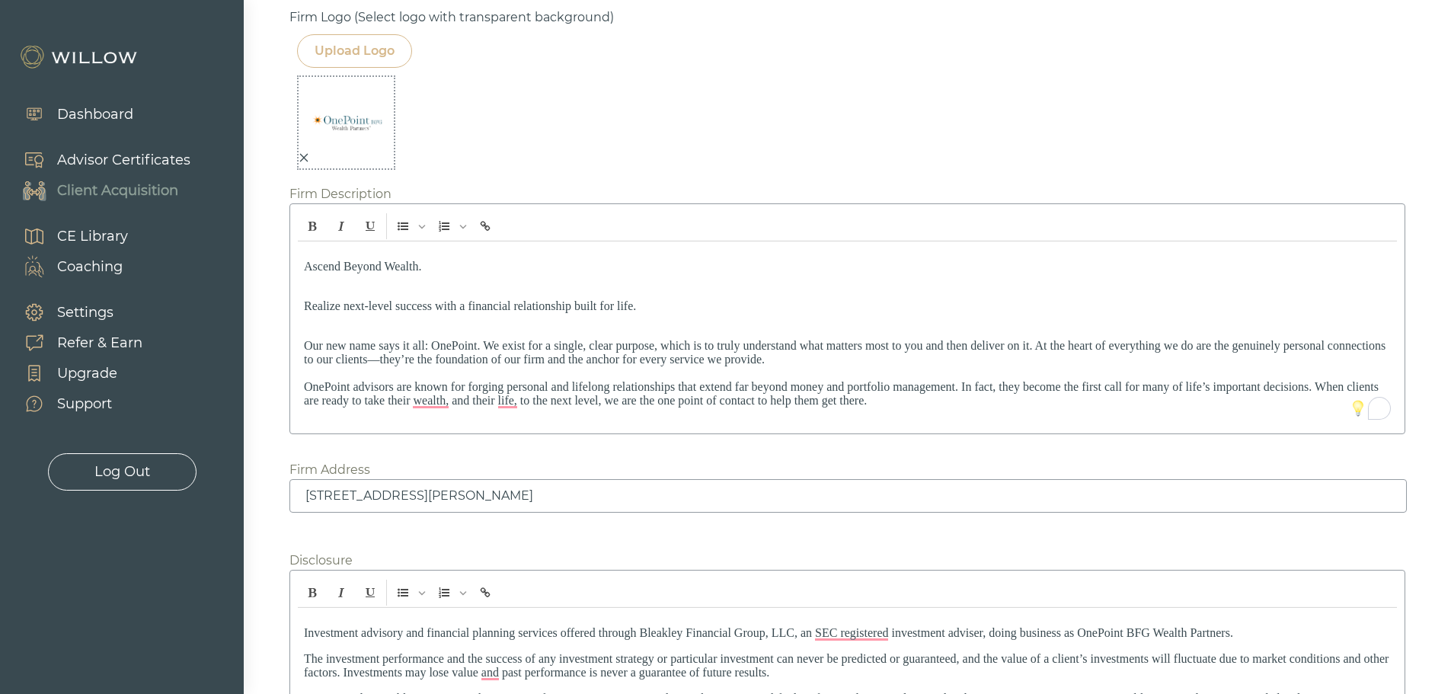
scroll to position [1659, 0]
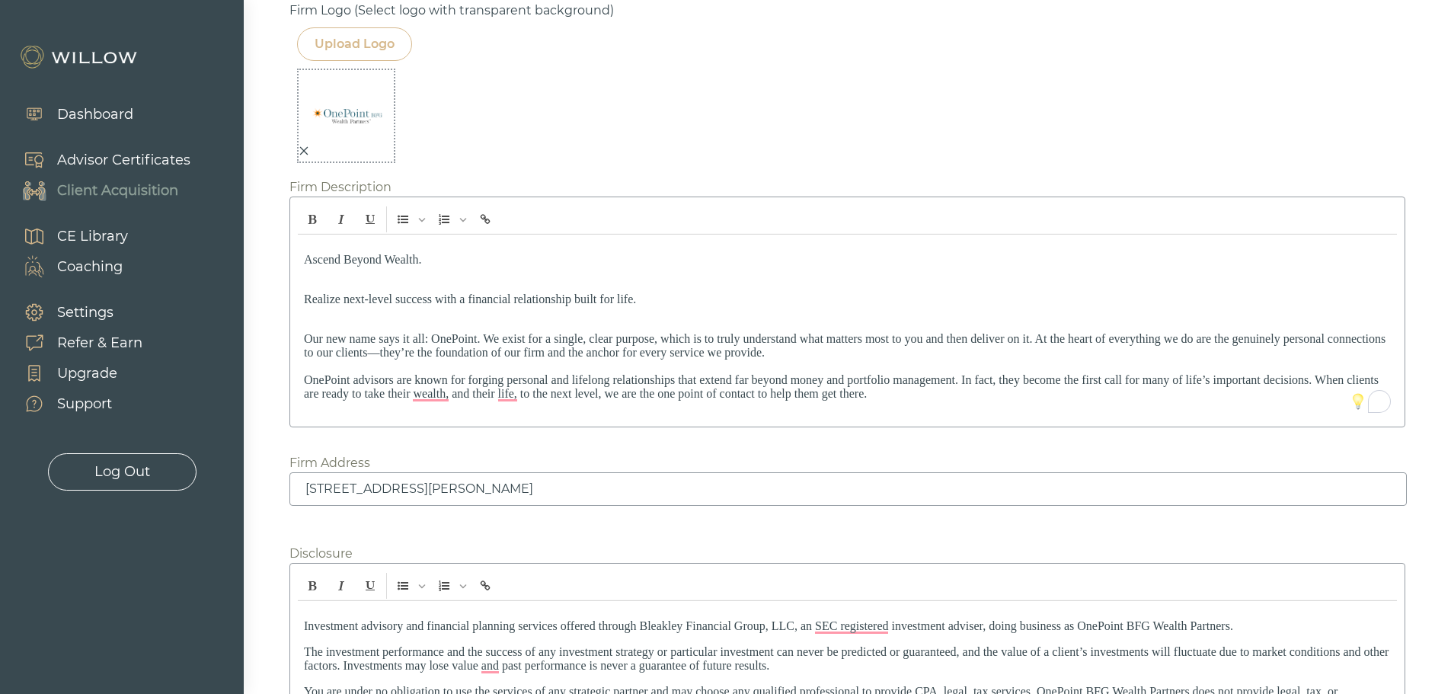
type input "OnePointBFG Wealth Partners"
drag, startPoint x: 643, startPoint y: 558, endPoint x: 208, endPoint y: 556, distance: 435.6
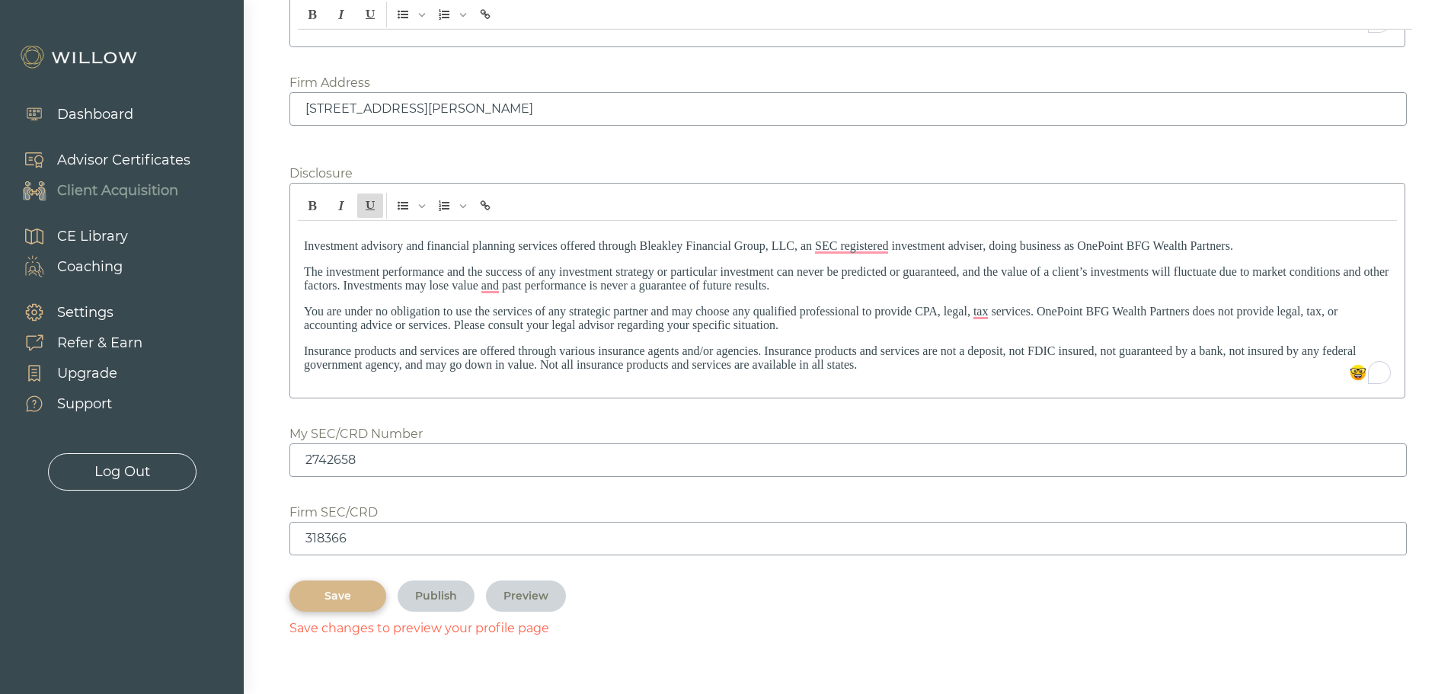
scroll to position [2040, 0]
drag, startPoint x: 544, startPoint y: 211, endPoint x: 554, endPoint y: 211, distance: 10.7
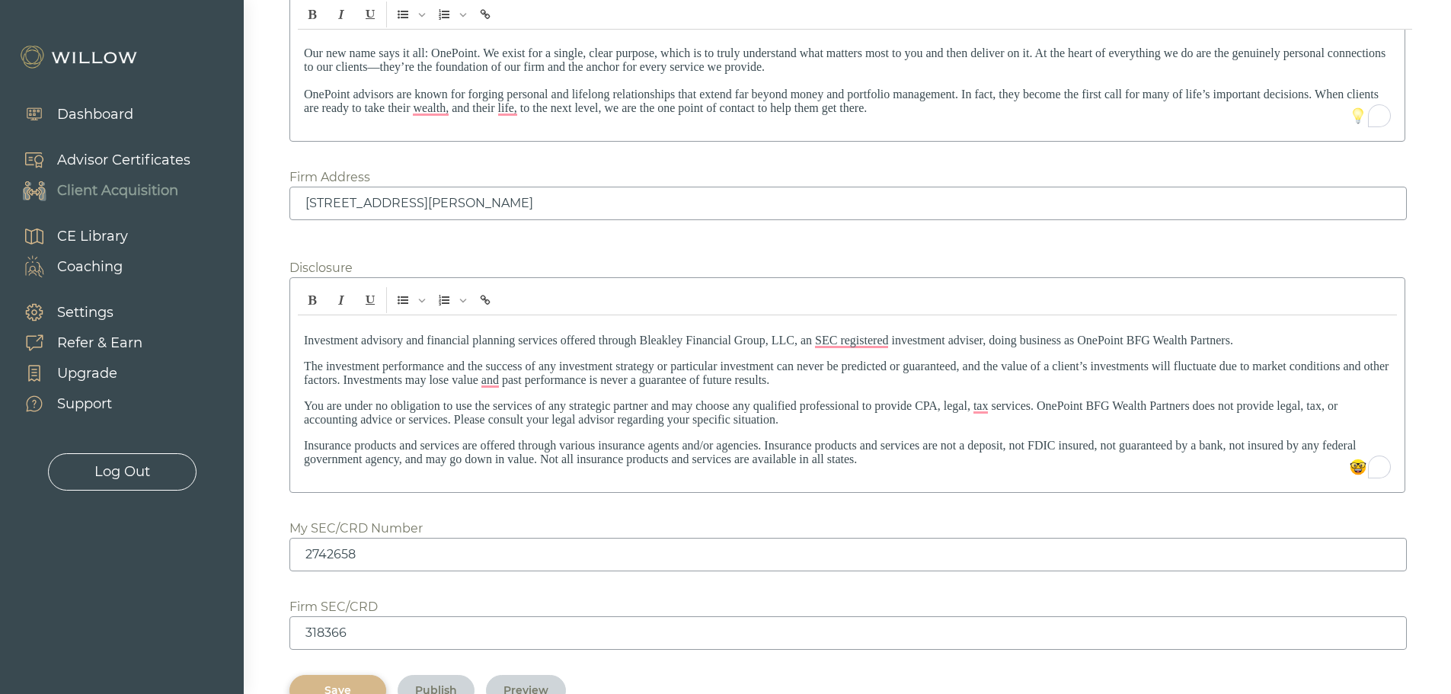
scroll to position [1812, 0]
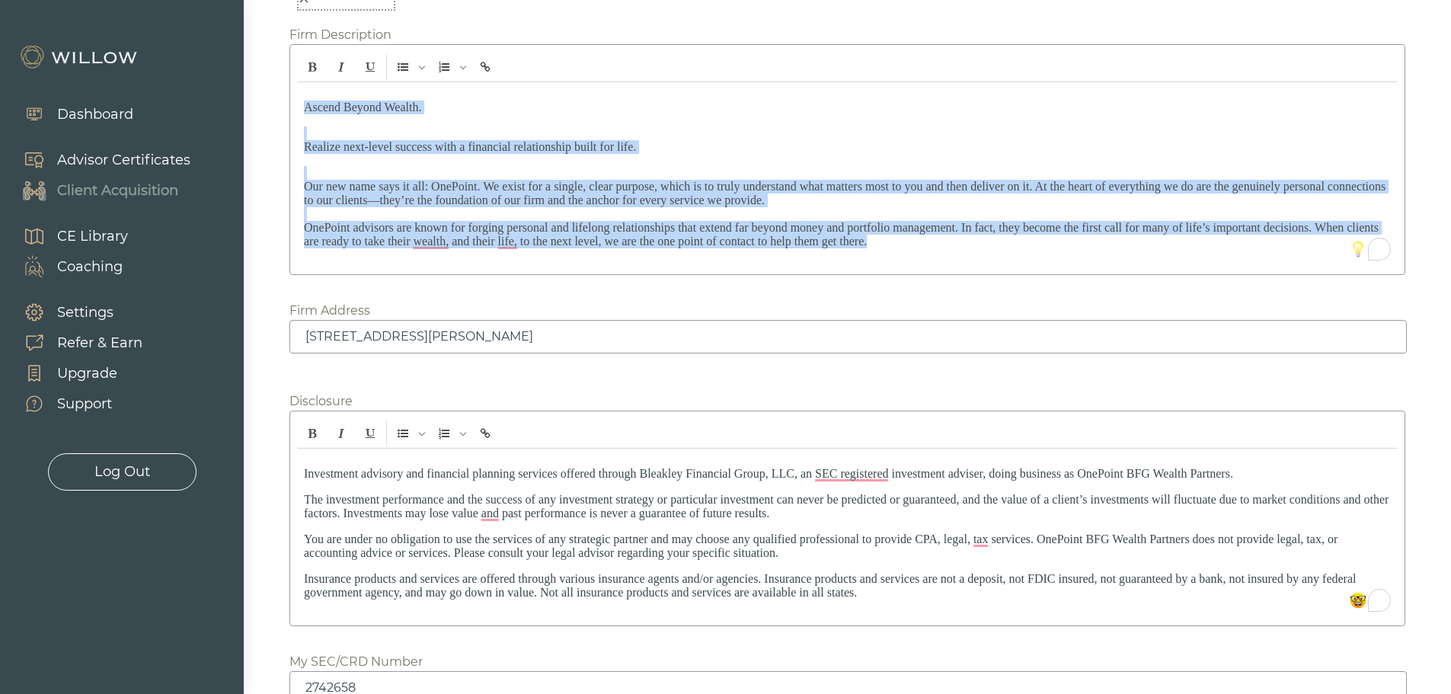
drag, startPoint x: 305, startPoint y: 172, endPoint x: 909, endPoint y: 324, distance: 622.6
click at [909, 267] on div "Ascend Beyond Wealth. Realize next- level success with a financial relationship…" at bounding box center [847, 174] width 1099 height 184
copy div "Ascend Beyond Wealth. Realize next- level success with a financial relationship…"
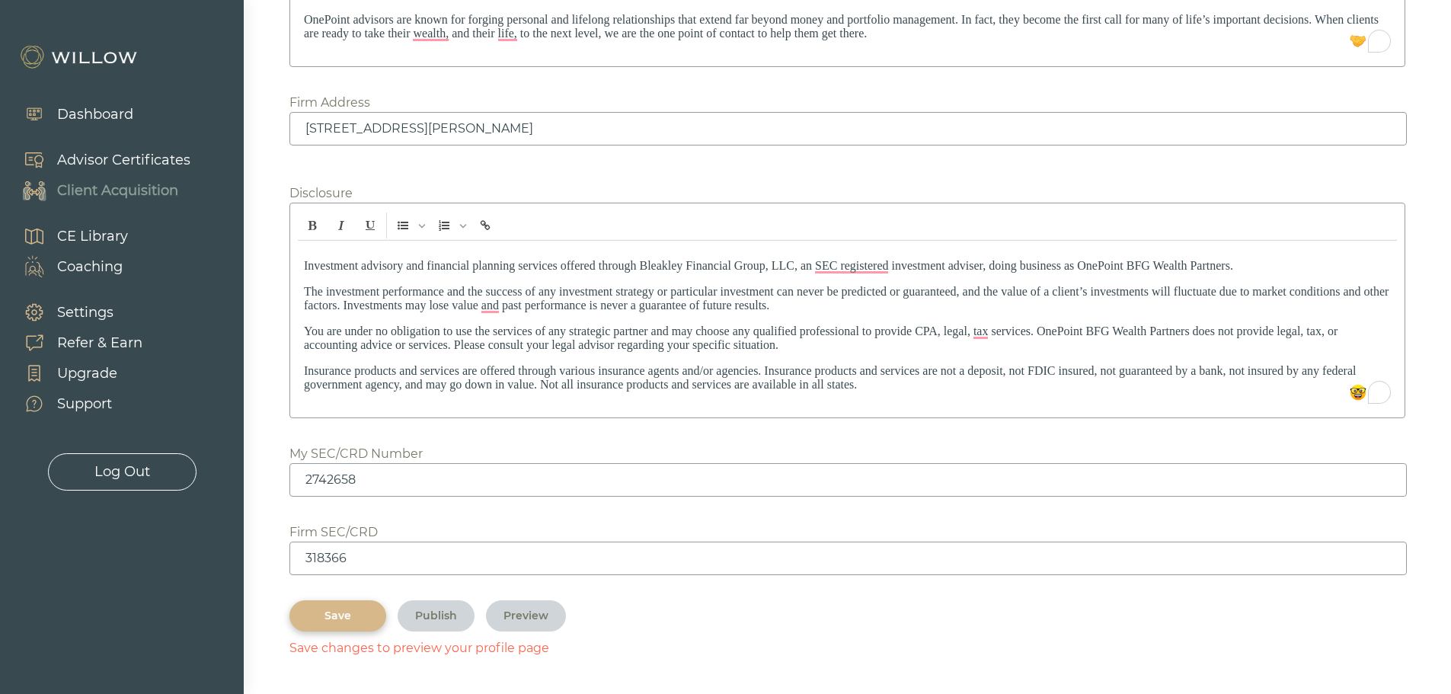
scroll to position [2116, 0]
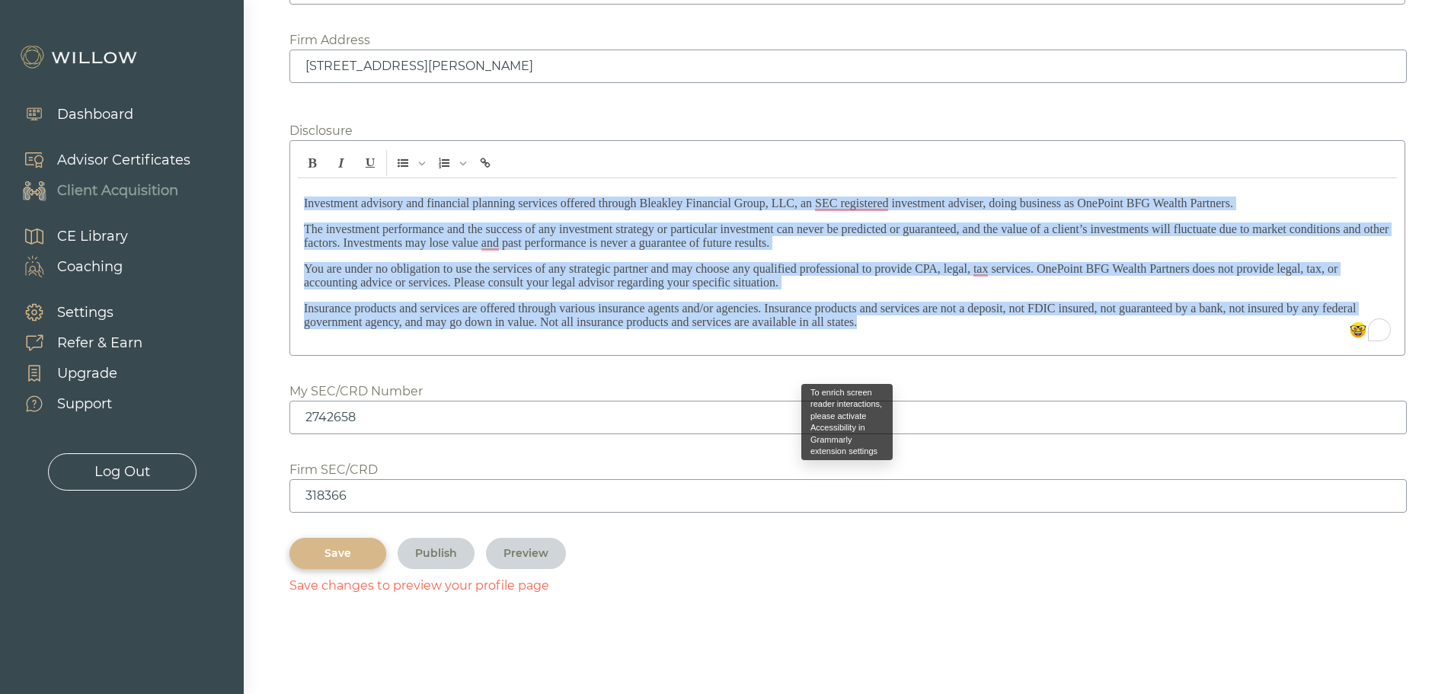
drag, startPoint x: 875, startPoint y: 359, endPoint x: 290, endPoint y: 194, distance: 607.5
click at [290, 194] on div "Investment advisory and financial planning services offered through Bleakley Fi…" at bounding box center [847, 248] width 1116 height 216
copy div "Investment advisory and financial planning services offered through Bleakley Fi…"
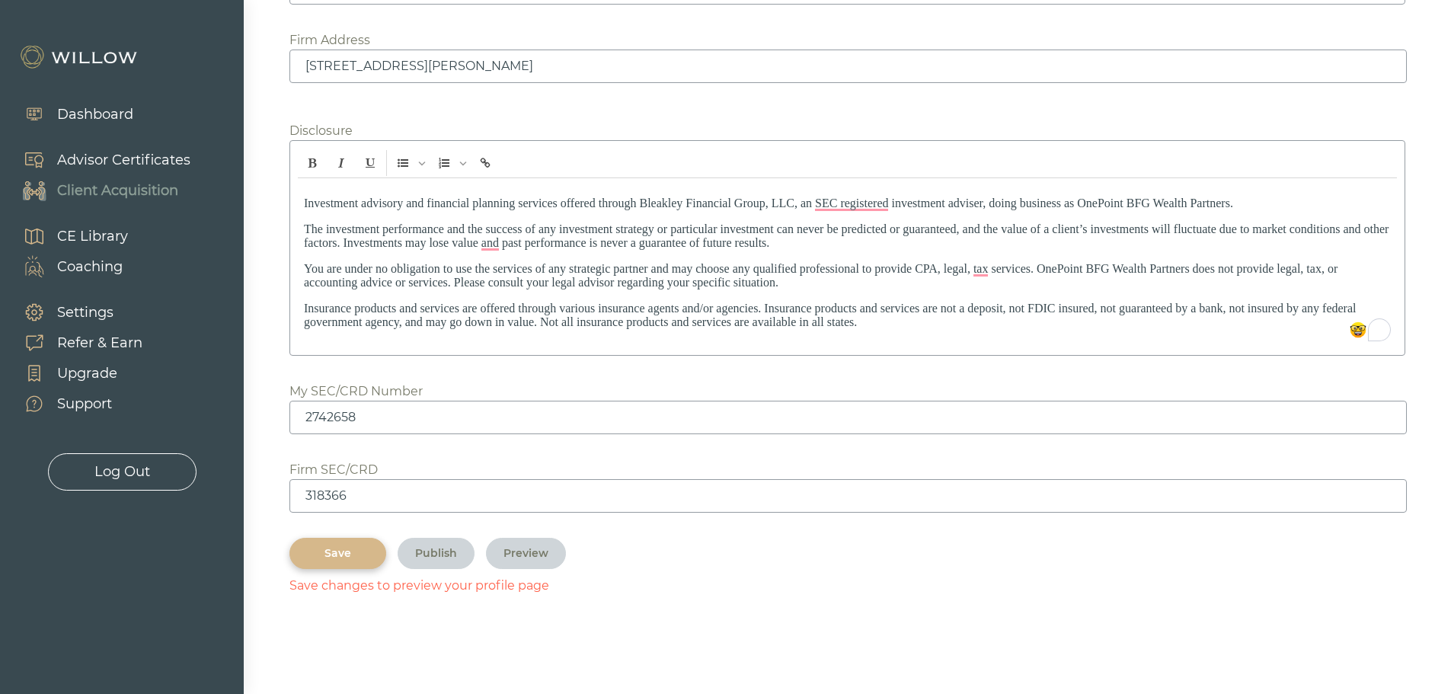
drag, startPoint x: 374, startPoint y: 454, endPoint x: 144, endPoint y: 443, distance: 230.2
drag, startPoint x: 386, startPoint y: 528, endPoint x: 130, endPoint y: 519, distance: 256.0
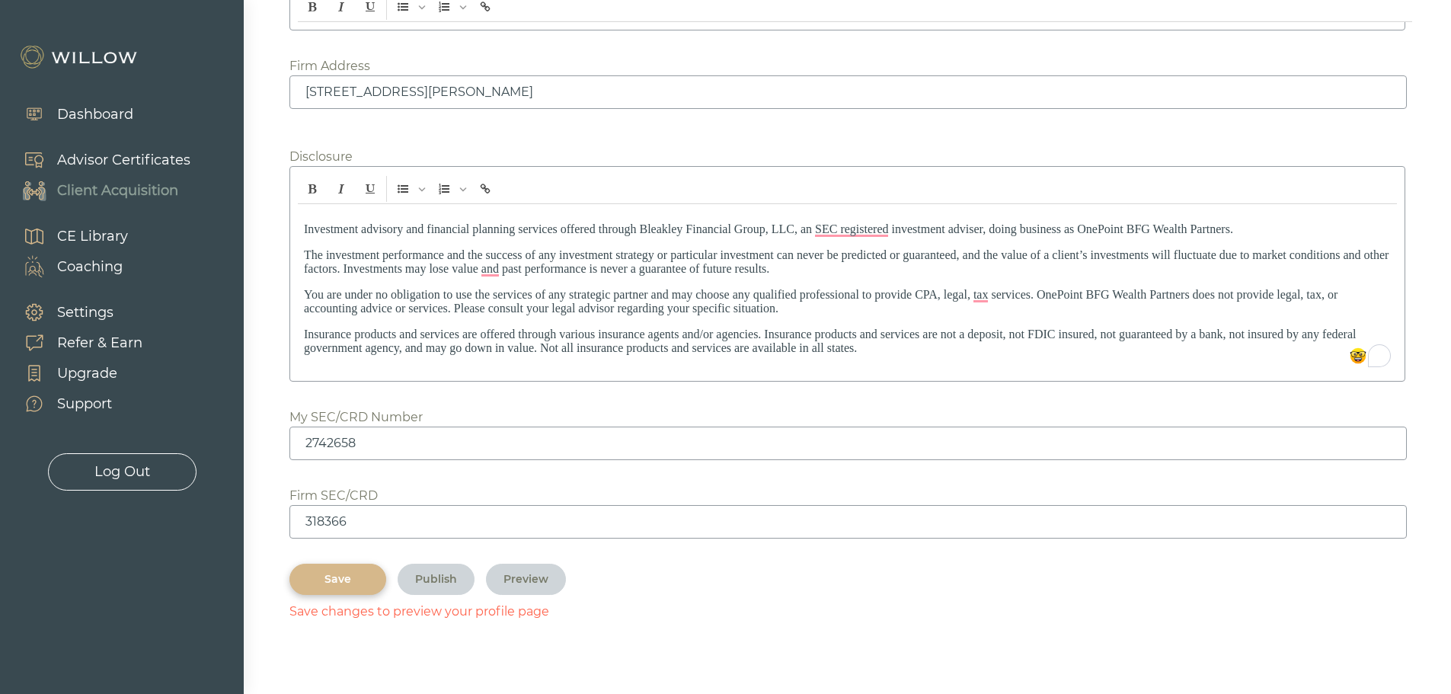
scroll to position [2150, 0]
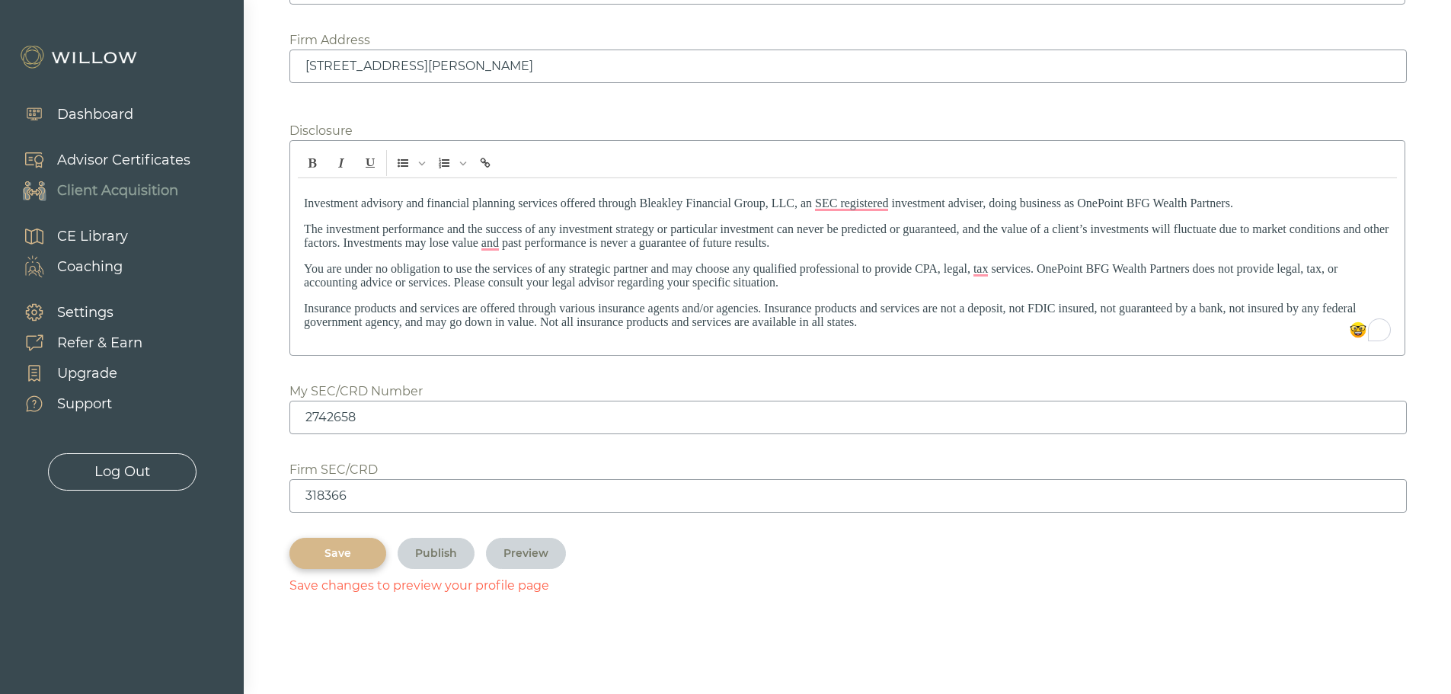
click at [321, 551] on div "Save" at bounding box center [338, 553] width 62 height 16
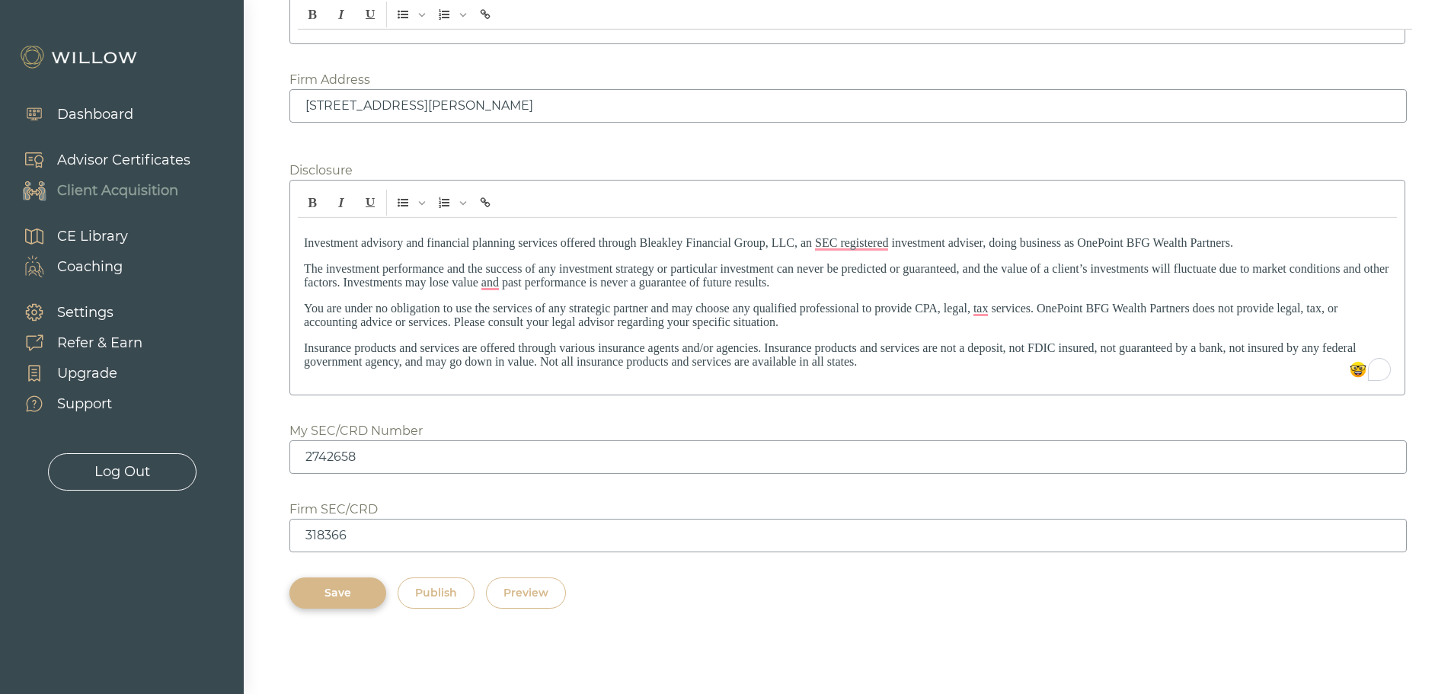
scroll to position [2116, 0]
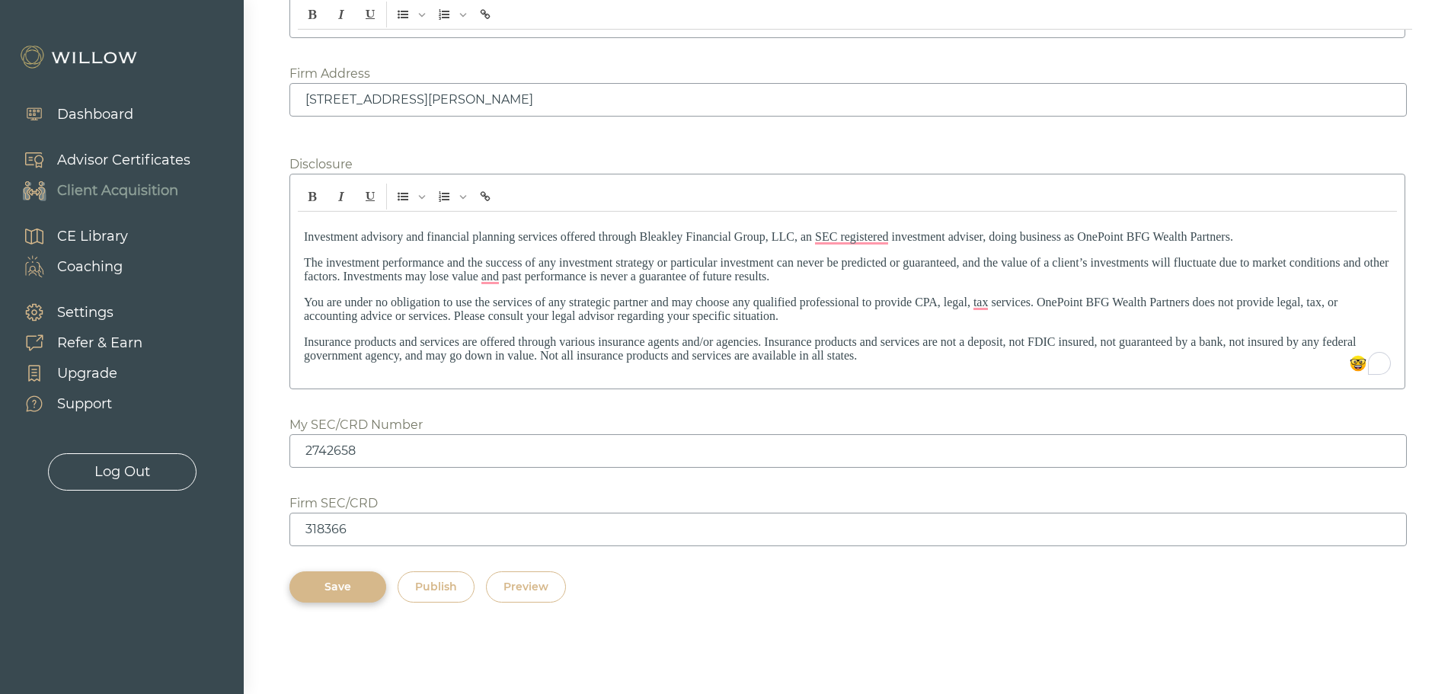
click at [519, 588] on div "Preview" at bounding box center [525, 587] width 45 height 16
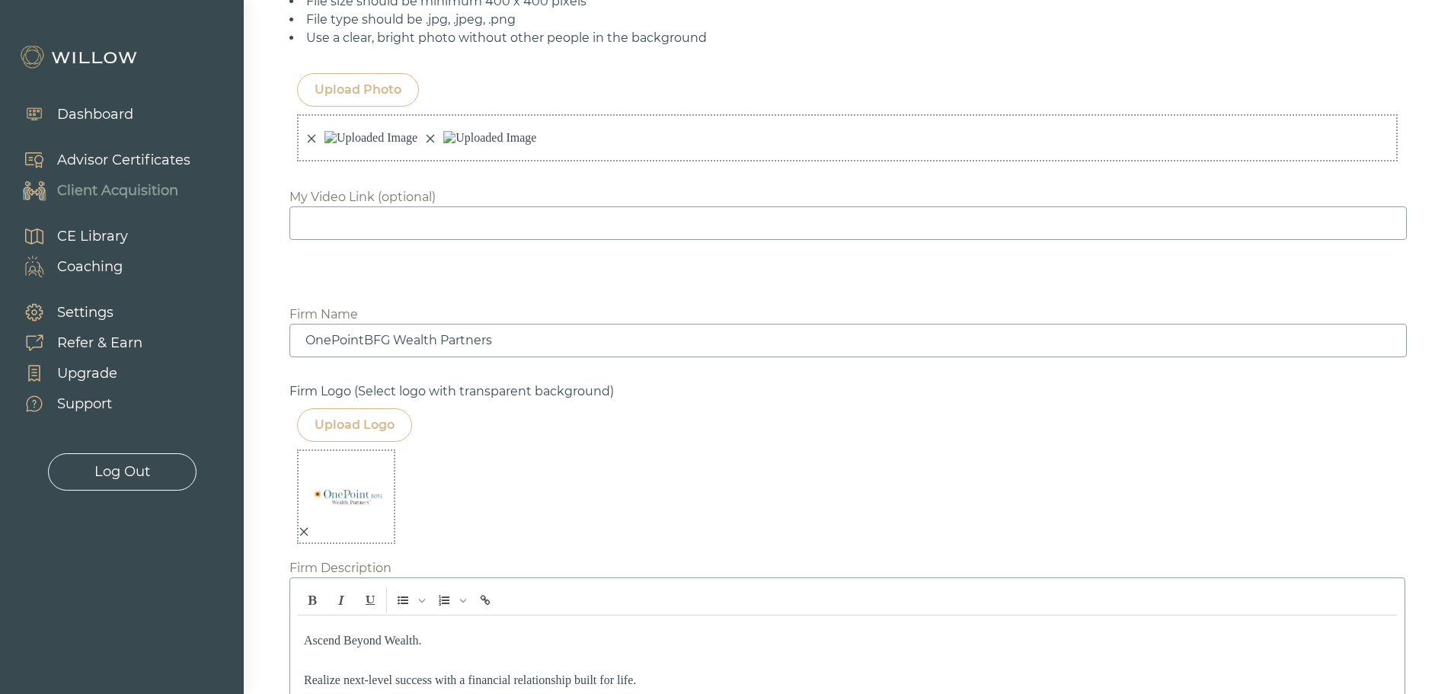
scroll to position [1050, 0]
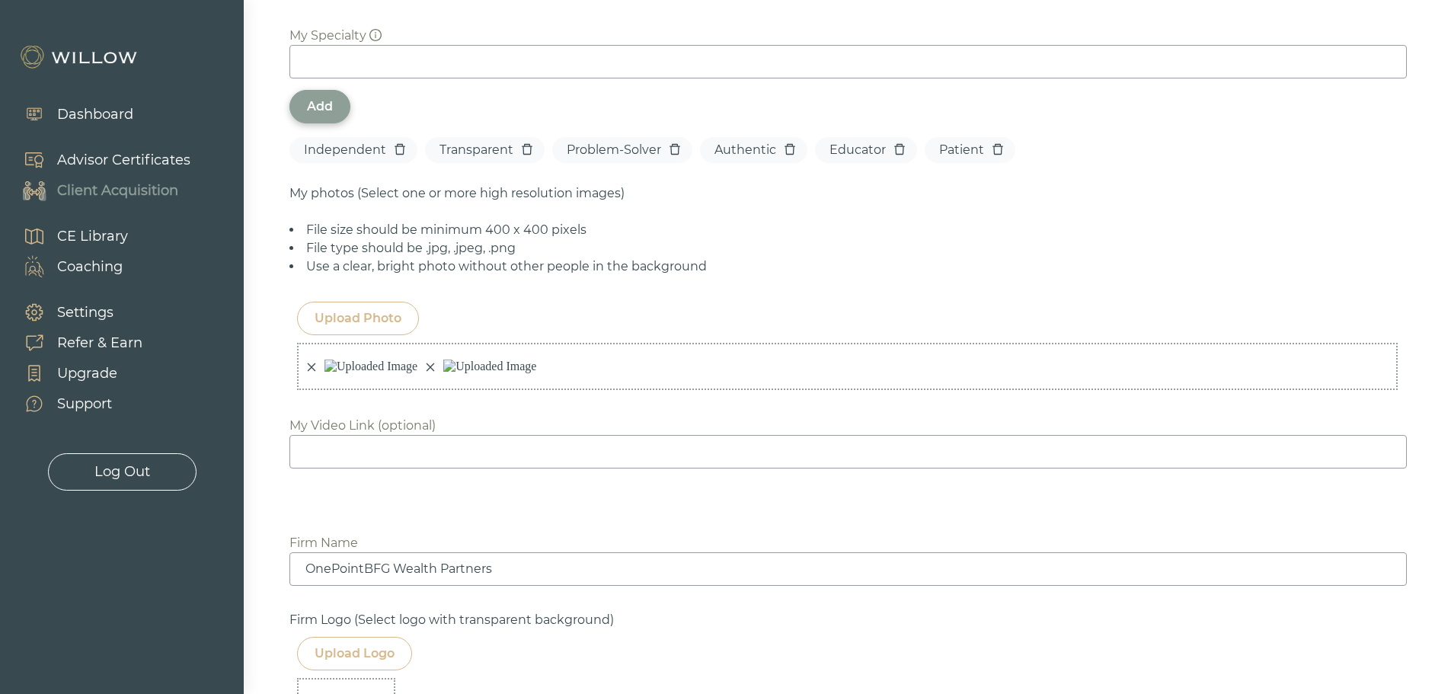
click at [425, 372] on icon "close" at bounding box center [430, 367] width 11 height 11
click at [310, 372] on icon "close" at bounding box center [311, 367] width 11 height 11
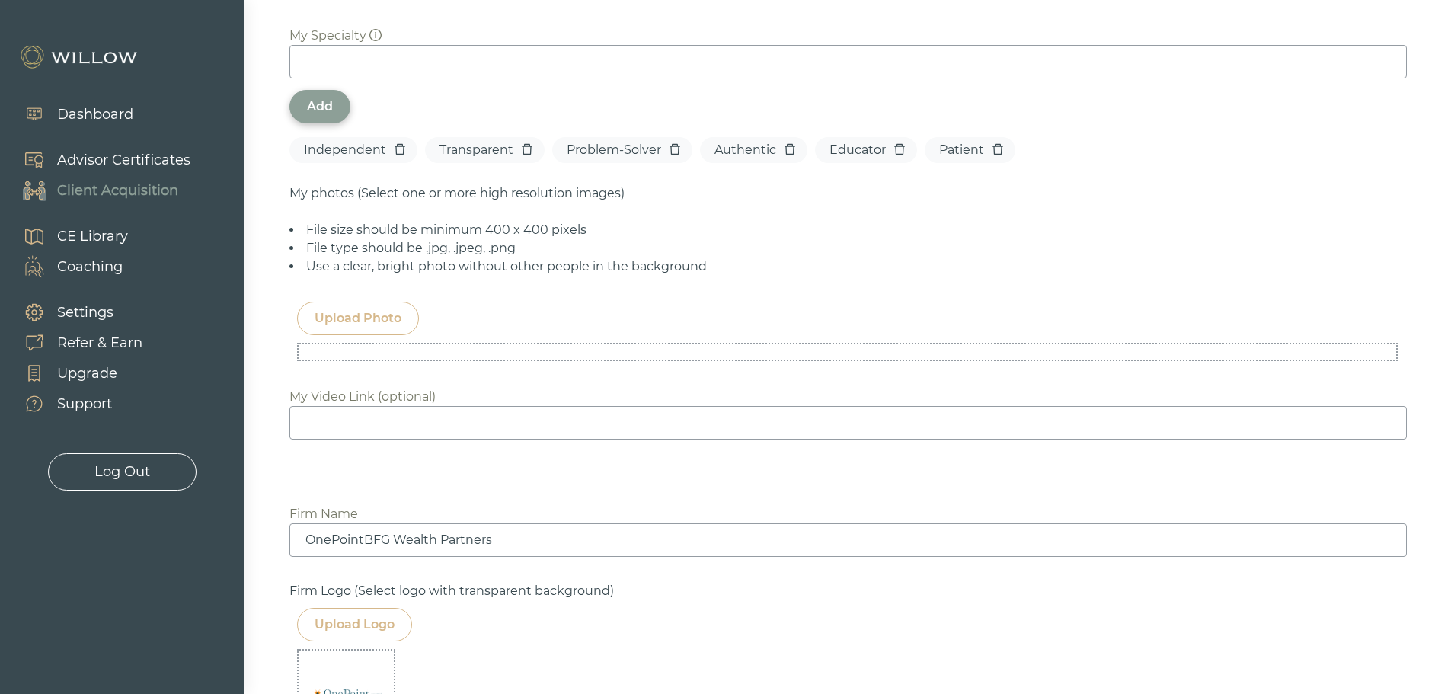
click at [365, 320] on div "Upload Photo" at bounding box center [358, 318] width 87 height 18
click at [381, 313] on div "Upload Photo" at bounding box center [358, 318] width 87 height 18
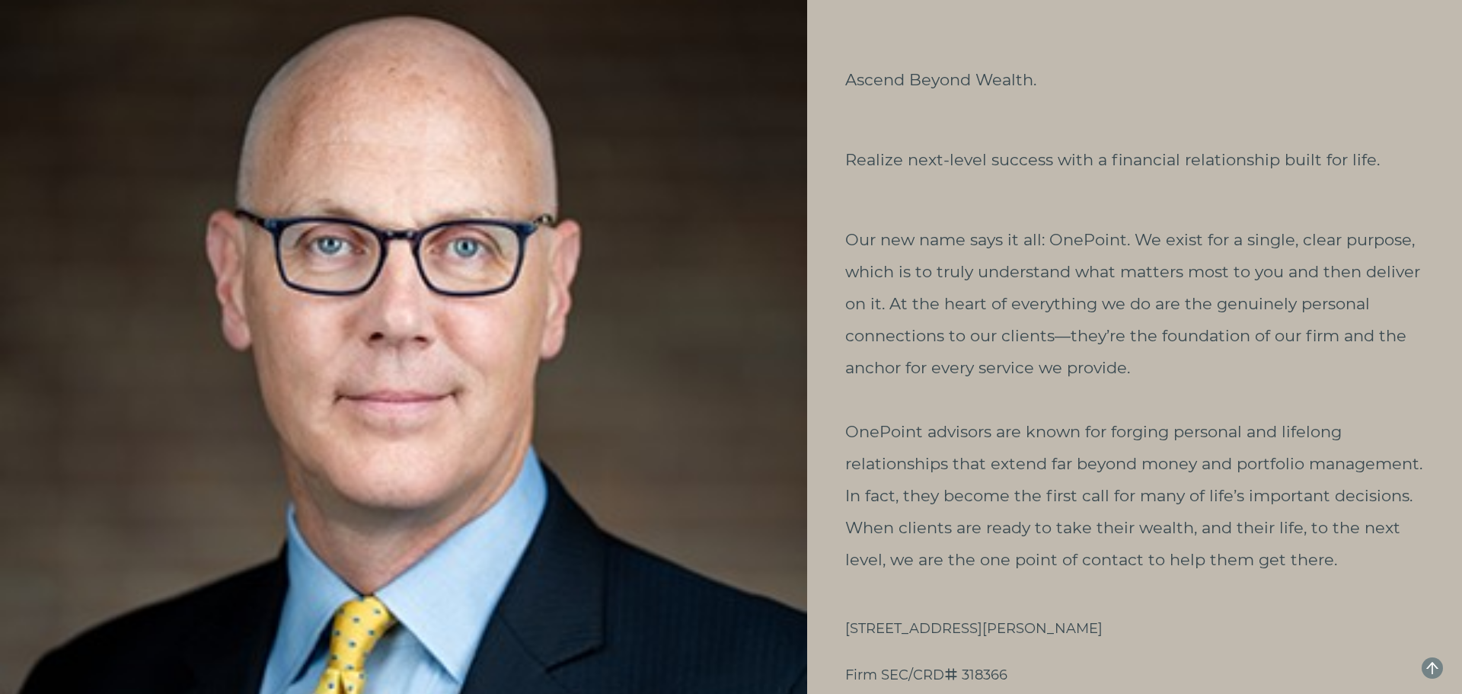
scroll to position [1362, 0]
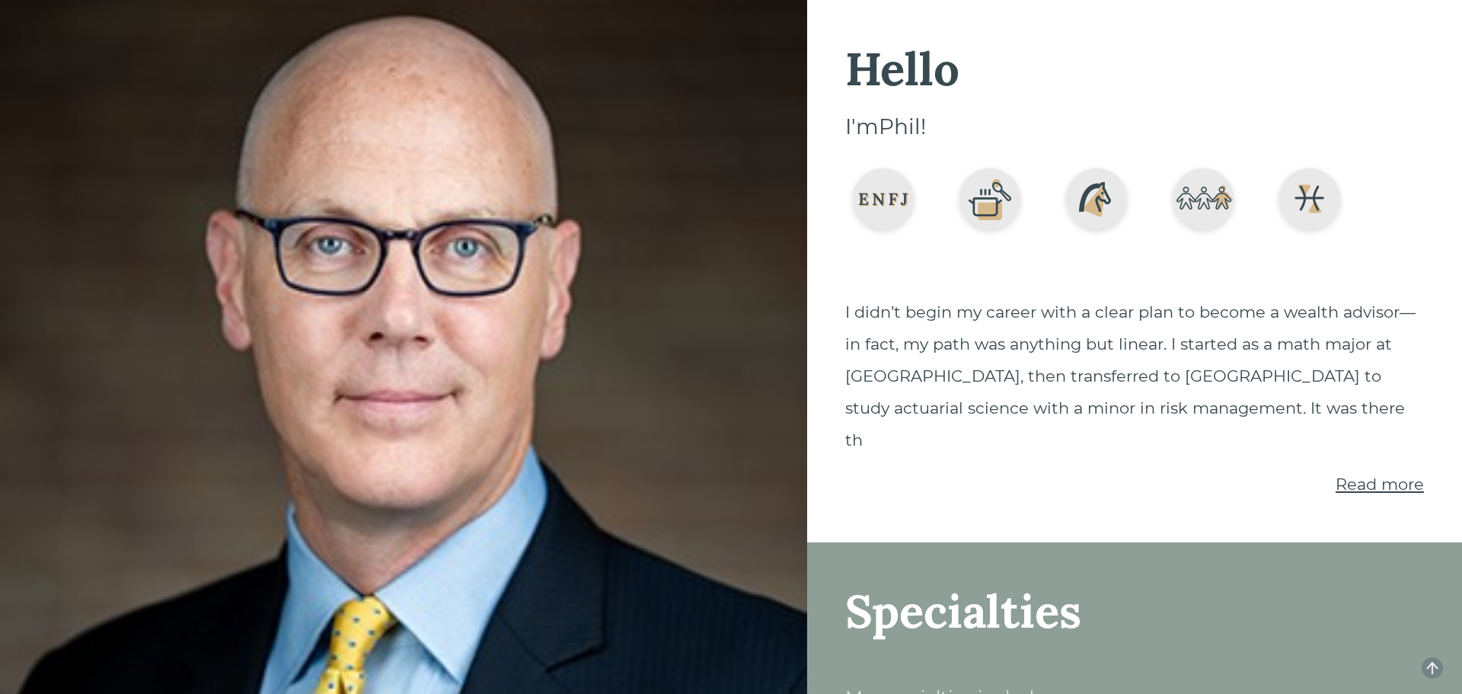
scroll to position [152, 0]
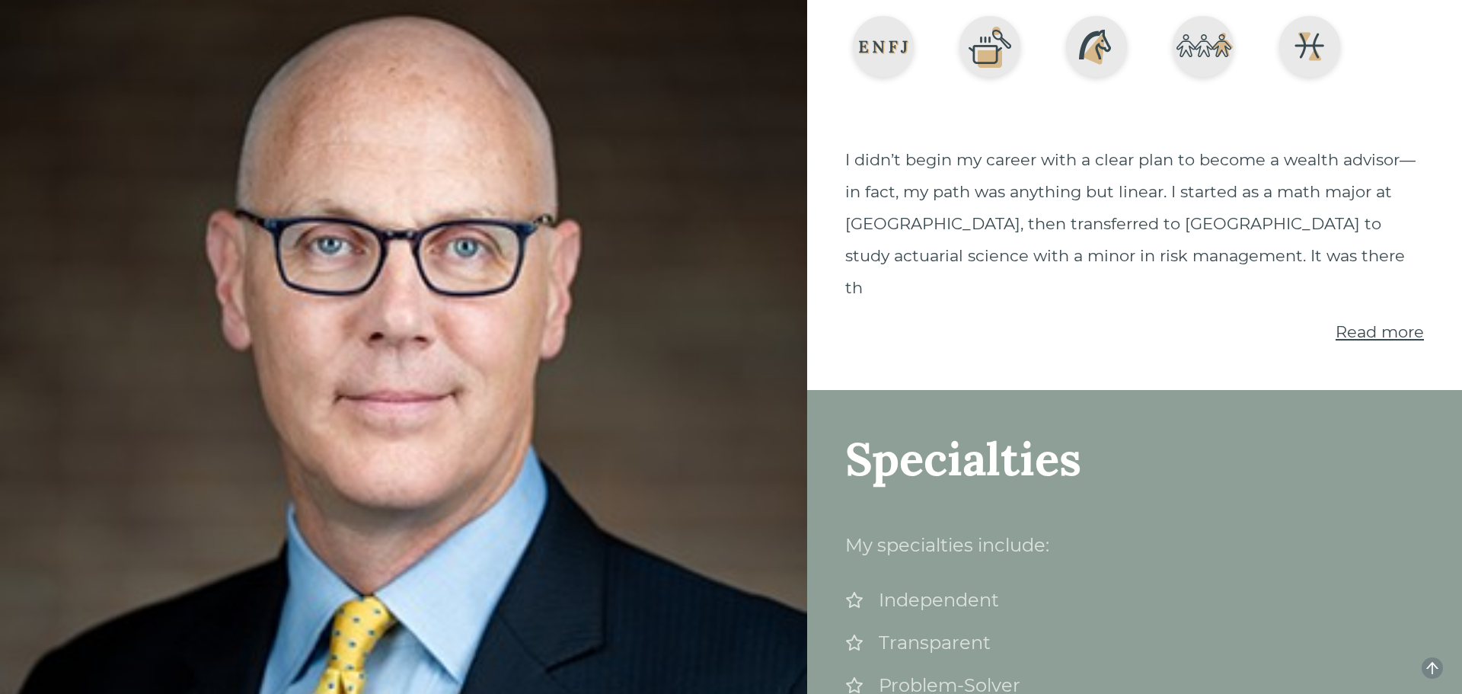
click at [1399, 322] on span "Read more" at bounding box center [1380, 331] width 88 height 19
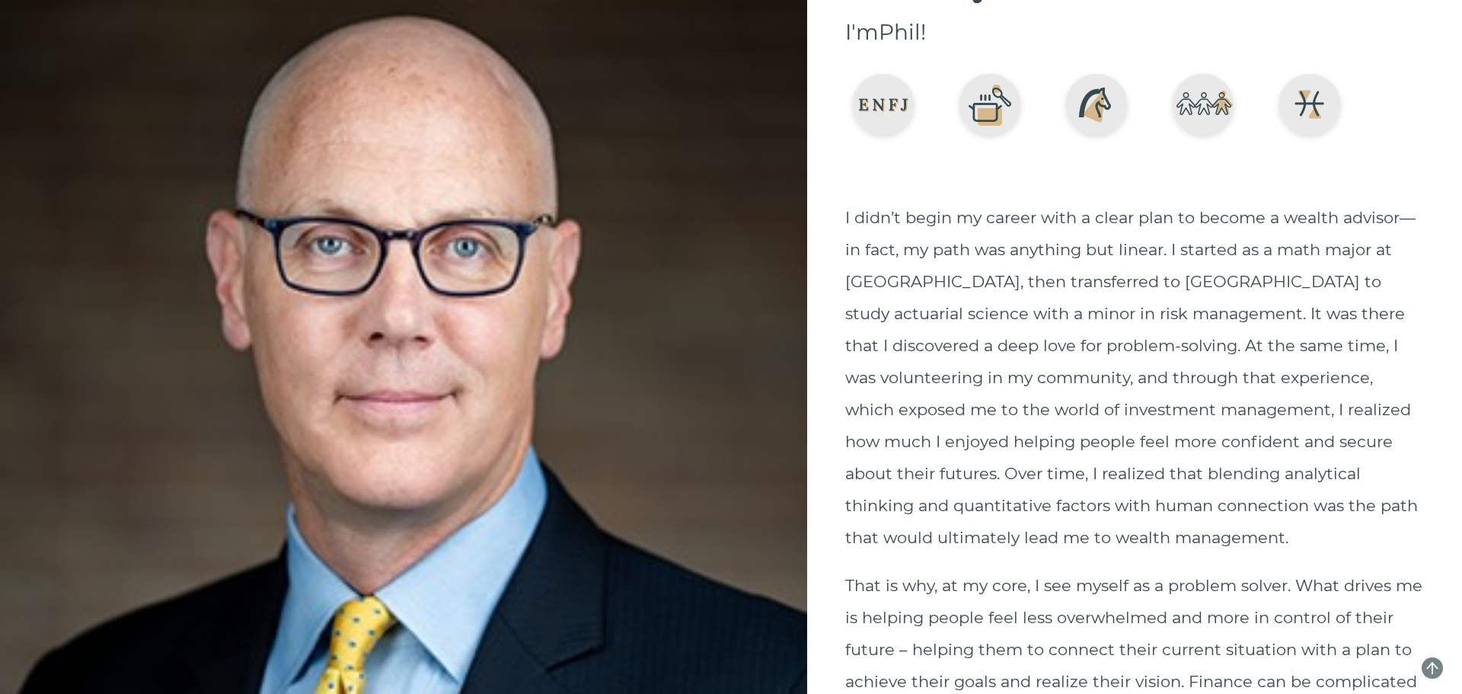
scroll to position [0, 0]
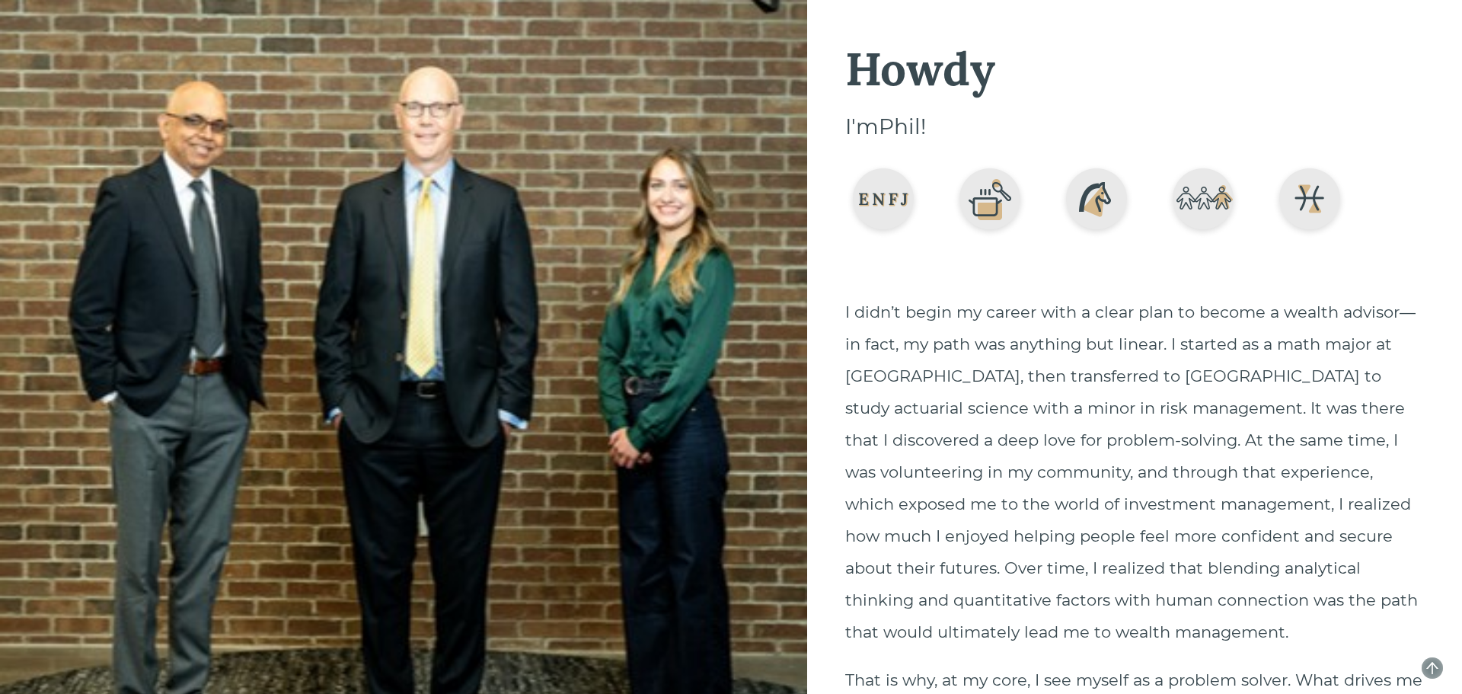
click at [1432, 666] on icon "arrow-up" at bounding box center [1432, 668] width 12 height 12
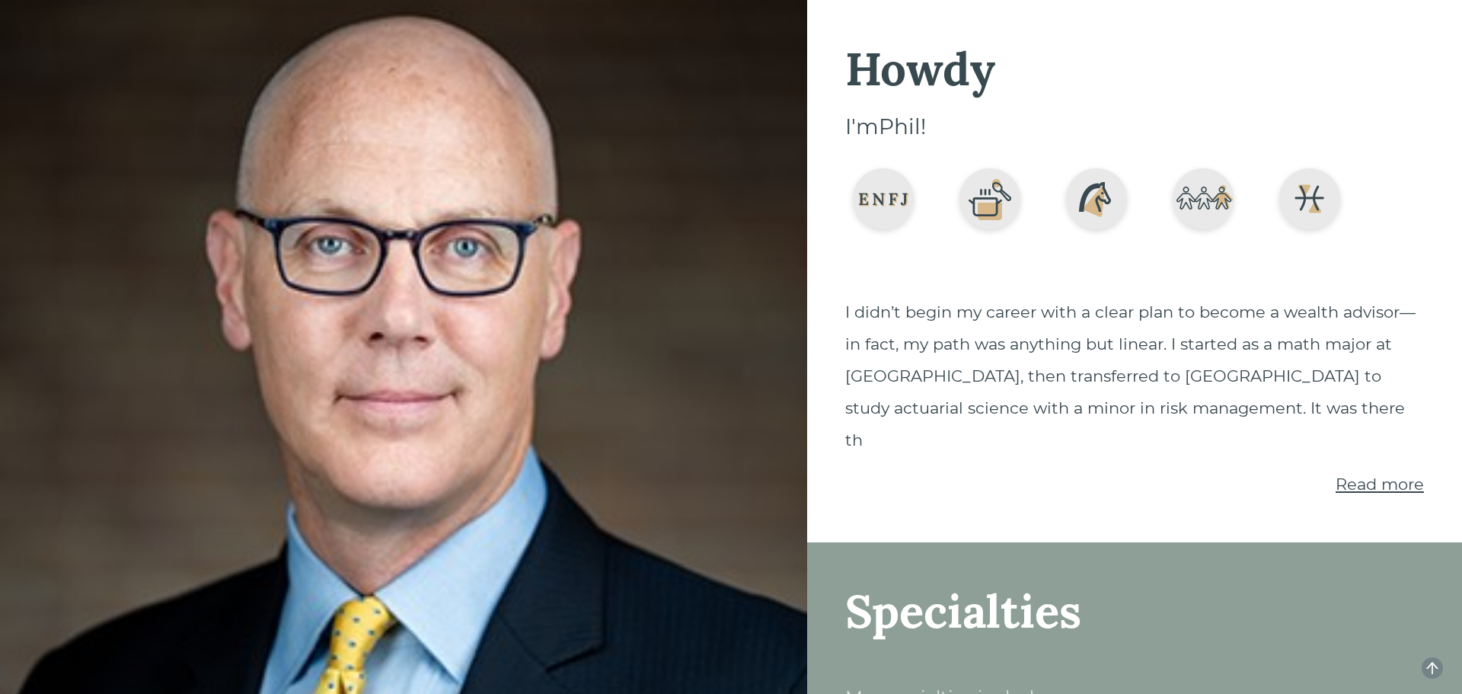
click at [1378, 474] on span "Read more" at bounding box center [1380, 483] width 88 height 19
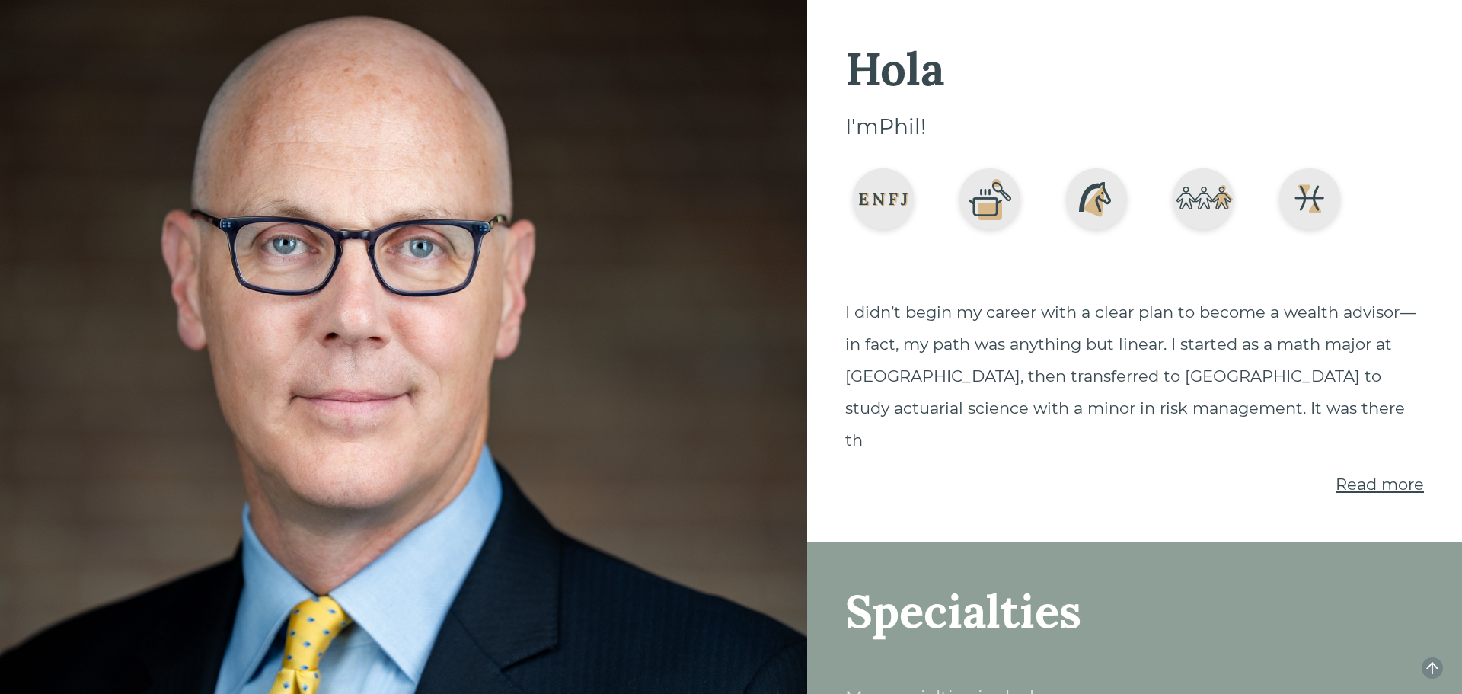
click at [1375, 474] on span "Read more" at bounding box center [1380, 483] width 88 height 19
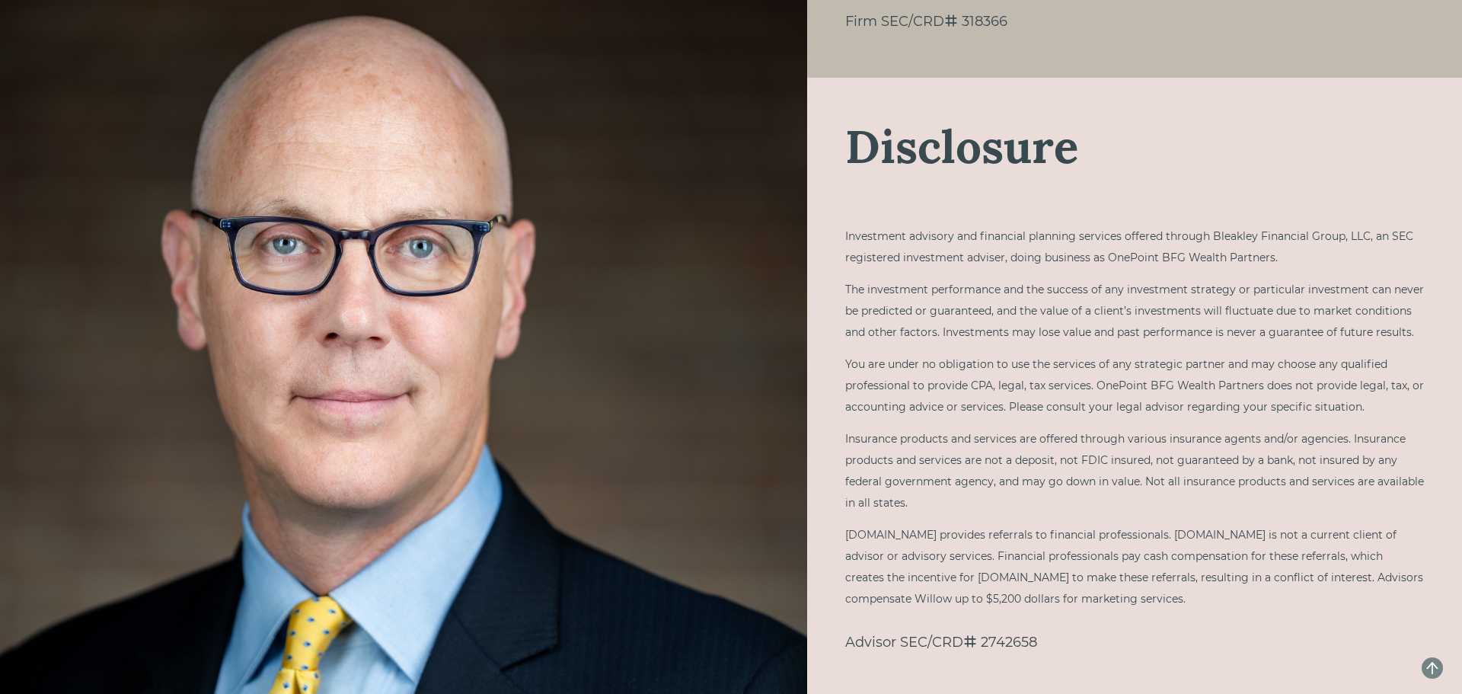
scroll to position [3087, 0]
